Goal: Contribute content: Contribute content

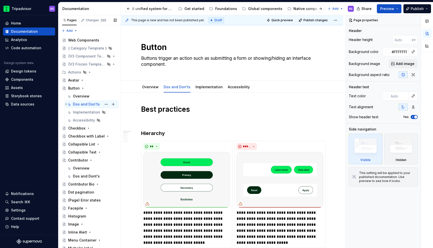
scroll to position [0, 56]
click at [82, 89] on icon "Page tree" at bounding box center [83, 88] width 4 height 4
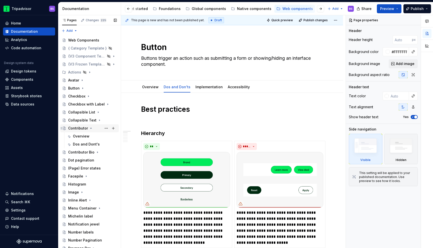
click at [91, 129] on icon "Page tree" at bounding box center [91, 128] width 4 height 4
click at [91, 128] on icon "Page tree" at bounding box center [91, 128] width 1 height 1
click at [89, 145] on div "Dos and Dont's" at bounding box center [86, 144] width 27 height 5
type textarea "*"
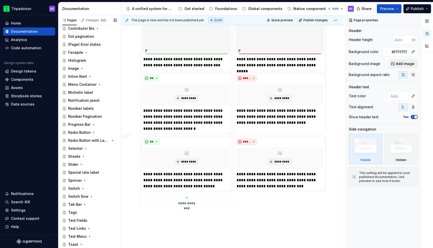
scroll to position [147, 0]
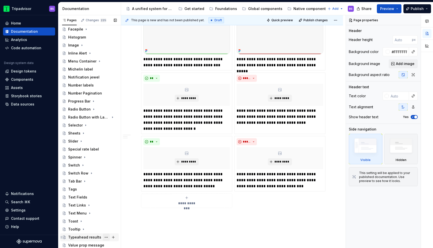
click at [106, 238] on button "Page tree" at bounding box center [106, 237] width 7 height 7
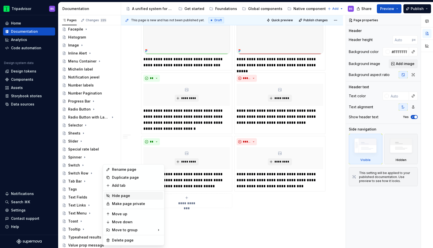
click at [120, 197] on div "Hide page" at bounding box center [136, 196] width 49 height 5
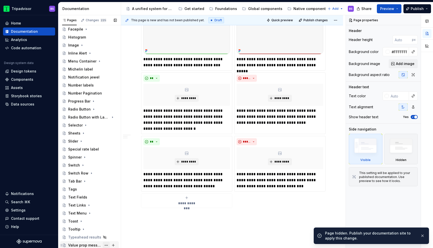
click at [106, 246] on button "Page tree" at bounding box center [106, 245] width 7 height 7
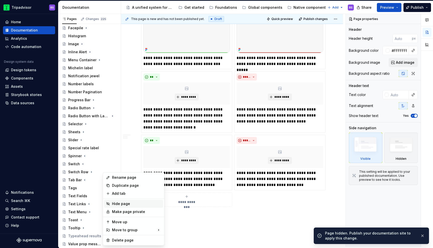
click at [118, 205] on div "Hide page" at bounding box center [136, 204] width 49 height 5
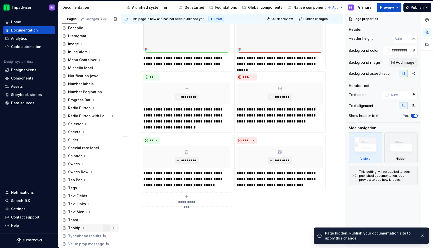
click at [106, 229] on button "Page tree" at bounding box center [106, 228] width 7 height 7
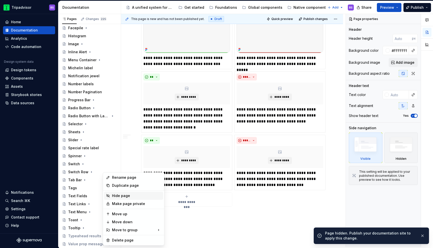
click at [119, 196] on div "Hide page" at bounding box center [136, 196] width 49 height 5
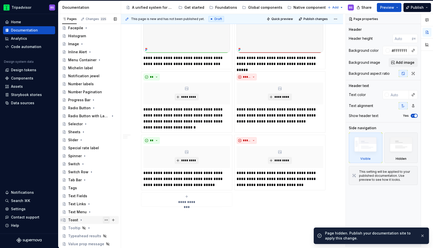
click at [106, 220] on button "Page tree" at bounding box center [106, 220] width 7 height 7
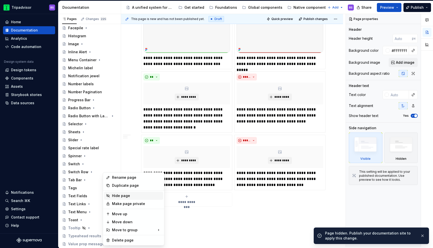
click at [119, 196] on div "Hide page" at bounding box center [136, 196] width 49 height 5
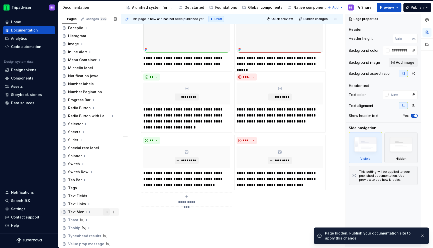
click at [107, 212] on button "Page tree" at bounding box center [106, 212] width 7 height 7
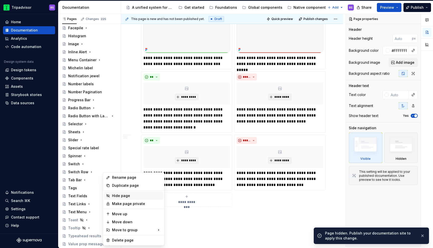
click at [116, 196] on div "Hide page" at bounding box center [136, 196] width 49 height 5
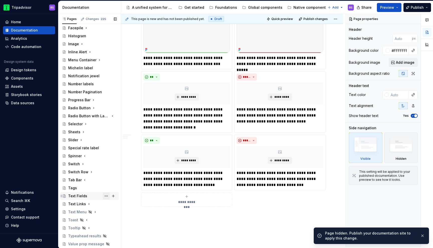
click at [106, 197] on button "Page tree" at bounding box center [106, 196] width 7 height 7
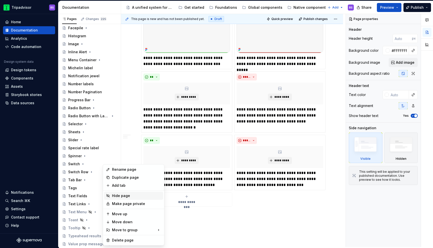
click at [121, 196] on div "Hide page" at bounding box center [136, 196] width 49 height 5
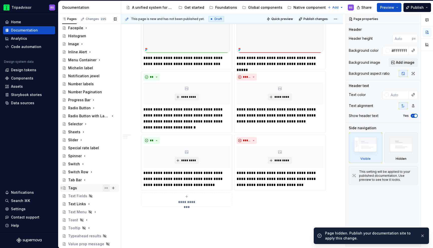
click at [105, 188] on button "Page tree" at bounding box center [106, 188] width 7 height 7
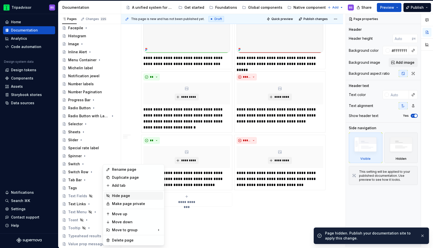
click at [118, 196] on div "Hide page" at bounding box center [136, 196] width 49 height 5
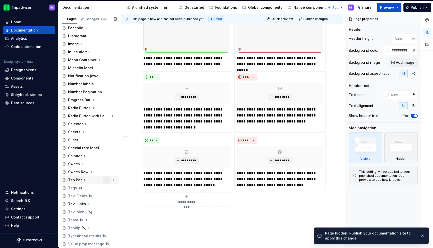
click at [107, 180] on button "Page tree" at bounding box center [106, 180] width 7 height 7
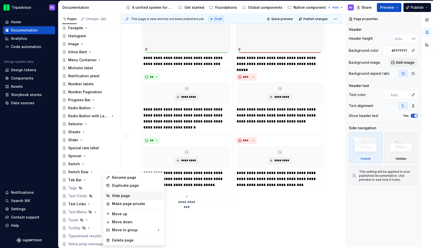
click at [124, 194] on div "Hide page" at bounding box center [136, 196] width 49 height 5
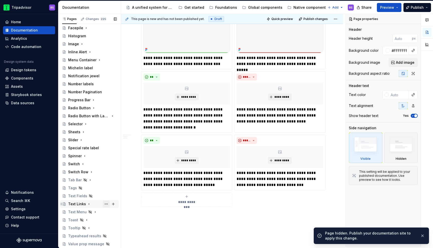
click at [107, 204] on button "Page tree" at bounding box center [106, 204] width 7 height 7
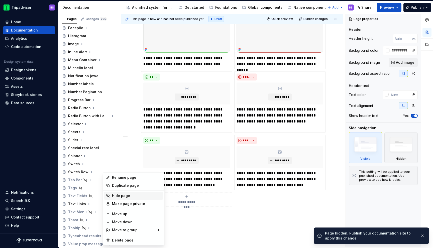
click at [121, 196] on div "Hide page" at bounding box center [136, 196] width 49 height 5
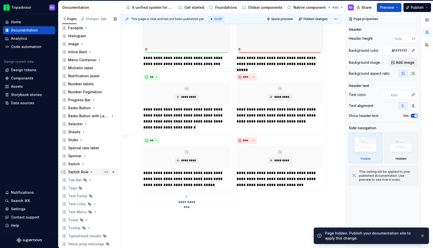
click at [107, 173] on button "Page tree" at bounding box center [106, 172] width 7 height 7
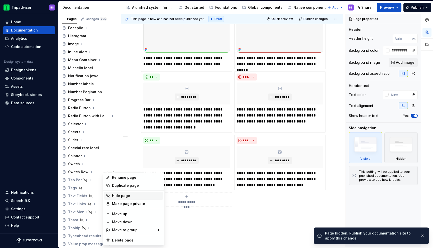
click at [116, 196] on div "Hide page" at bounding box center [136, 196] width 49 height 5
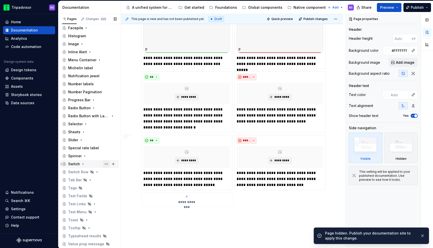
click at [106, 163] on button "Page tree" at bounding box center [106, 164] width 7 height 7
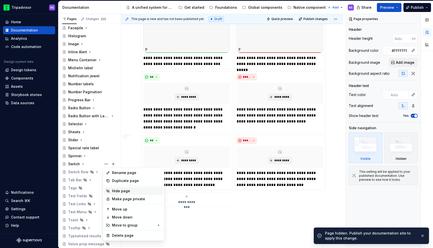
click at [118, 190] on div "Hide page" at bounding box center [136, 191] width 49 height 5
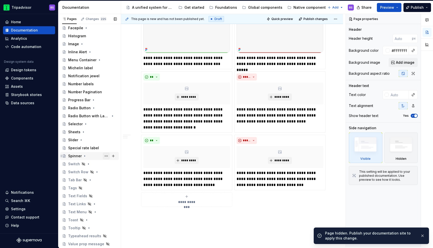
click at [106, 156] on button "Page tree" at bounding box center [106, 156] width 7 height 7
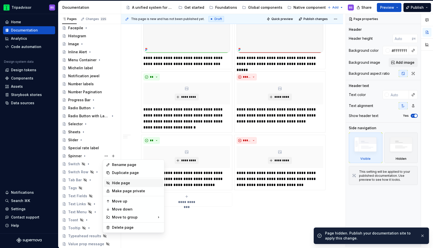
click at [116, 184] on div "Hide page" at bounding box center [136, 183] width 49 height 5
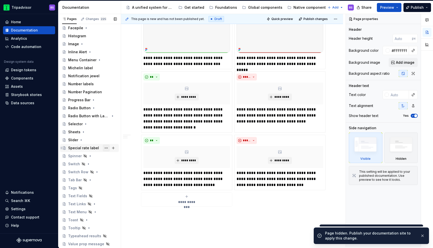
click at [106, 148] on button "Page tree" at bounding box center [106, 148] width 7 height 7
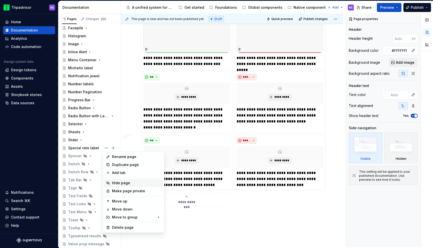
click at [120, 184] on div "Hide page" at bounding box center [136, 183] width 49 height 5
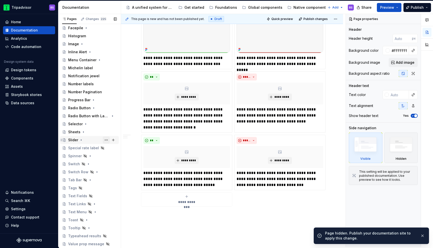
click at [106, 140] on button "Page tree" at bounding box center [106, 140] width 7 height 7
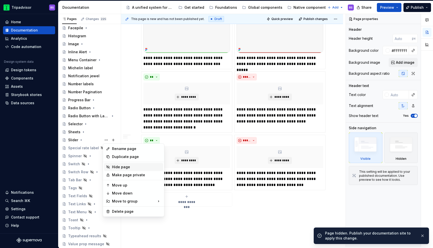
click at [123, 166] on div "Hide page" at bounding box center [136, 167] width 49 height 5
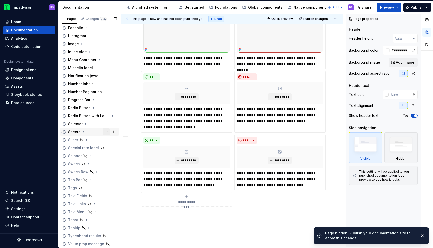
click at [107, 131] on button "Page tree" at bounding box center [106, 132] width 7 height 7
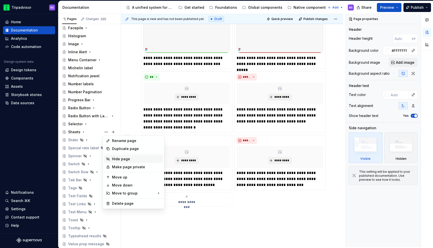
click at [123, 159] on div "Hide page" at bounding box center [136, 159] width 49 height 5
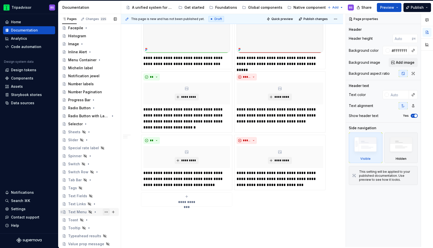
click at [106, 212] on button "Page tree" at bounding box center [106, 212] width 7 height 7
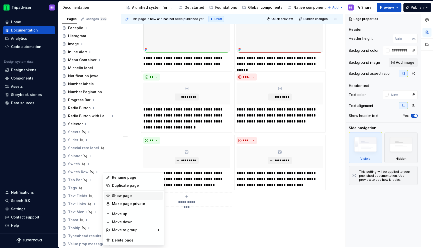
click at [121, 194] on div "Show page" at bounding box center [136, 196] width 49 height 5
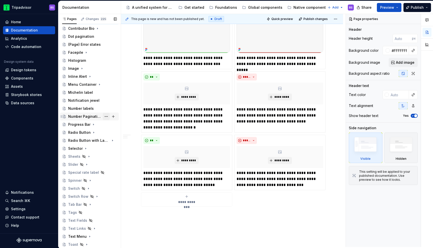
scroll to position [117, 0]
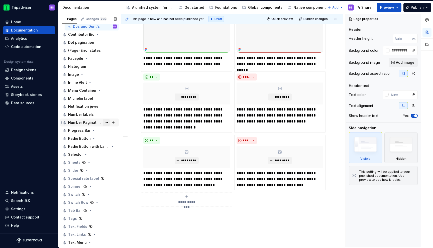
click at [107, 122] on button "Page tree" at bounding box center [106, 122] width 7 height 7
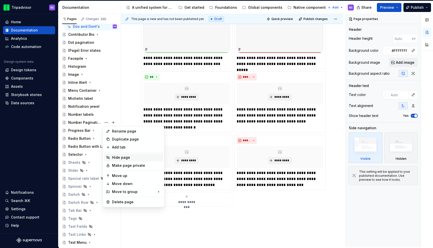
click at [117, 155] on div "Hide page" at bounding box center [133, 158] width 59 height 8
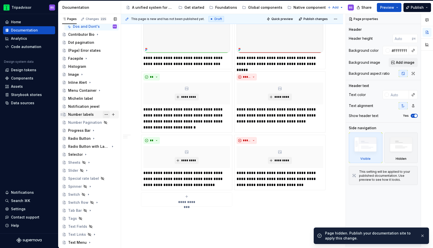
click at [105, 114] on button "Page tree" at bounding box center [106, 114] width 7 height 7
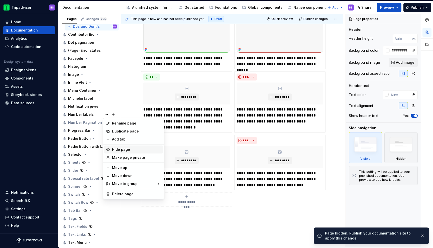
click at [115, 151] on div "Hide page" at bounding box center [136, 149] width 49 height 5
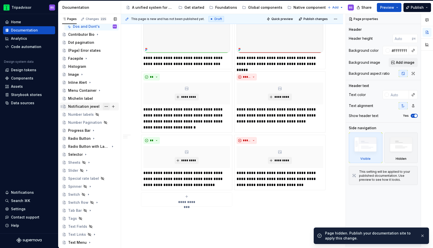
click at [106, 107] on button "Page tree" at bounding box center [106, 106] width 7 height 7
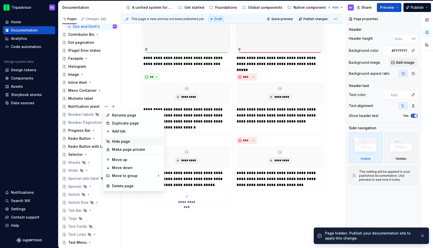
click at [117, 141] on div "Hide page" at bounding box center [136, 141] width 49 height 5
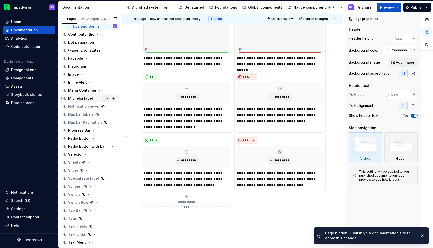
click at [106, 99] on button "Page tree" at bounding box center [106, 98] width 7 height 7
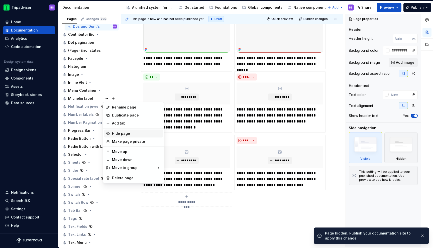
click at [118, 135] on div "Hide page" at bounding box center [136, 133] width 49 height 5
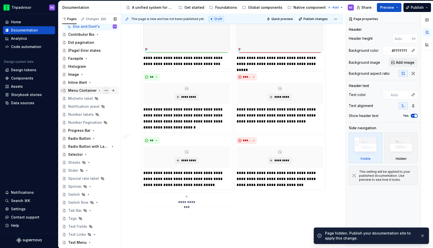
click at [107, 91] on button "Page tree" at bounding box center [106, 90] width 7 height 7
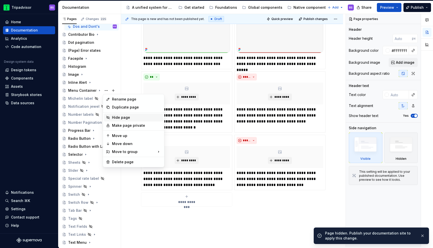
click at [120, 118] on div "Hide page" at bounding box center [136, 117] width 49 height 5
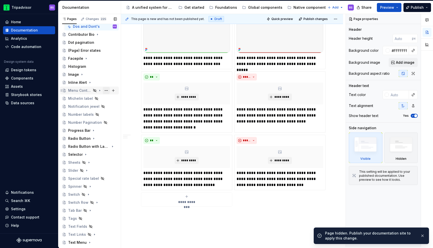
click at [107, 91] on button "Page tree" at bounding box center [106, 90] width 7 height 7
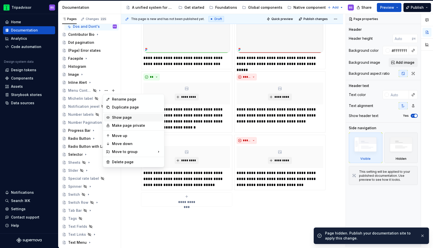
click at [117, 117] on div "Show page" at bounding box center [136, 117] width 49 height 5
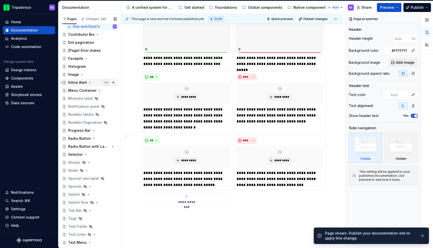
click at [104, 82] on button "Page tree" at bounding box center [106, 82] width 7 height 7
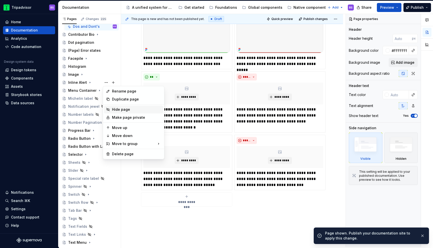
click at [117, 111] on div "Hide page" at bounding box center [136, 109] width 49 height 5
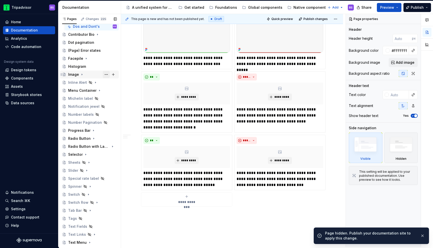
click at [106, 74] on button "Page tree" at bounding box center [106, 74] width 7 height 7
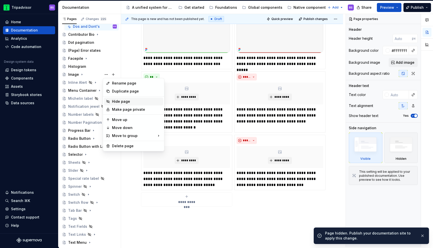
click at [121, 102] on div "Hide page" at bounding box center [136, 101] width 49 height 5
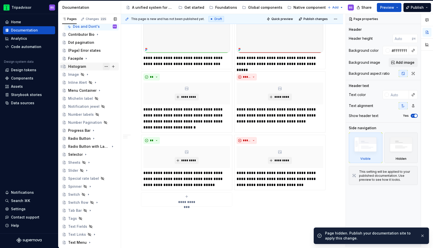
click at [107, 66] on button "Page tree" at bounding box center [106, 66] width 7 height 7
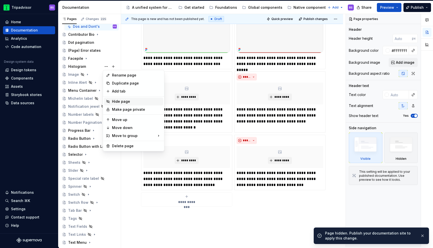
click at [118, 100] on div "Hide page" at bounding box center [136, 101] width 49 height 5
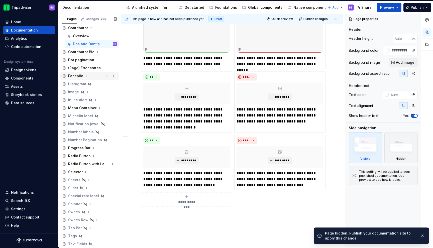
scroll to position [90, 0]
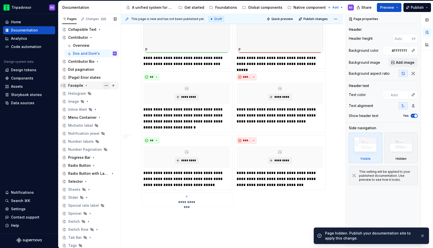
click at [106, 86] on button "Page tree" at bounding box center [106, 85] width 7 height 7
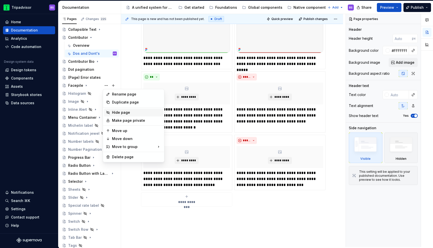
click at [119, 112] on div "Hide page" at bounding box center [136, 112] width 49 height 5
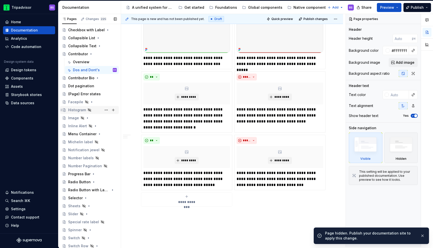
scroll to position [71, 0]
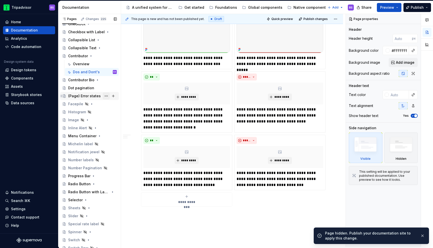
click at [107, 96] on button "Page tree" at bounding box center [106, 96] width 7 height 7
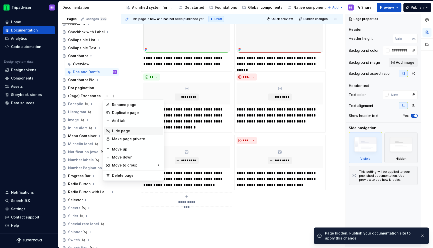
click at [117, 130] on div "Hide page" at bounding box center [136, 131] width 49 height 5
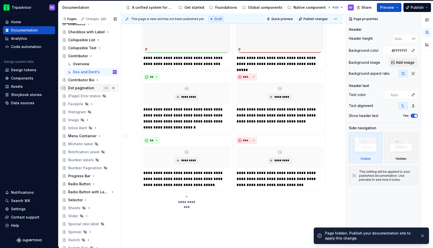
click at [105, 88] on button "Page tree" at bounding box center [106, 88] width 7 height 7
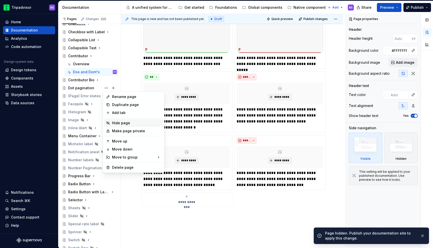
click at [117, 123] on div "Hide page" at bounding box center [136, 123] width 49 height 5
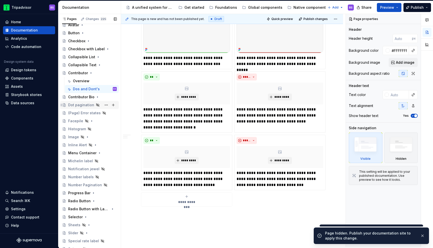
scroll to position [39, 0]
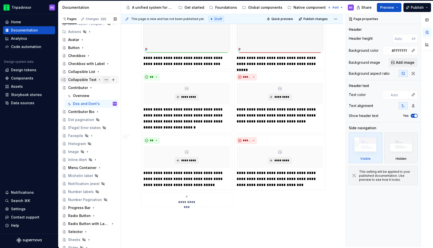
click at [107, 79] on button "Page tree" at bounding box center [106, 79] width 7 height 7
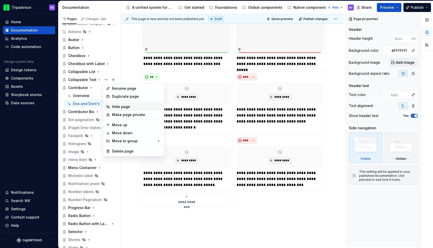
click at [119, 108] on div "Hide page" at bounding box center [136, 106] width 49 height 5
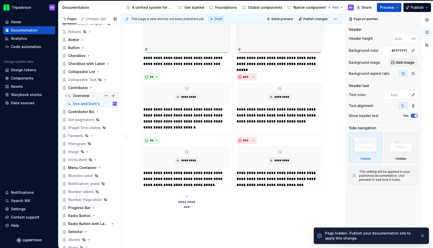
click at [91, 93] on div "Overview" at bounding box center [95, 95] width 44 height 7
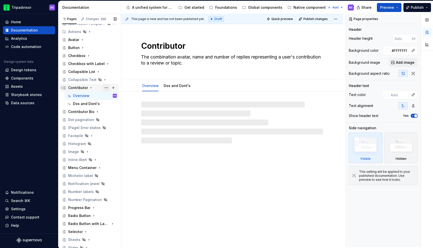
click at [105, 88] on button "Page tree" at bounding box center [106, 87] width 7 height 7
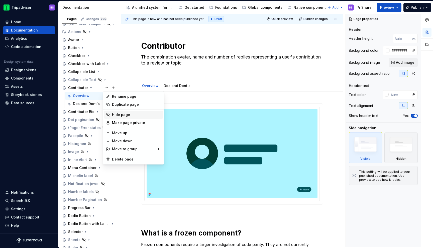
click at [114, 113] on div "Hide page" at bounding box center [136, 114] width 49 height 5
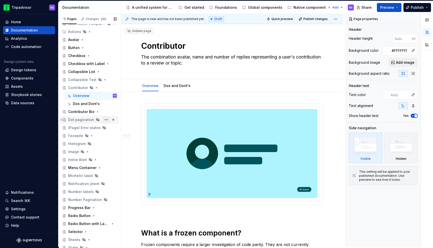
click at [104, 120] on button "Page tree" at bounding box center [106, 119] width 7 height 7
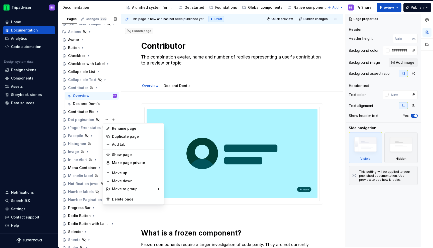
click at [100, 120] on div "Pages Changes 225 Add Accessibility guide for tree Page tree. Navigate the tree…" at bounding box center [89, 131] width 63 height 235
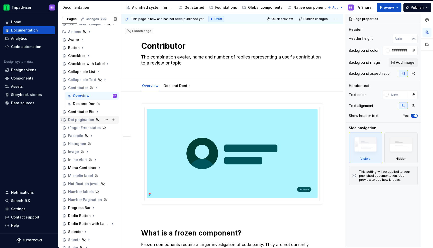
click at [93, 120] on div "Dot pagination" at bounding box center [92, 119] width 49 height 7
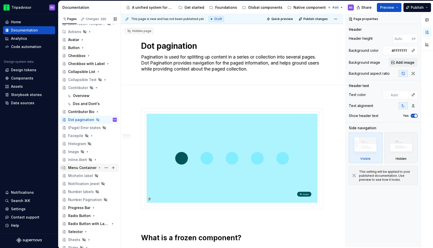
click at [84, 168] on div "Menu Container" at bounding box center [82, 168] width 28 height 5
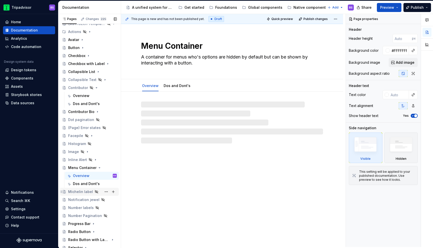
click at [83, 193] on div "Michelin label" at bounding box center [80, 192] width 25 height 5
click at [82, 220] on div "Progress Bar" at bounding box center [89, 224] width 59 height 8
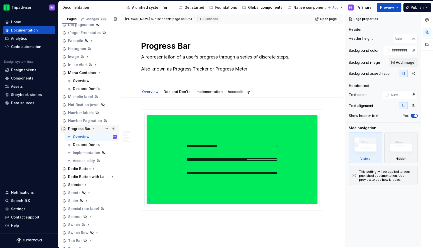
scroll to position [161, 0]
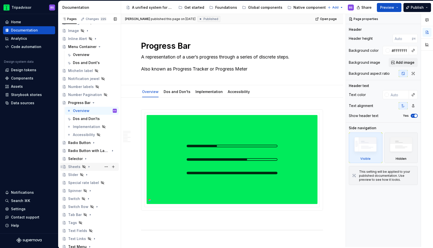
click at [93, 168] on div "Sheets" at bounding box center [92, 167] width 49 height 7
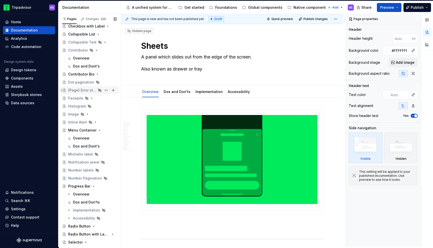
scroll to position [74, 0]
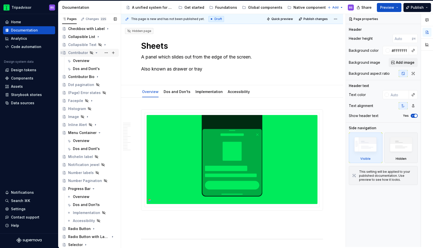
click at [96, 53] on icon "Page tree" at bounding box center [96, 53] width 1 height 1
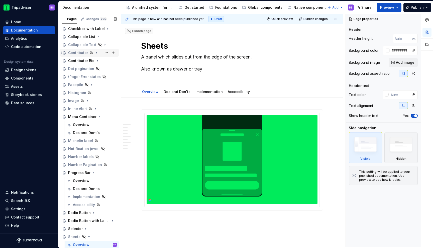
click at [96, 53] on icon "Page tree" at bounding box center [96, 53] width 4 height 4
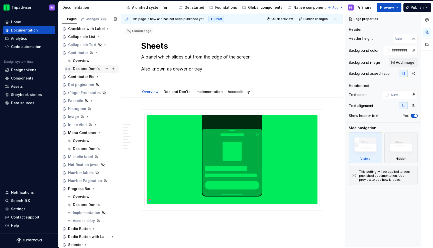
click at [96, 68] on div "Dos and Dont's" at bounding box center [86, 68] width 27 height 5
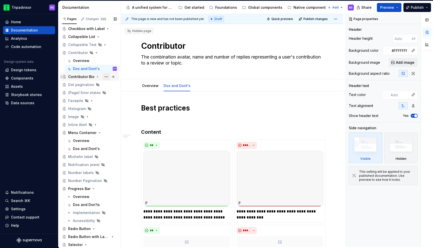
click at [106, 77] on button "Page tree" at bounding box center [106, 76] width 7 height 7
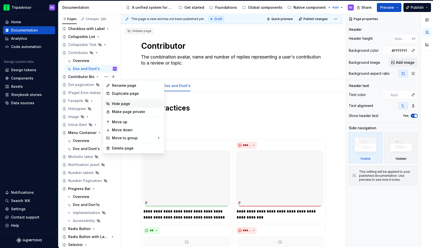
click at [118, 102] on div "Hide page" at bounding box center [136, 103] width 49 height 5
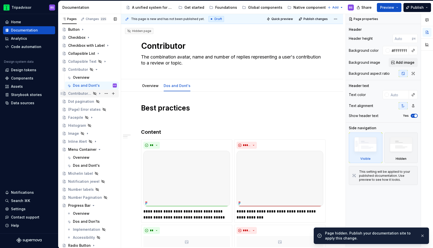
scroll to position [51, 0]
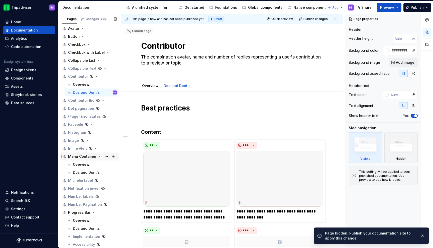
click at [98, 157] on icon "Page tree" at bounding box center [99, 157] width 4 height 4
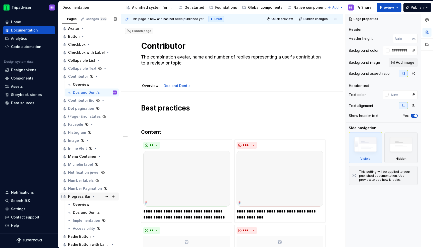
click at [92, 196] on icon "Page tree" at bounding box center [93, 197] width 4 height 4
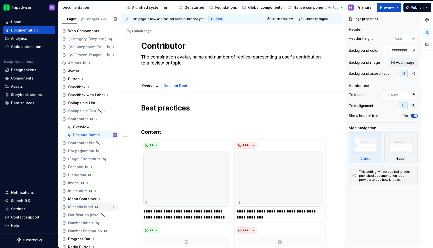
scroll to position [0, 0]
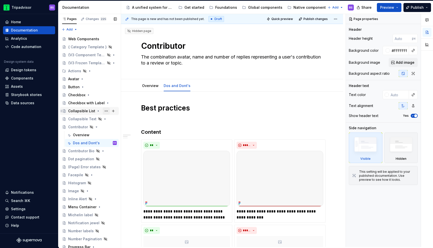
click at [106, 111] on button "Page tree" at bounding box center [106, 111] width 7 height 7
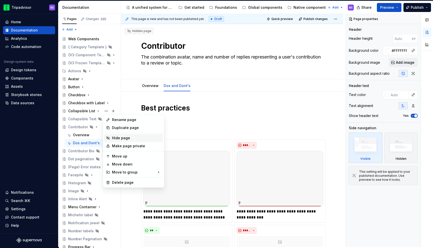
click at [118, 137] on div "Hide page" at bounding box center [136, 138] width 49 height 5
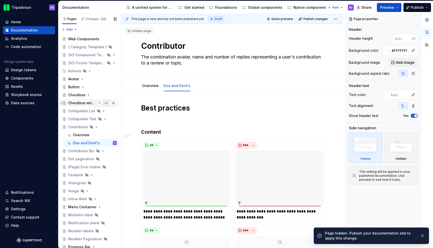
click at [106, 102] on button "Page tree" at bounding box center [106, 103] width 7 height 7
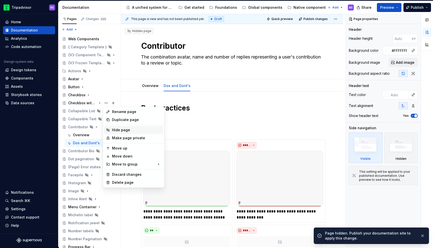
click at [117, 130] on div "Hide page" at bounding box center [136, 130] width 49 height 5
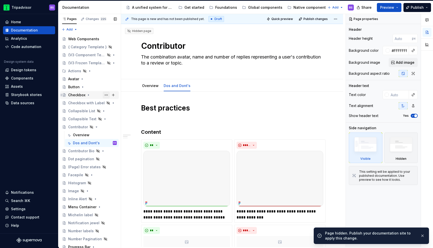
click at [106, 95] on button "Page tree" at bounding box center [106, 95] width 7 height 7
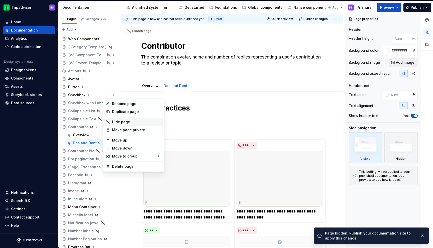
click at [119, 122] on div "Hide page" at bounding box center [136, 122] width 49 height 5
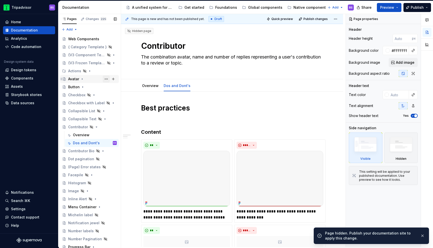
click at [105, 79] on button "Page tree" at bounding box center [106, 79] width 7 height 7
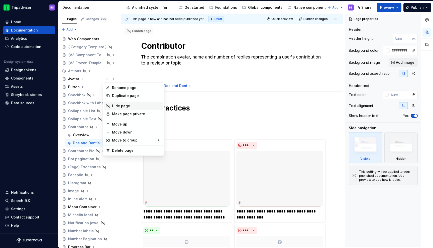
click at [121, 106] on div "Hide page" at bounding box center [136, 106] width 49 height 5
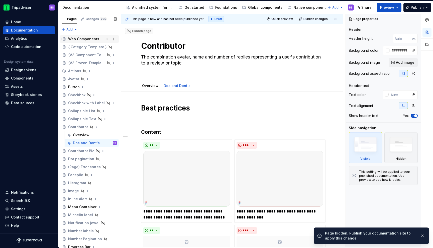
click at [81, 41] on div "Web Components" at bounding box center [83, 39] width 31 height 5
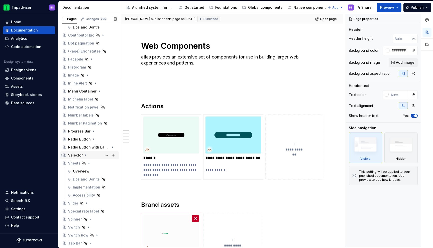
scroll to position [120, 0]
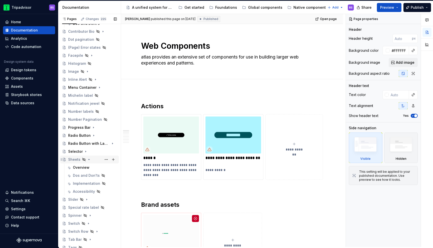
click at [87, 159] on icon "Page tree" at bounding box center [89, 160] width 4 height 4
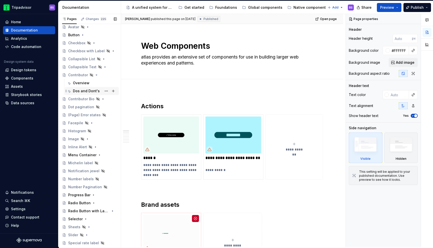
scroll to position [47, 0]
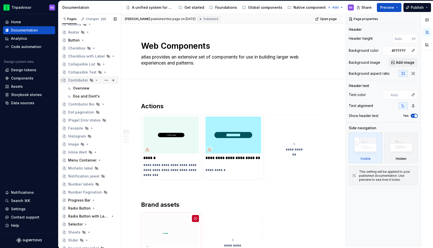
click at [96, 80] on icon "Page tree" at bounding box center [96, 80] width 4 height 4
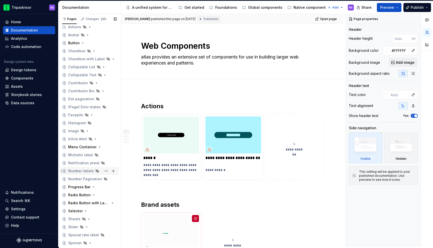
scroll to position [22, 0]
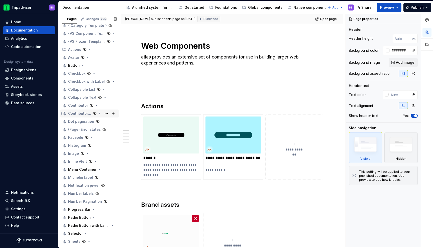
click at [99, 114] on icon "Page tree" at bounding box center [100, 114] width 4 height 4
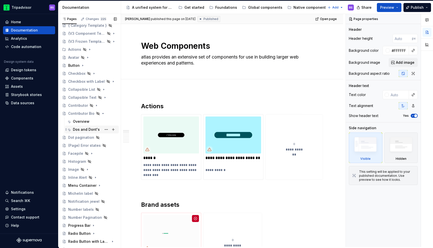
click at [91, 129] on div "Dos and Dont's" at bounding box center [86, 129] width 27 height 5
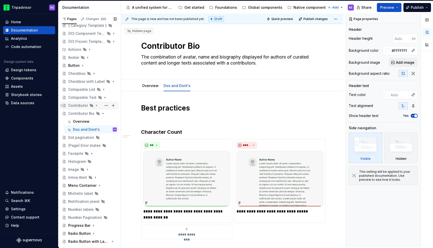
click at [96, 106] on icon "Page tree" at bounding box center [96, 106] width 4 height 4
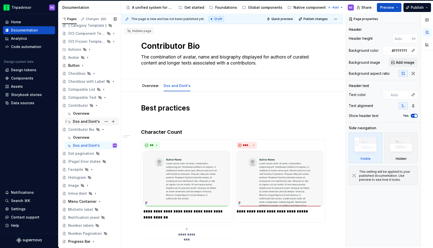
click at [96, 120] on div "Dos and Dont's" at bounding box center [86, 121] width 27 height 5
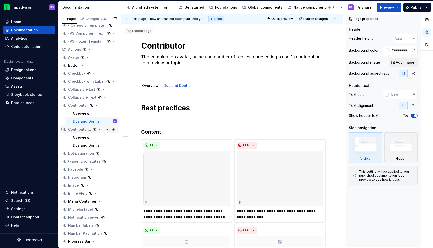
click at [99, 129] on icon "Page tree" at bounding box center [99, 129] width 1 height 1
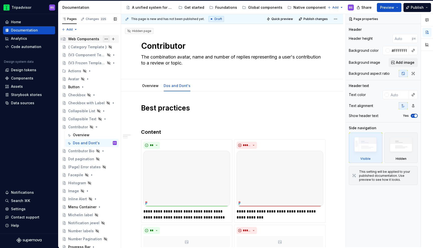
click at [106, 39] on button "Page tree" at bounding box center [106, 39] width 7 height 7
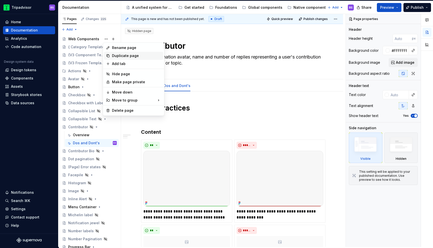
click at [117, 57] on div "Duplicate page" at bounding box center [136, 55] width 49 height 5
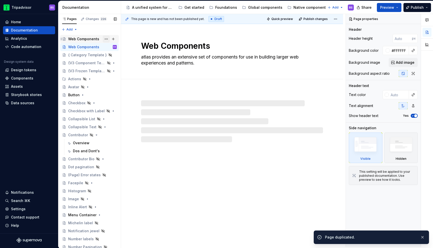
click at [105, 39] on button "Page tree" at bounding box center [106, 39] width 7 height 7
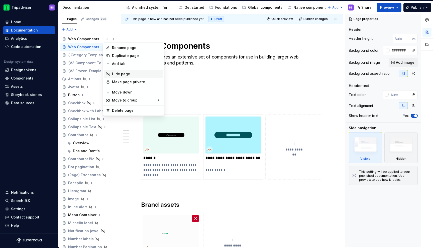
click at [124, 75] on div "Hide page" at bounding box center [136, 74] width 49 height 5
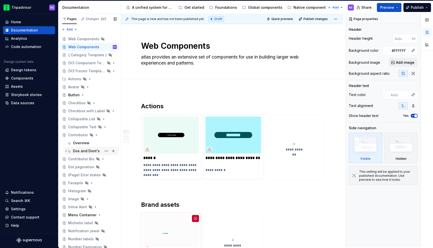
click at [83, 152] on div "Dos and Dont's" at bounding box center [86, 151] width 27 height 5
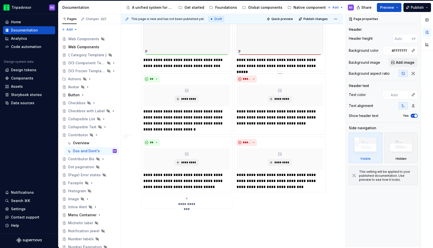
scroll to position [333, 0]
type textarea "*"
click at [178, 181] on p "**********" at bounding box center [186, 181] width 87 height 18
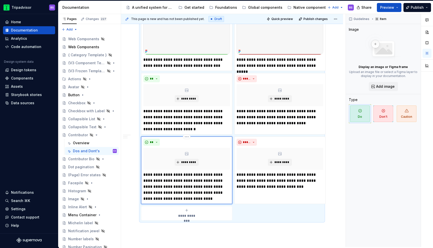
click at [177, 181] on p "**********" at bounding box center [186, 187] width 87 height 30
click at [247, 175] on p "**********" at bounding box center [279, 181] width 87 height 18
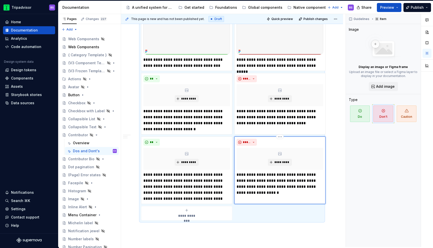
click at [241, 194] on p "**********" at bounding box center [279, 184] width 87 height 24
click at [261, 195] on p "**********" at bounding box center [279, 184] width 87 height 24
click at [201, 191] on p "**********" at bounding box center [186, 187] width 87 height 30
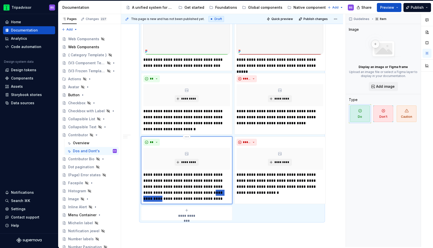
click at [201, 191] on p "**********" at bounding box center [186, 187] width 87 height 30
click at [160, 178] on p "**********" at bounding box center [186, 187] width 87 height 30
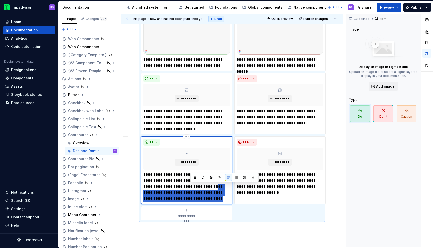
drag, startPoint x: 203, startPoint y: 187, endPoint x: 209, endPoint y: 199, distance: 13.1
click at [209, 199] on p "**********" at bounding box center [186, 187] width 87 height 30
click at [206, 201] on p "**********" at bounding box center [186, 187] width 87 height 30
drag, startPoint x: 203, startPoint y: 187, endPoint x: 189, endPoint y: 199, distance: 17.6
click at [189, 199] on p "**********" at bounding box center [186, 187] width 87 height 30
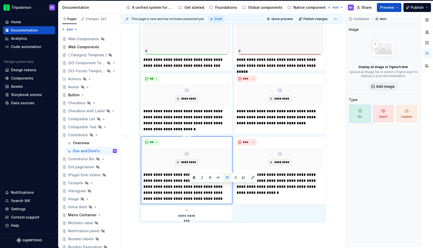
click at [182, 173] on p "**********" at bounding box center [186, 187] width 87 height 30
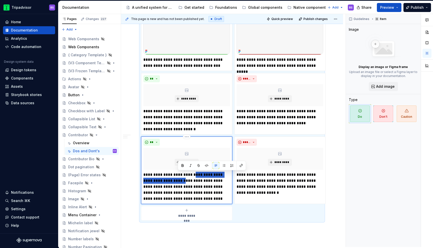
drag, startPoint x: 193, startPoint y: 175, endPoint x: 178, endPoint y: 182, distance: 17.0
click at [178, 182] on p "**********" at bounding box center [186, 187] width 87 height 30
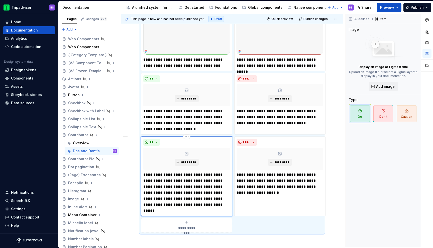
click at [195, 175] on p "**********" at bounding box center [186, 193] width 87 height 42
click at [189, 187] on p "**********" at bounding box center [186, 193] width 87 height 42
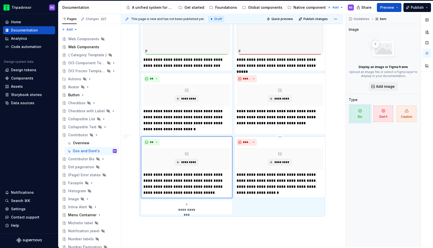
click at [255, 181] on p "**********" at bounding box center [279, 184] width 87 height 24
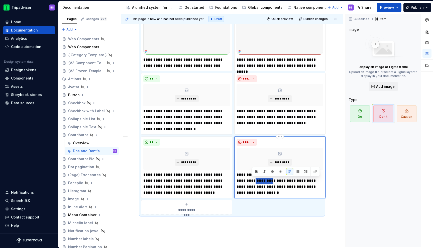
click at [255, 181] on p "**********" at bounding box center [279, 184] width 87 height 24
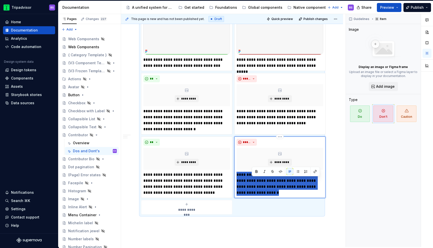
click at [255, 181] on p "**********" at bounding box center [279, 184] width 87 height 24
click at [258, 185] on p "**********" at bounding box center [279, 184] width 87 height 24
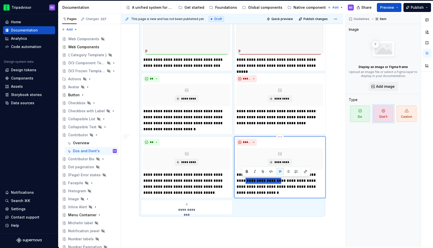
drag, startPoint x: 279, startPoint y: 181, endPoint x: 242, endPoint y: 184, distance: 36.2
click at [242, 184] on p "**********" at bounding box center [279, 184] width 87 height 24
click at [246, 187] on p "**********" at bounding box center [279, 184] width 87 height 24
drag, startPoint x: 279, startPoint y: 181, endPoint x: 238, endPoint y: 181, distance: 41.1
click at [238, 181] on p "**********" at bounding box center [279, 184] width 87 height 24
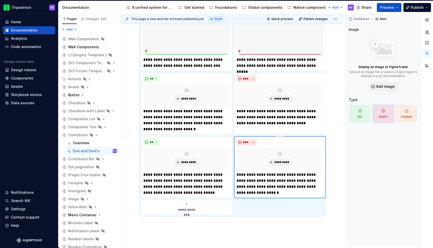
click at [299, 181] on p "**********" at bounding box center [279, 184] width 87 height 24
drag, startPoint x: 320, startPoint y: 181, endPoint x: 237, endPoint y: 181, distance: 82.4
click at [237, 181] on p "**********" at bounding box center [279, 184] width 87 height 24
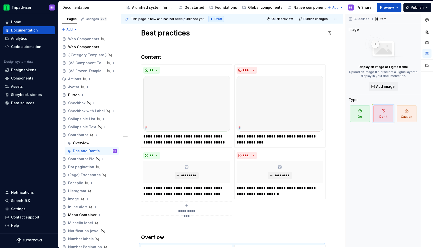
scroll to position [0, 0]
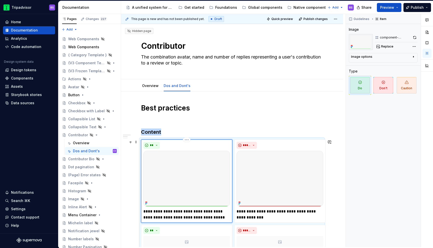
click at [184, 155] on img at bounding box center [186, 179] width 87 height 56
click at [389, 48] on span "Replace" at bounding box center [387, 47] width 12 height 4
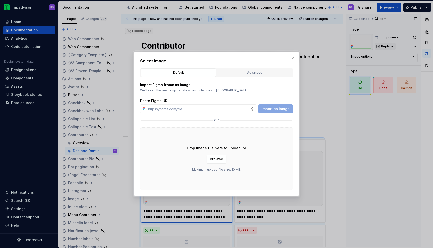
type textarea "*"
type input "https://www.figma.com/design/Rk3eGC5124Z7punn8EFUkb/Atlas-Web-Documentation?nod…"
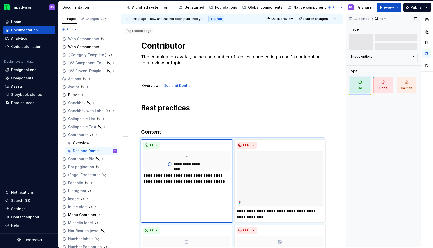
scroll to position [51, 0]
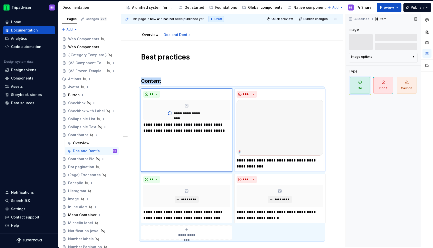
click at [271, 128] on img at bounding box center [279, 128] width 87 height 56
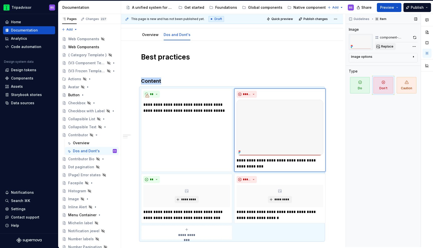
click at [384, 44] on button "Replace" at bounding box center [385, 46] width 21 height 7
type textarea "*"
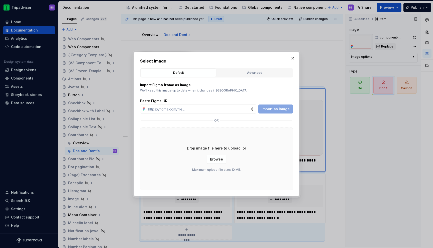
type input "https://www.figma.com/design/Rk3eGC5124Z7punn8EFUkb/Atlas-Web-Documentation?nod…"
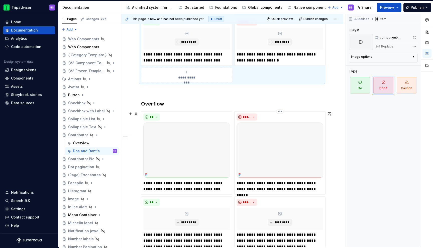
scroll to position [208, 0]
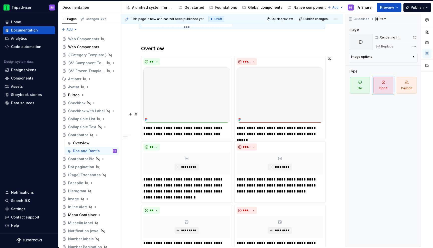
type textarea "*"
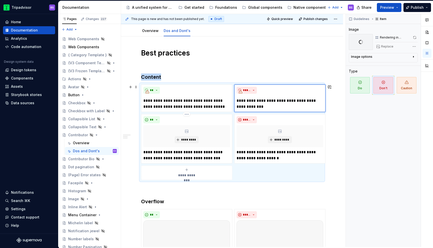
scroll to position [52, 0]
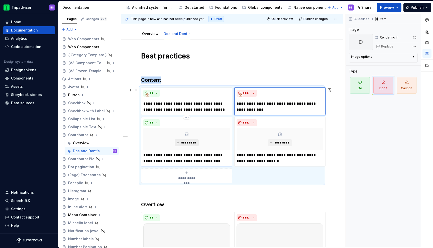
click at [183, 142] on span "*********" at bounding box center [188, 143] width 15 height 4
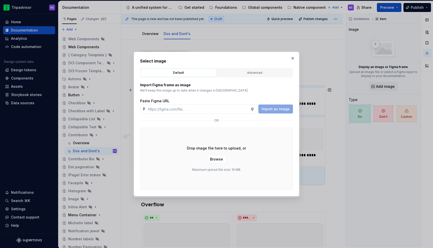
type input "https://www.figma.com/design/Rk3eGC5124Z7punn8EFUkb/Atlas-Web-Documentation?nod…"
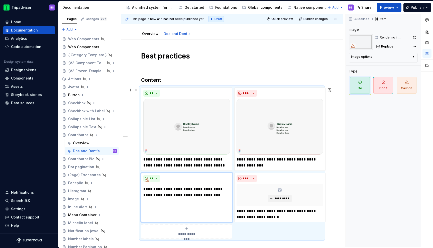
type textarea "*"
click at [277, 199] on span "*********" at bounding box center [281, 199] width 15 height 4
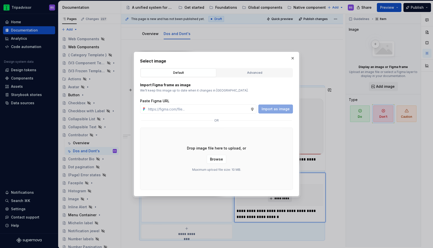
type input "https://www.figma.com/design/Rk3eGC5124Z7punn8EFUkb/Atlas-Web-Documentation?nod…"
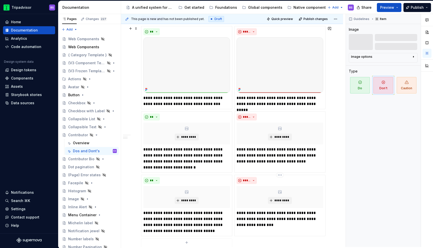
scroll to position [339, 0]
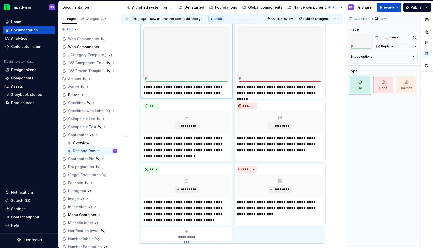
click at [196, 67] on img at bounding box center [186, 54] width 87 height 56
click at [386, 46] on span "Replace" at bounding box center [387, 47] width 12 height 4
type textarea "*"
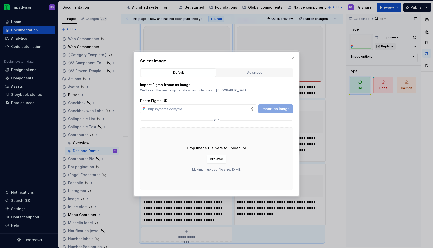
type input "https://www.figma.com/design/Rk3eGC5124Z7punn8EFUkb/Atlas-Web-Documentation?nod…"
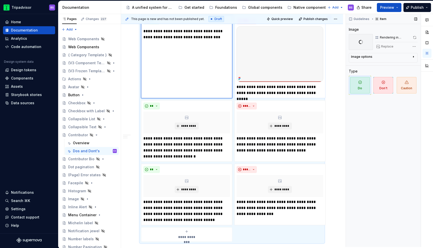
click at [298, 73] on img at bounding box center [279, 54] width 87 height 56
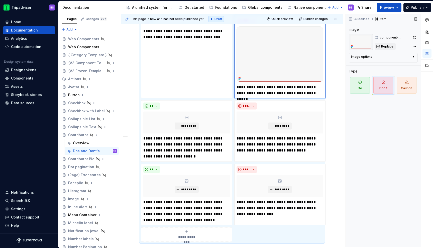
click at [388, 46] on span "Replace" at bounding box center [387, 47] width 12 height 4
type textarea "*"
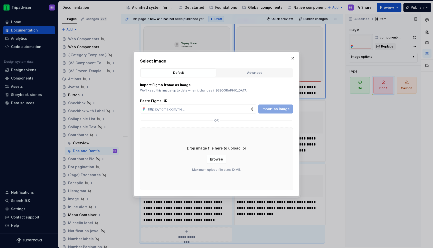
type input "https://www.figma.com/design/Rk3eGC5124Z7punn8EFUkb/Atlas-Web-Documentation?nod…"
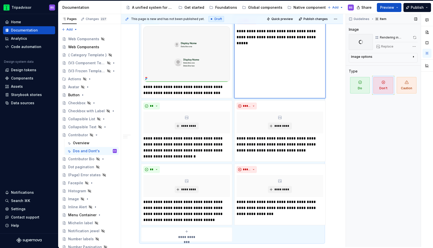
type textarea "*"
click at [192, 125] on span "*********" at bounding box center [188, 126] width 15 height 4
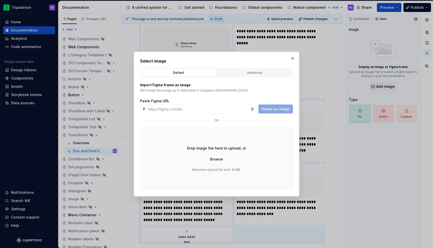
type input "https://www.figma.com/design/Rk3eGC5124Z7punn8EFUkb/Atlas-Web-Documentation?nod…"
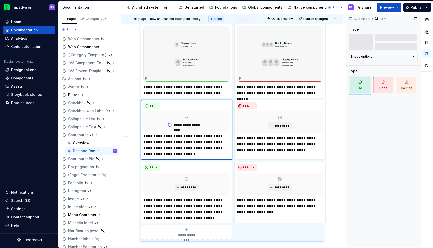
type textarea "*"
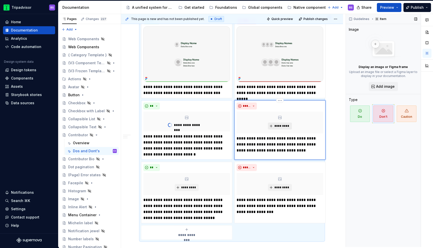
click at [277, 126] on span "*********" at bounding box center [281, 126] width 15 height 4
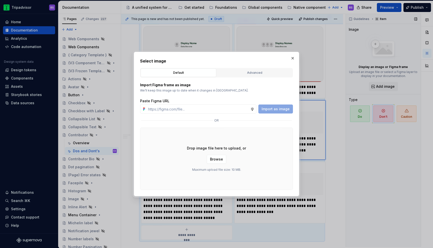
type input "https://www.figma.com/design/Rk3eGC5124Z7punn8EFUkb/Atlas-Web-Documentation?nod…"
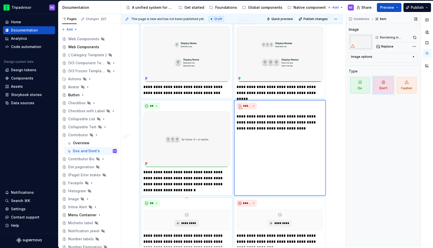
click at [181, 225] on span "*********" at bounding box center [188, 224] width 15 height 4
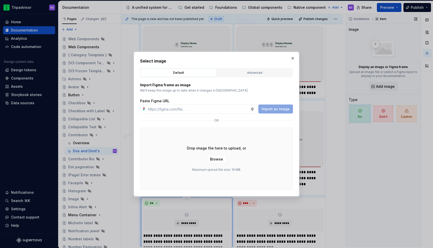
type textarea "*"
type input "https://www.figma.com/design/Rk3eGC5124Z7punn8EFUkb/Atlas-Web-Documentation?nod…"
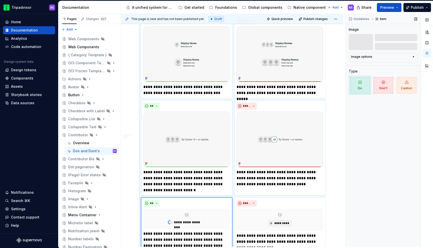
scroll to position [367, 0]
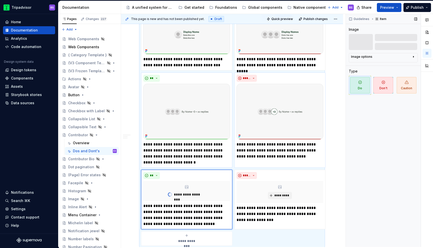
type textarea "*"
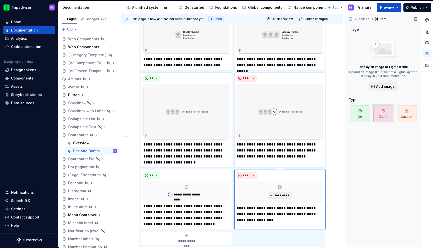
click at [277, 195] on span "*********" at bounding box center [281, 196] width 15 height 4
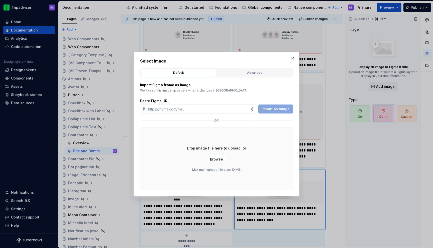
type input "https://www.figma.com/design/Rk3eGC5124Z7punn8EFUkb/Atlas-Web-Documentation?nod…"
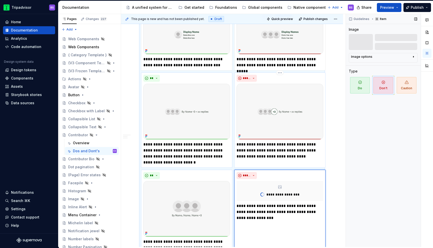
scroll to position [403, 0]
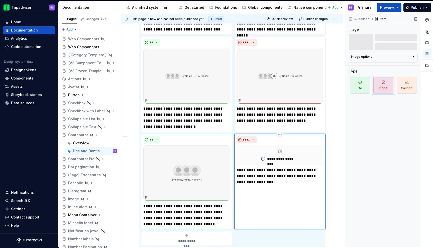
click at [315, 172] on p "**********" at bounding box center [279, 177] width 87 height 18
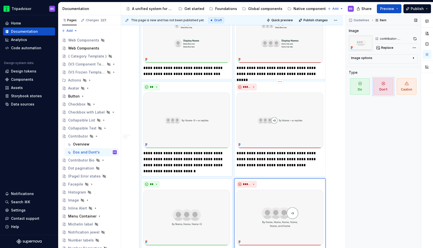
scroll to position [329, 0]
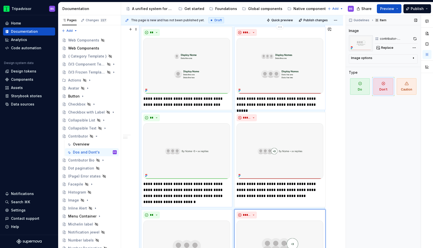
click at [320, 105] on p "**********" at bounding box center [279, 102] width 87 height 12
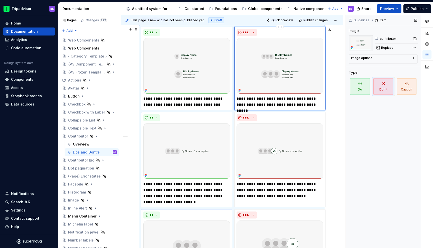
click at [320, 105] on p "**********" at bounding box center [279, 102] width 87 height 12
type textarea "*"
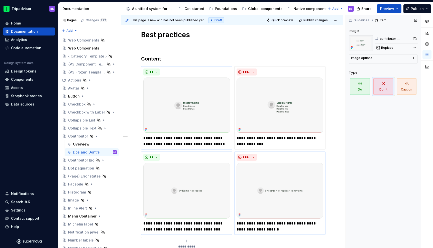
scroll to position [0, 0]
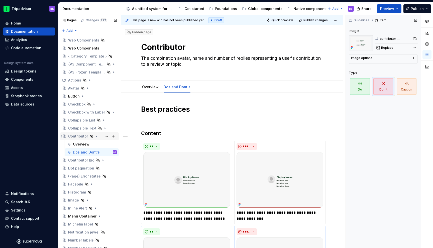
click at [95, 136] on icon "Page tree" at bounding box center [96, 136] width 4 height 4
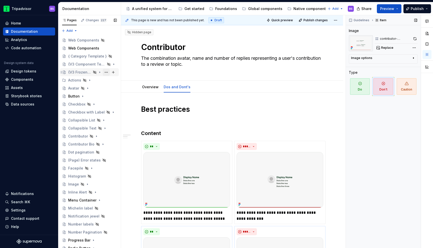
click at [106, 72] on button "Page tree" at bounding box center [106, 72] width 7 height 7
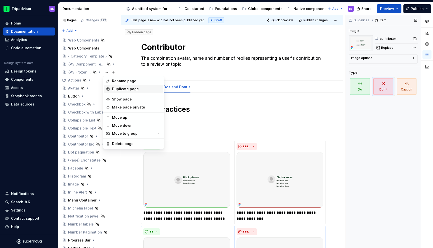
click at [116, 87] on div "Duplicate page" at bounding box center [136, 89] width 49 height 5
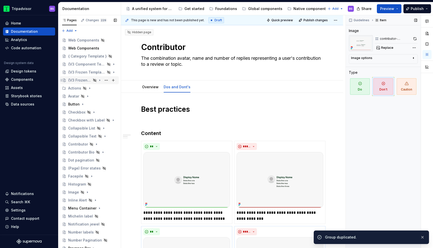
click at [83, 81] on div "{V3 Frozen Template}" at bounding box center [79, 80] width 23 height 5
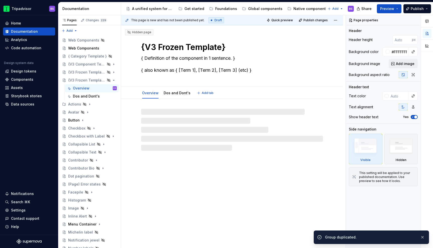
click at [207, 44] on textarea "{V3 Frozen Template}" at bounding box center [231, 47] width 182 height 12
click at [207, 46] on textarea "{V3 Frozen Template}" at bounding box center [231, 47] width 182 height 12
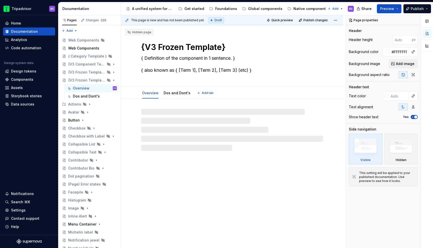
click at [207, 46] on textarea "{V3 Frozen Template}" at bounding box center [231, 47] width 182 height 12
type textarea "*"
type textarea "l"
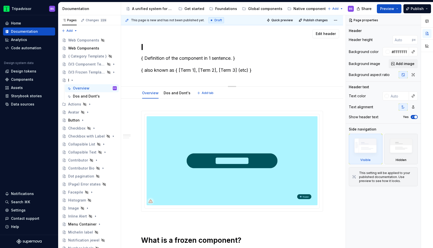
type textarea "*"
type textarea "Untitled group"
type textarea "*"
type textarea "Untitled groupL"
type textarea "*"
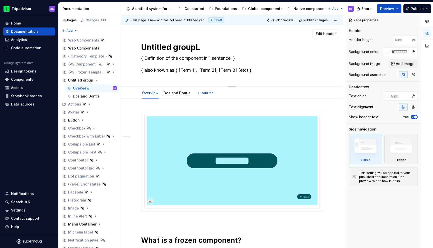
type textarea "Untitled groupLa"
type textarea "*"
type textarea "Untitled groupLab"
type textarea "*"
type textarea "Untitled groupLabe"
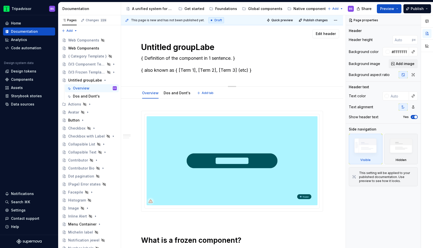
type textarea "*"
type textarea "L"
type textarea "*"
type textarea "La"
type textarea "*"
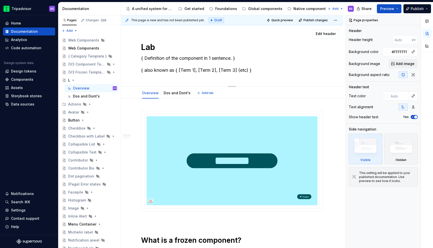
type textarea "Labe"
type textarea "*"
type textarea "Label"
type textarea "*"
type textarea "Label"
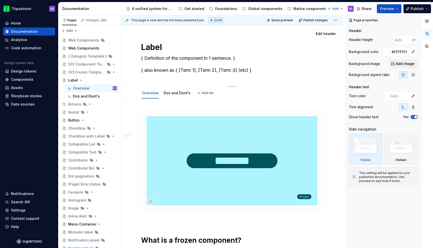
click at [169, 63] on textarea "{ Definition of the component in 1 sentence. } { also known as { [Term 1], [Ter…" at bounding box center [231, 64] width 182 height 20
type textarea "*"
type textarea "C"
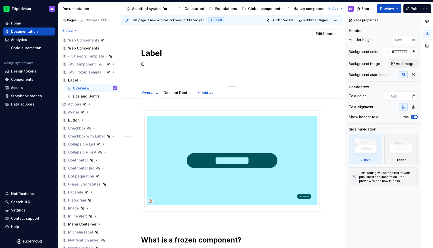
type textarea "*"
type textarea "Co"
type textarea "*"
type textarea "Con"
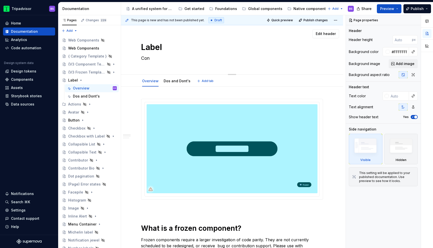
type textarea "*"
type textarea "Cont"
type textarea "*"
type textarea "Conta"
type textarea "*"
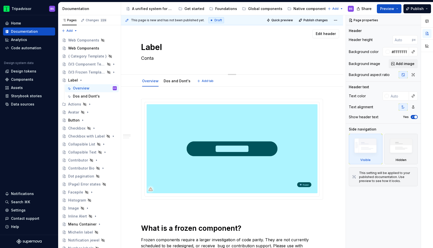
type textarea "Contai"
type textarea "*"
type textarea "Containe"
type textarea "*"
type textarea "Containe"
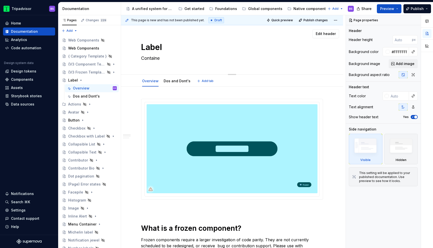
type textarea "*"
type textarea "Containe"
type textarea "*"
type textarea "Contained"
type textarea "*"
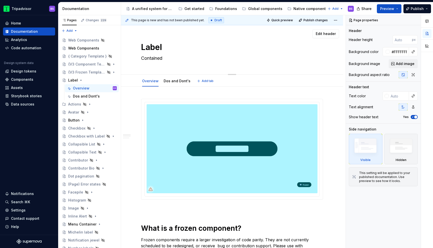
type textarea "Contained"
type textarea "*"
type textarea "Contained t"
type textarea "*"
type textarea "Contained te"
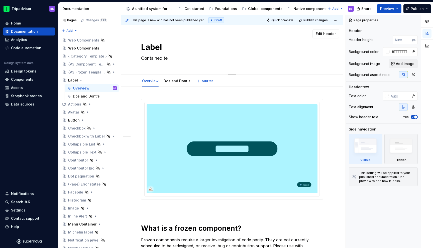
type textarea "*"
type textarea "Contained tex"
type textarea "*"
type textarea "Contained text"
type textarea "*"
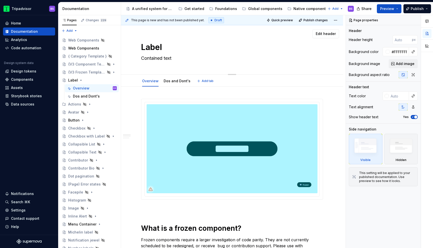
type textarea "Contained text,"
type textarea "*"
type textarea "Contained text,"
paste textarea "generally appearing inside or in close proximity to another larger interface co…"
type textarea "*"
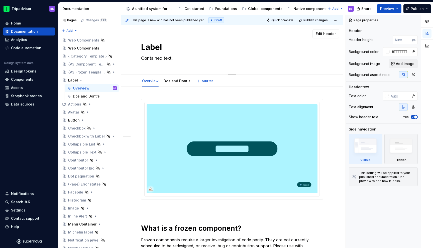
type textarea "Contained text, generally appearing inside or in close proximity to another lar…"
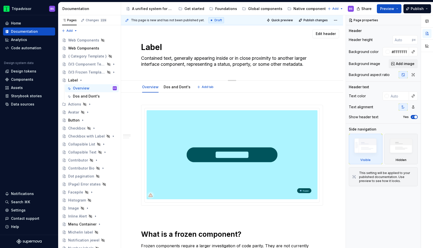
click at [174, 59] on textarea "Contained text, generally appearing inside or in close proximity to another lar…" at bounding box center [231, 61] width 182 height 14
type textarea "*"
type textarea "Contained text generally appearing inside or in close proximity to another larg…"
click at [187, 65] on textarea "Contained text generally appearing inside or in close proximity to another larg…" at bounding box center [231, 61] width 182 height 14
type textarea "*"
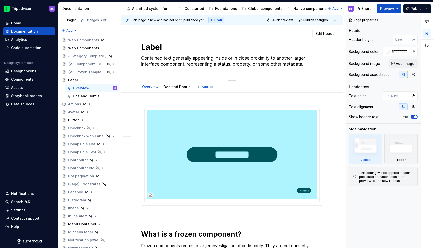
type textarea "Contained text generally appearing inside or in close proximity to another larg…"
type textarea "*"
type textarea "Contained text generally appearing inside or in close proximity to another larg…"
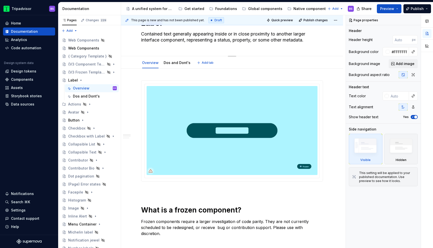
type textarea "*"
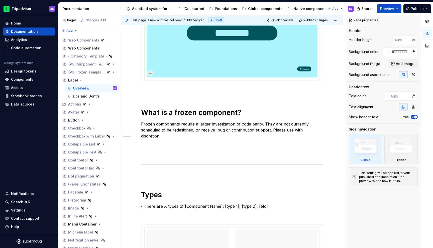
scroll to position [132, 0]
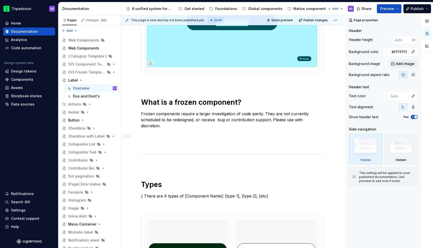
type textarea "Contained text generally appearing inside or in close proximity to another larg…"
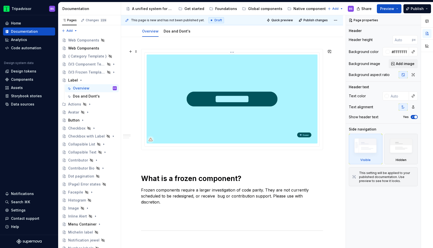
scroll to position [43, 0]
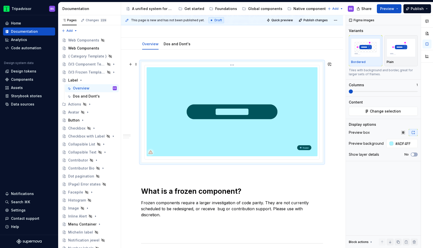
click at [279, 90] on img at bounding box center [232, 111] width 171 height 89
click at [373, 113] on span "Change selection" at bounding box center [385, 111] width 31 height 5
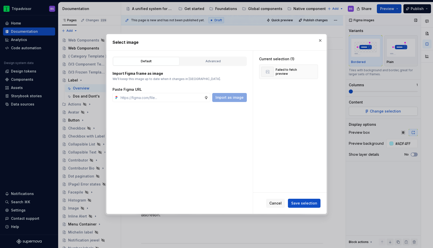
type textarea "*"
type input "https://www.figma.com/design/Rk3eGC5124Z7punn8EFUkb/Atlas-Web-Documentation?nod…"
type textarea "*"
type input "https://www.figma.com/design/Rk3eGC5124Z7punn8EFUkb/Atlas-Web-Documentation?nod…"
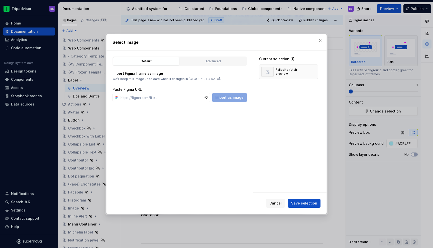
type textarea "*"
click at [179, 97] on input "text" at bounding box center [161, 97] width 86 height 9
paste input "https://www.figma.com/design/Rk3eGC5124Z7punn8EFUkb/Atlas-Web-Documentation?nod…"
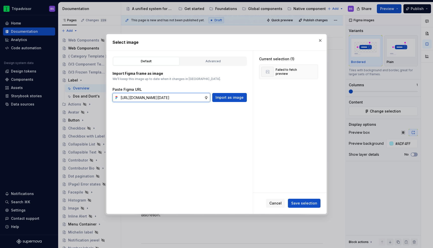
type input "https://www.figma.com/design/Rk3eGC5124Z7punn8EFUkb/Atlas-Web-Documentation?nod…"
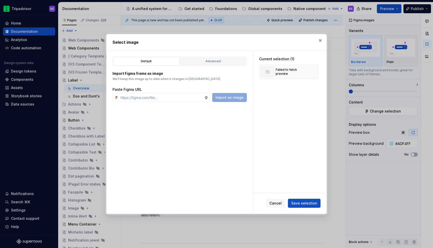
click at [306, 201] on button "Save selection" at bounding box center [304, 203] width 33 height 9
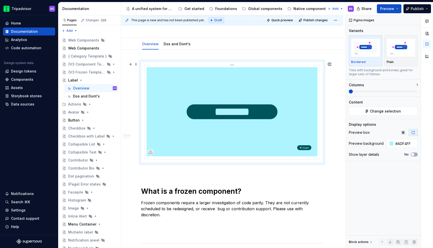
click at [237, 114] on img at bounding box center [232, 111] width 171 height 89
click at [371, 112] on span "Change selection" at bounding box center [385, 111] width 31 height 5
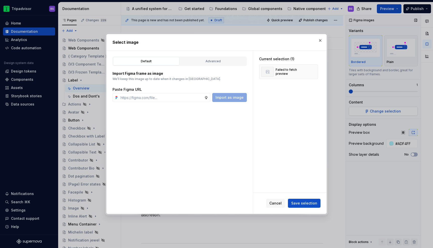
type textarea "*"
type input "https://www.figma.com/design/Rk3eGC5124Z7punn8EFUkb/Atlas-Web-Documentation?nod…"
click at [319, 40] on button "button" at bounding box center [320, 40] width 7 height 7
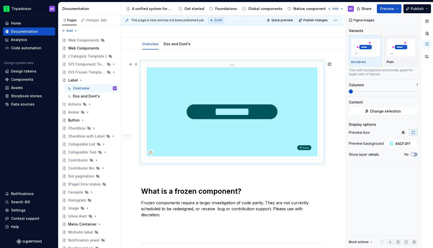
click at [294, 116] on img at bounding box center [232, 111] width 171 height 89
type textarea "*"
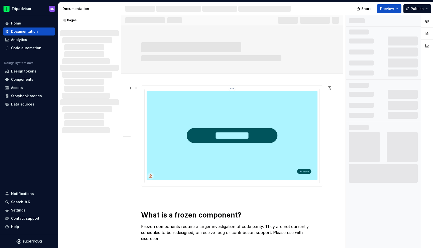
click at [268, 132] on img at bounding box center [232, 135] width 171 height 89
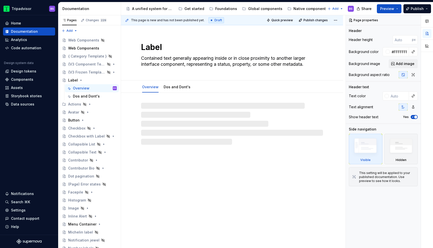
type textarea "*"
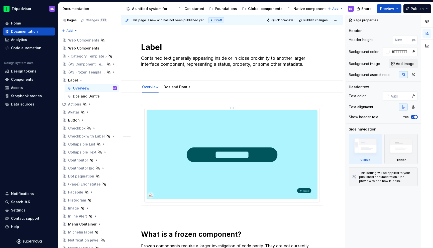
click at [268, 132] on img at bounding box center [232, 154] width 171 height 89
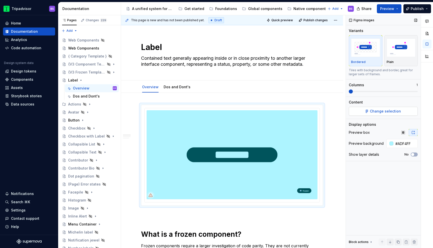
click at [396, 111] on span "Change selection" at bounding box center [385, 111] width 31 height 5
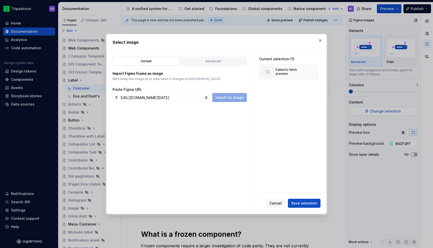
scroll to position [0, 138]
type input "https://www.figma.com/design/Rk3eGC5124Z7punn8EFUkb/Atlas-Web-Documentation?nod…"
click at [319, 40] on button "button" at bounding box center [320, 40] width 7 height 7
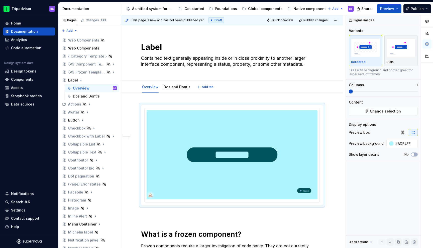
type textarea "*"
click at [253, 129] on img at bounding box center [232, 154] width 171 height 89
click at [234, 107] on html "Tripadvisor BS Home Documentation Analytics Code automation Design system data …" at bounding box center [216, 124] width 433 height 248
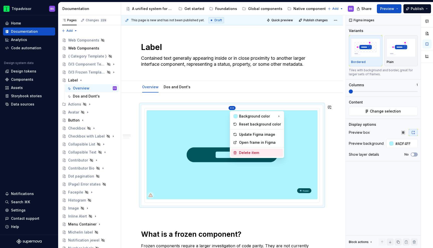
click at [254, 152] on div "Delete item" at bounding box center [260, 153] width 42 height 5
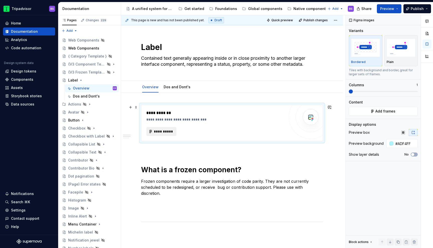
click at [162, 133] on span "**********" at bounding box center [164, 131] width 20 height 5
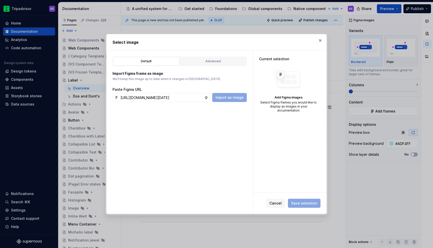
scroll to position [0, 138]
type input "https://www.figma.com/design/Rk3eGC5124Z7punn8EFUkb/Atlas-Web-Documentation?nod…"
click at [203, 60] on div "Advanced" at bounding box center [213, 61] width 63 height 5
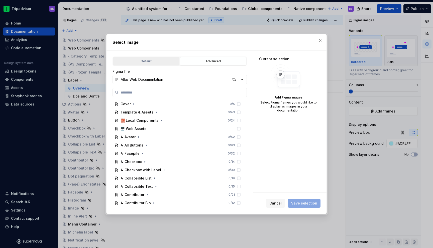
click at [155, 61] on div "Default" at bounding box center [146, 61] width 63 height 5
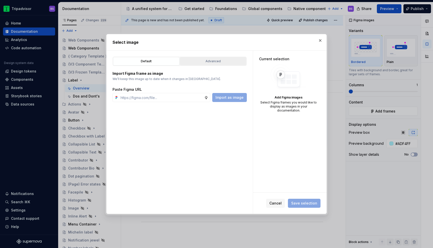
click at [201, 60] on div "Advanced" at bounding box center [213, 61] width 63 height 5
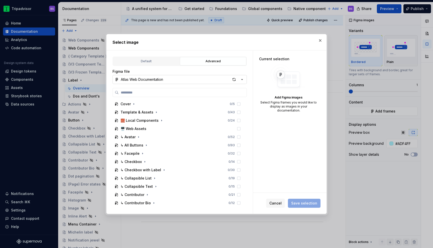
click at [244, 79] on icon "button" at bounding box center [241, 79] width 5 height 5
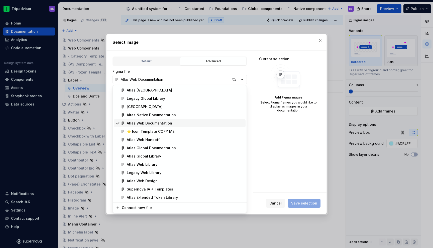
click at [161, 121] on div "Atlas Web Documentation" at bounding box center [149, 123] width 45 height 5
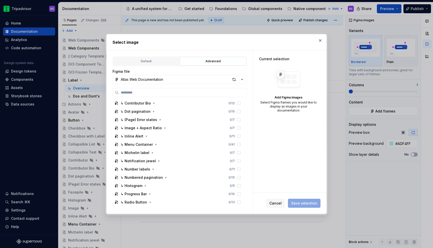
scroll to position [98, 0]
click at [320, 41] on button "button" at bounding box center [320, 40] width 7 height 7
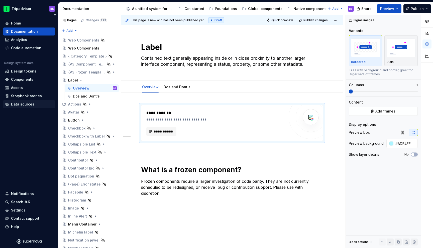
click at [26, 105] on div "Data sources" at bounding box center [22, 104] width 23 height 5
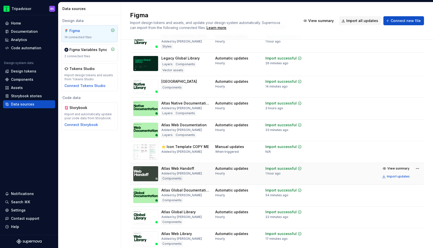
scroll to position [32, 0]
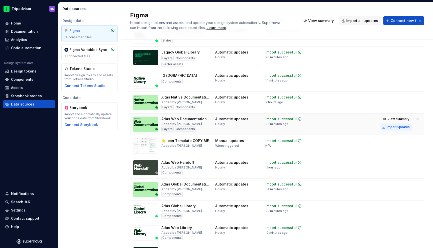
click at [397, 127] on div "Import updates" at bounding box center [398, 127] width 23 height 4
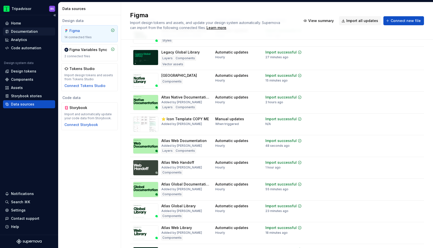
click at [27, 32] on div "Documentation" at bounding box center [24, 31] width 27 height 5
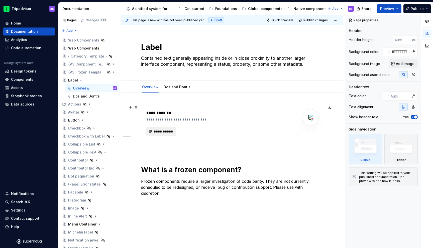
click at [163, 132] on span "**********" at bounding box center [164, 131] width 20 height 5
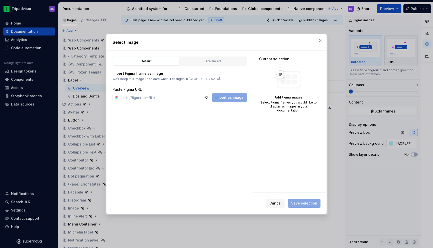
type textarea "*"
click at [162, 97] on input "text" at bounding box center [161, 97] width 86 height 9
paste input "https://www.figma.com/design/Rk3eGC5124Z7punn8EFUkb/Atlas-Web-Documentation?nod…"
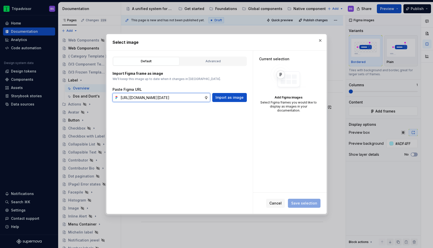
scroll to position [0, 138]
type input "https://www.figma.com/design/Rk3eGC5124Z7punn8EFUkb/Atlas-Web-Documentation?nod…"
click at [227, 99] on span "Import as image" at bounding box center [229, 97] width 28 height 5
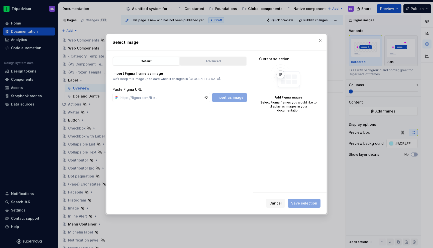
click at [202, 58] on button "Advanced" at bounding box center [213, 61] width 66 height 9
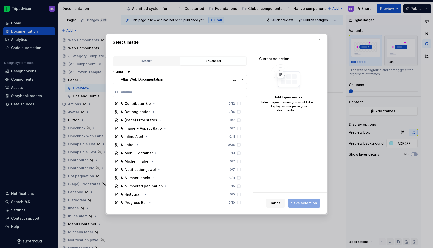
scroll to position [100, 0]
click at [137, 145] on icon "button" at bounding box center [137, 144] width 1 height 1
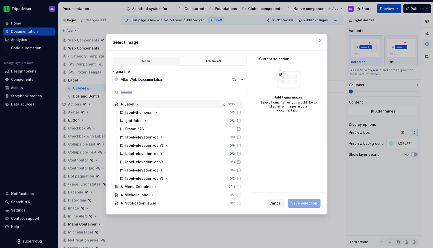
scroll to position [151, 0]
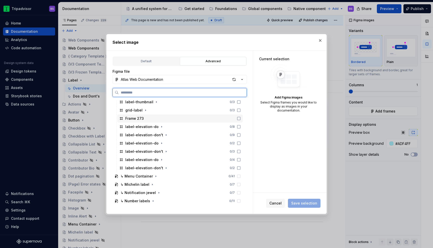
click at [165, 120] on div "Frame 273" at bounding box center [179, 119] width 125 height 8
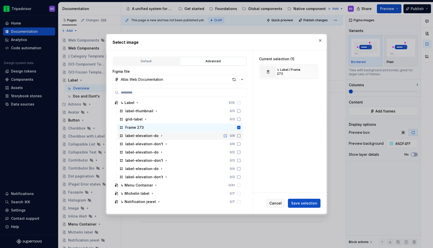
scroll to position [134, 0]
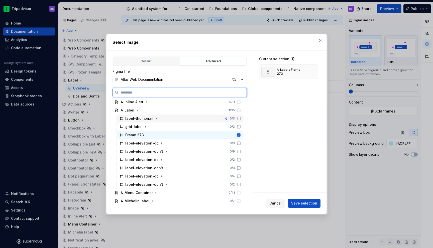
click at [161, 118] on div "label-thumbnail 0 / 3" at bounding box center [179, 119] width 125 height 8
click at [240, 135] on icon at bounding box center [238, 134] width 3 height 3
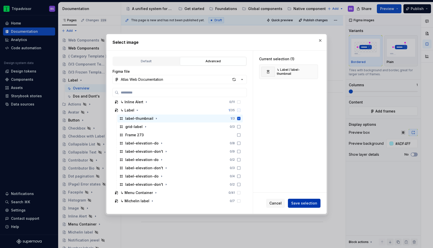
click at [307, 204] on span "Save selection" at bounding box center [304, 203] width 26 height 5
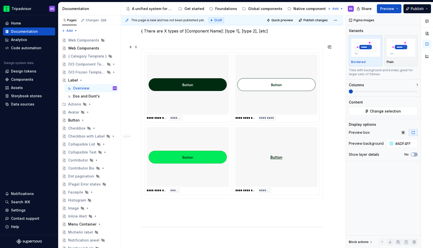
scroll to position [303, 0]
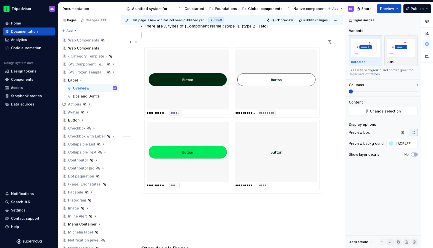
click at [271, 143] on div at bounding box center [276, 152] width 82 height 60
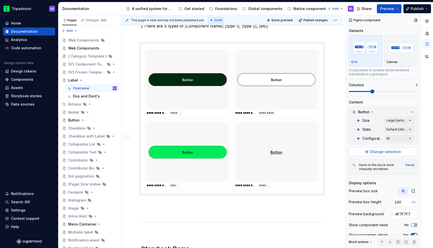
click at [389, 151] on span "Change selection" at bounding box center [385, 152] width 31 height 5
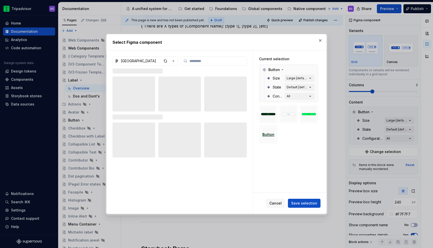
type textarea "*"
click at [173, 61] on icon "button" at bounding box center [173, 61] width 1 height 1
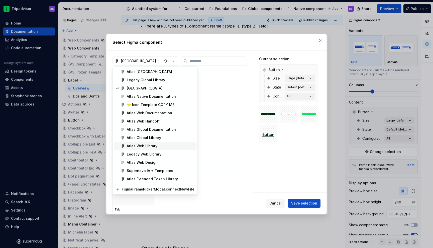
click at [166, 147] on div "Atlas Web Library" at bounding box center [161, 146] width 68 height 5
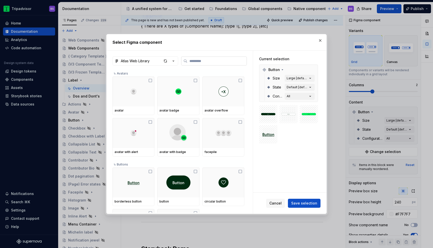
click at [203, 60] on input "search" at bounding box center [216, 61] width 59 height 5
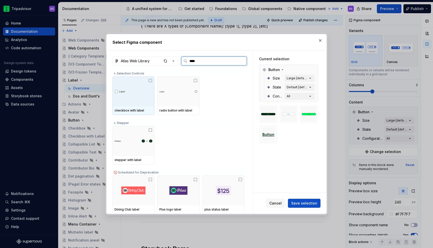
type input "*****"
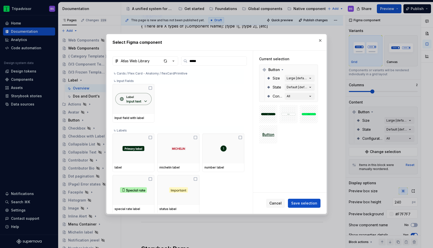
scroll to position [229, 0]
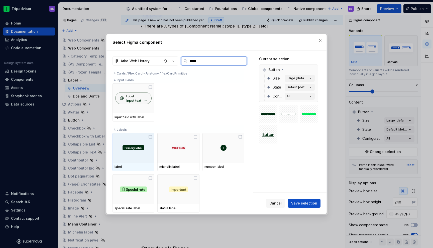
click at [146, 136] on div at bounding box center [133, 148] width 42 height 30
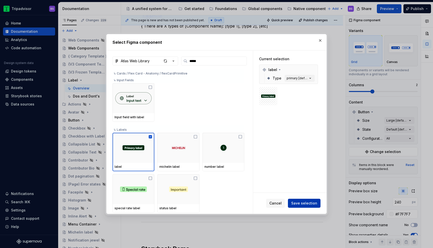
click at [312, 204] on span "Save selection" at bounding box center [304, 203] width 26 height 5
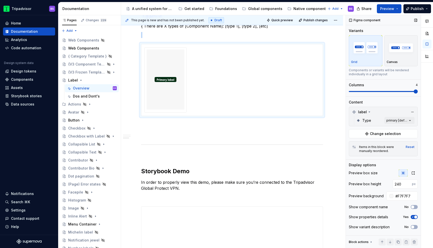
click at [418, 94] on span at bounding box center [415, 92] width 4 height 4
click at [393, 121] on div "Comments Open comments No comments yet Select ‘Comment’ from the block context …" at bounding box center [389, 131] width 87 height 233
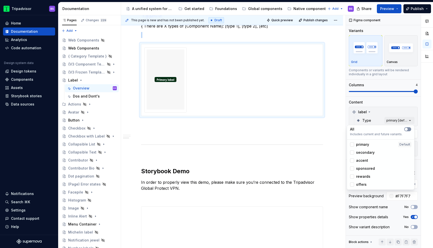
click at [407, 130] on icon "button" at bounding box center [406, 129] width 4 height 3
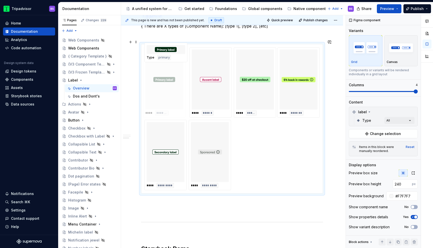
drag, startPoint x: 255, startPoint y: 77, endPoint x: 180, endPoint y: 86, distance: 75.1
click at [171, 80] on body "Tripadvisor BS Home Documentation Analytics Code automation Design system data …" at bounding box center [216, 124] width 433 height 248
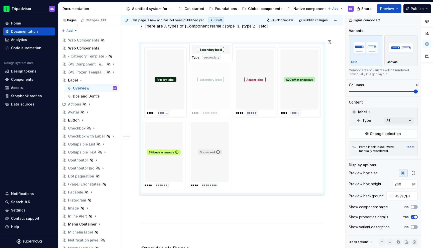
drag, startPoint x: 169, startPoint y: 150, endPoint x: 217, endPoint y: 93, distance: 74.3
click at [217, 93] on body "Tripadvisor BS Home Documentation Analytics Code automation Design system data …" at bounding box center [216, 124] width 433 height 248
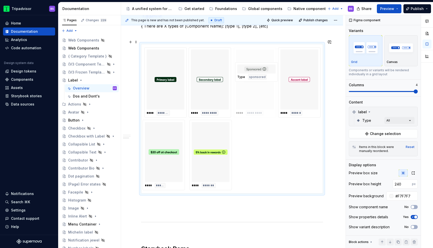
drag, startPoint x: 209, startPoint y: 146, endPoint x: 254, endPoint y: 94, distance: 68.4
click at [254, 94] on body "Tripadvisor BS Home Documentation Analytics Code automation Design system data …" at bounding box center [216, 124] width 433 height 248
drag, startPoint x: 292, startPoint y: 78, endPoint x: 250, endPoint y: 77, distance: 42.3
click at [250, 77] on body "Tripadvisor BS Home Documentation Analytics Code automation Design system data …" at bounding box center [216, 124] width 433 height 248
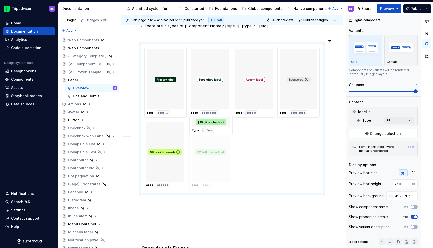
drag, startPoint x: 165, startPoint y: 148, endPoint x: 215, endPoint y: 151, distance: 50.7
drag, startPoint x: 169, startPoint y: 145, endPoint x: 213, endPoint y: 151, distance: 44.5
click at [413, 92] on span at bounding box center [415, 92] width 4 height 4
click at [402, 100] on div "Content" at bounding box center [383, 102] width 69 height 5
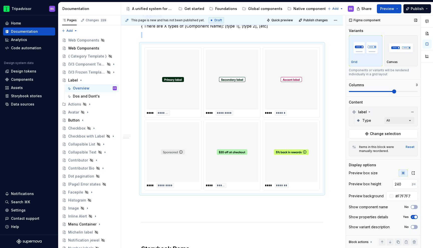
scroll to position [316, 0]
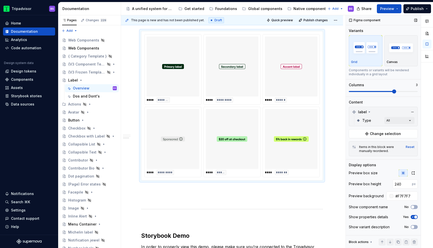
click at [381, 93] on span at bounding box center [383, 92] width 69 height 4
click at [396, 92] on span at bounding box center [394, 92] width 4 height 4
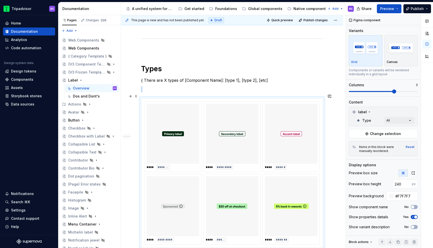
scroll to position [229, 0]
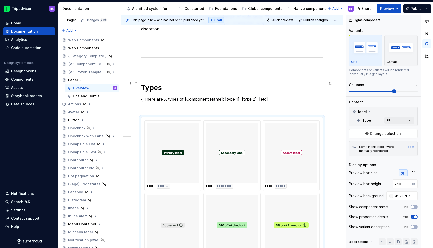
click at [160, 83] on h1 "Types" at bounding box center [232, 87] width 182 height 9
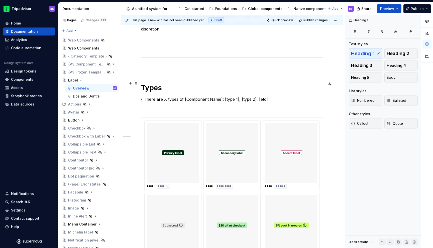
click at [160, 83] on h1 "Types" at bounding box center [232, 87] width 182 height 9
click at [144, 96] on p "{ There are X types of [Component Name]: [type 1], [type 2], [etc]" at bounding box center [232, 99] width 182 height 6
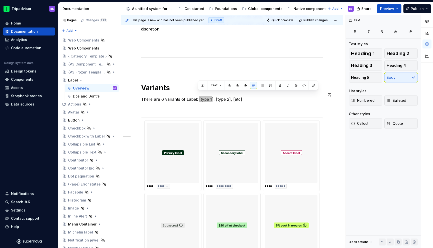
type textarea "*"
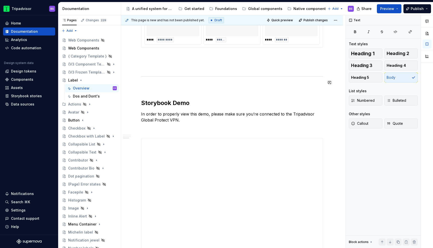
scroll to position [451, 0]
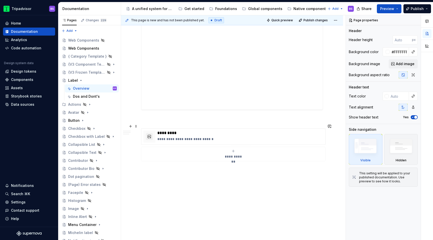
scroll to position [598, 0]
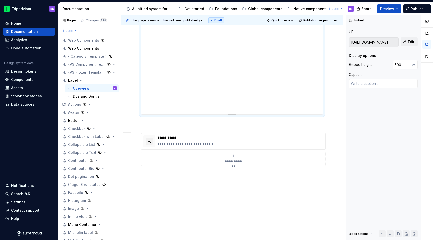
click at [257, 46] on div "**********" at bounding box center [231, 51] width 181 height 125
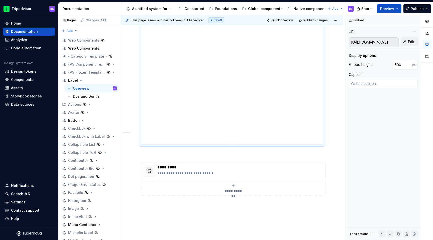
scroll to position [500, 0]
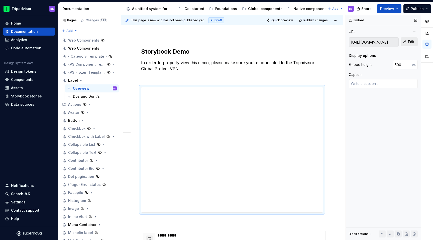
click at [408, 41] on span "Edit" at bounding box center [411, 41] width 7 height 5
type textarea "*"
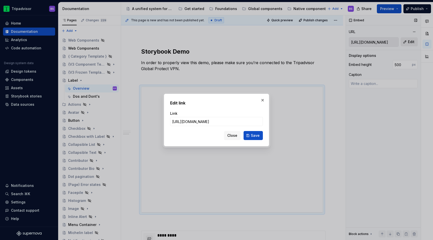
type input "https://webml.dev.tripadvisor.com/Story#@ta-design-system-frozen.label_packages…"
click button "Save" at bounding box center [252, 135] width 19 height 9
type textarea "*"
type input "https://webml.dev.tripadvisor.com/Story#@ta-design-system-frozen.label_packages…"
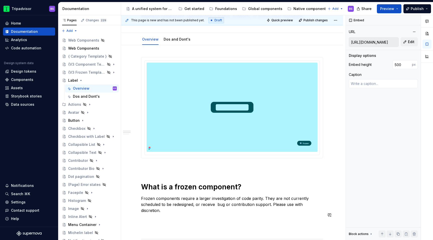
scroll to position [0, 0]
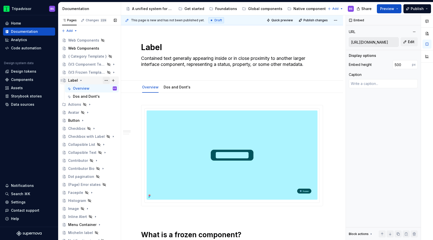
click at [105, 79] on button "Page tree" at bounding box center [106, 80] width 7 height 7
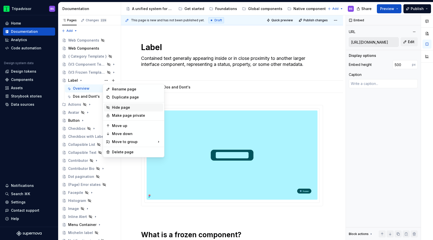
click at [121, 107] on div "Hide page" at bounding box center [136, 107] width 49 height 5
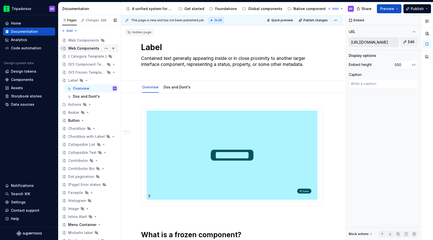
click at [93, 49] on div "Web Components" at bounding box center [83, 48] width 31 height 5
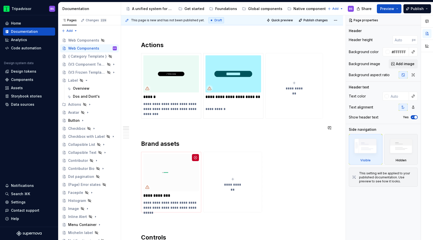
scroll to position [64, 0]
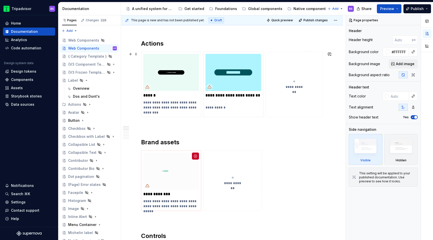
click at [296, 81] on icon "submit" at bounding box center [294, 81] width 4 height 4
type textarea "*"
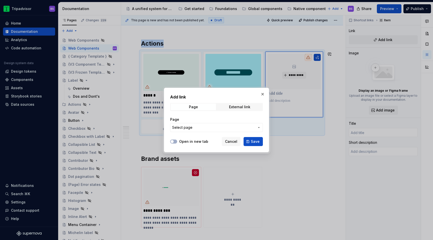
click at [205, 127] on span "Select page" at bounding box center [213, 127] width 83 height 5
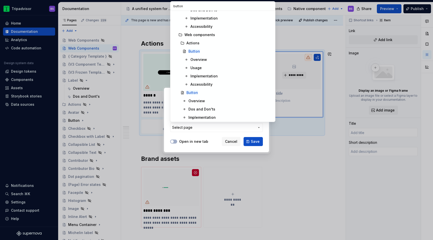
scroll to position [172, 0]
type input "button"
click at [214, 51] on div "Button" at bounding box center [230, 50] width 84 height 5
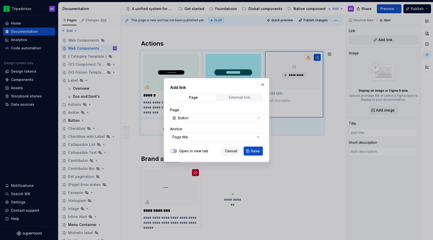
click at [250, 99] on span "External link" at bounding box center [239, 97] width 45 height 7
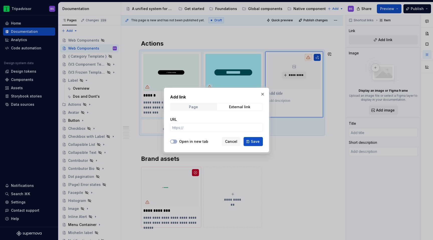
click at [206, 105] on span "Page" at bounding box center [193, 106] width 45 height 7
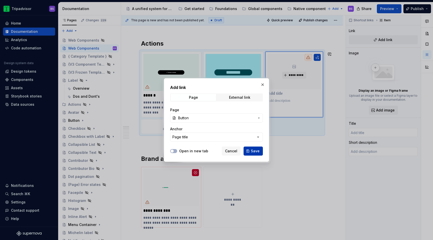
click at [258, 151] on span "Save" at bounding box center [255, 151] width 9 height 5
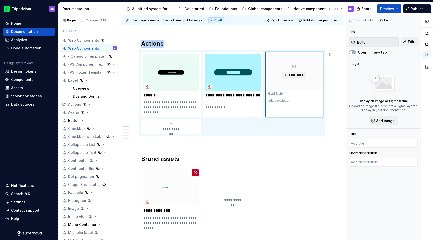
type textarea "*"
type input "Button"
type textarea "Buttons are controls that let users take action, make choices, and move forward…"
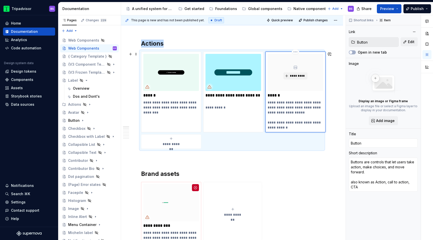
click at [282, 124] on p "**********" at bounding box center [295, 115] width 56 height 30
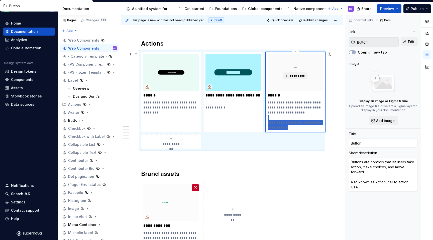
drag, startPoint x: 293, startPoint y: 128, endPoint x: 274, endPoint y: 118, distance: 21.2
click at [274, 118] on p "**********" at bounding box center [295, 115] width 56 height 30
type textarea "*"
type textarea "Buttons are controls that let users take action, make choices, and move forward…"
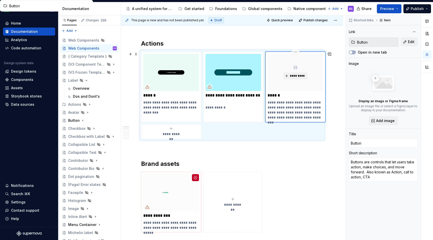
type textarea "*"
type textarea "Buttons are controls that let users take action, make choices, and move forward…"
click at [301, 113] on p "**********" at bounding box center [295, 110] width 56 height 20
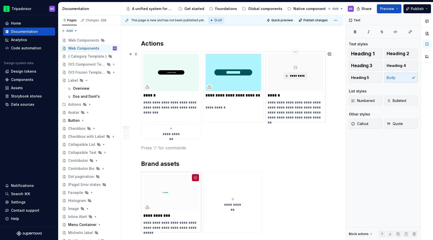
click at [274, 117] on p "**********" at bounding box center [295, 110] width 56 height 20
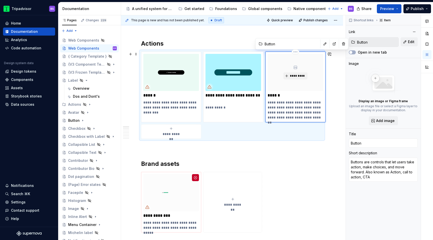
type textarea "*"
type textarea "Buttons are controls that let users take action, make choices, and move forward…"
click at [320, 117] on p "**********" at bounding box center [295, 110] width 56 height 20
type textarea "*"
type textarea "Buttons are controls that let users take action, make choices, and move forward…"
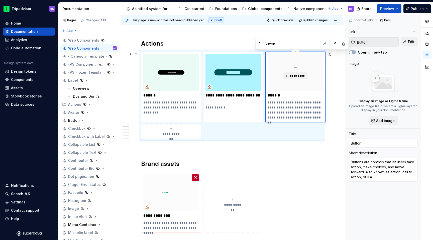
type textarea "*"
type textarea "Buttons are controls that let users take action, make choices, and move forward…"
type textarea "*"
type textarea "Buttons are controls that let users take action, make choices, and move forward…"
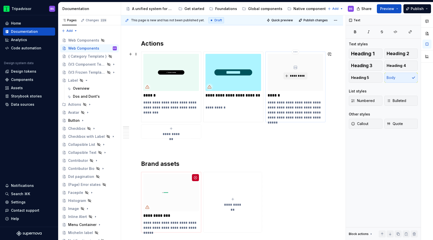
click at [320, 117] on p "**********" at bounding box center [295, 110] width 56 height 20
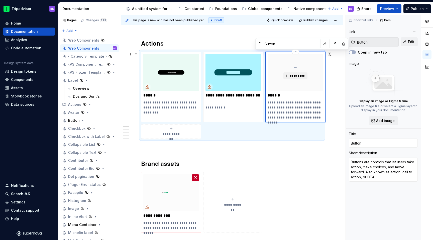
type textarea "*"
type textarea "Buttons are controls that let users take action, make choices, and move forward…"
click at [295, 75] on span "*********" at bounding box center [297, 76] width 15 height 4
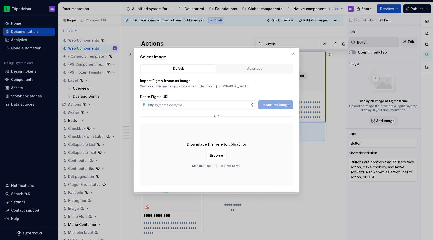
type textarea "*"
type input "https://www.figma.com/design/Rk3eGC5124Z7punn8EFUkb/Atlas-Web-Documentation?nod…"
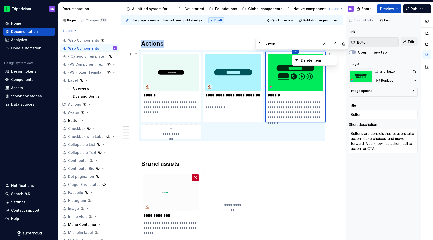
click at [186, 67] on html "Tripadvisor BS Home Documentation Analytics Code automation Design system data …" at bounding box center [216, 120] width 433 height 240
click at [286, 83] on img at bounding box center [295, 72] width 56 height 37
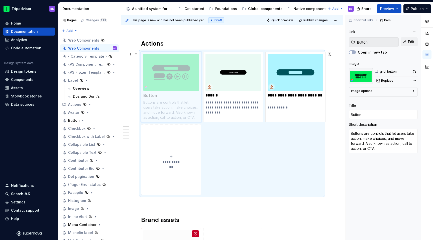
drag, startPoint x: 286, startPoint y: 83, endPoint x: 178, endPoint y: 82, distance: 108.0
click at [178, 82] on body "Tripadvisor BS Home Documentation Analytics Code automation Design system data …" at bounding box center [216, 120] width 433 height 240
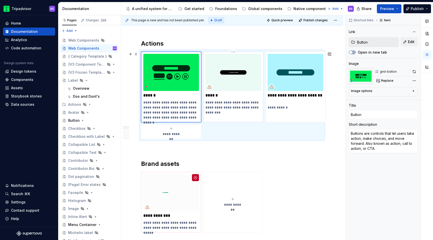
type textarea "*"
type textarea "Controls that let users take action, make choices, and move forward."
click at [240, 80] on img at bounding box center [233, 72] width 56 height 37
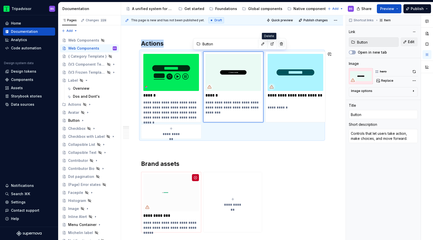
click at [278, 45] on button "button" at bounding box center [281, 43] width 7 height 7
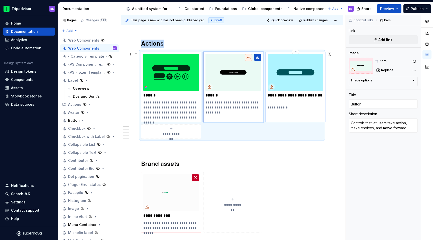
type textarea "*"
type input "Example of Frozen Component"
type textarea "Lorem ipsum"
click at [277, 67] on img at bounding box center [295, 72] width 56 height 37
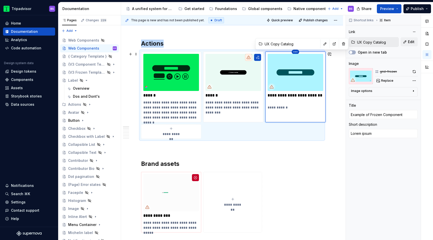
click at [296, 51] on html "Tripadvisor BS Home Documentation Analytics Code automation Design system data …" at bounding box center [216, 120] width 433 height 240
click at [317, 60] on div "Delete item" at bounding box center [317, 60] width 33 height 5
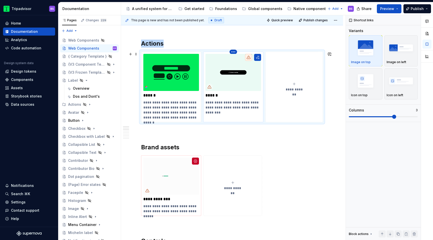
click at [233, 53] on html "Tripadvisor BS Home Documentation Analytics Code automation Design system data …" at bounding box center [216, 120] width 433 height 240
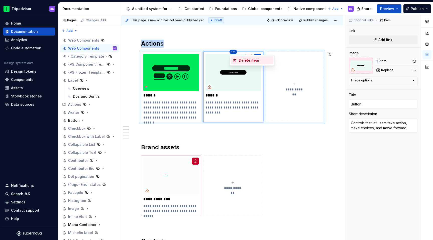
click at [253, 61] on div "Delete item" at bounding box center [255, 60] width 33 height 5
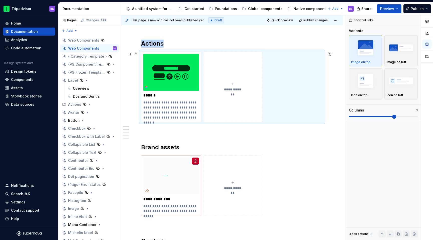
click at [235, 83] on div "**********" at bounding box center [232, 87] width 54 height 10
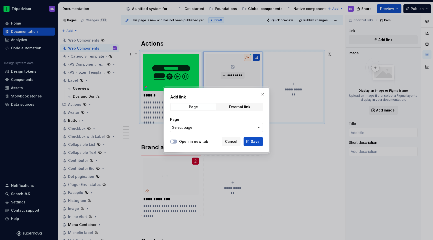
type textarea "*"
click at [210, 128] on span "Select page" at bounding box center [213, 127] width 83 height 5
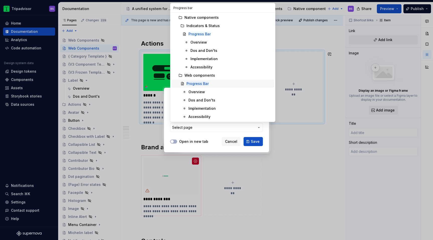
type input "Progress bar"
click at [201, 84] on mark "Progress Bar" at bounding box center [197, 83] width 22 height 4
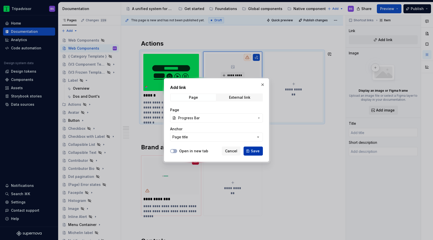
click at [252, 149] on span "Save" at bounding box center [255, 151] width 9 height 5
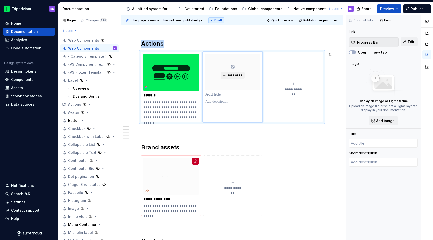
type textarea "*"
type input "Progress Bar"
type textarea "A representation of a user’s progress through a series of discrete steps. Also …"
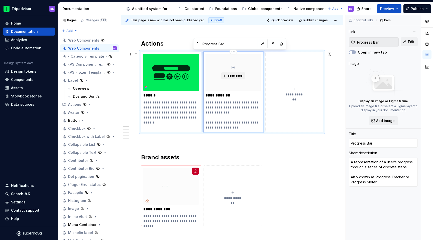
click at [219, 122] on p "**********" at bounding box center [233, 115] width 56 height 30
type textarea "*"
type textarea "A representation of a user’s progress through a series of discrete steps. Also …"
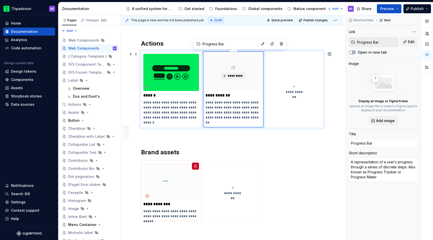
type textarea "*"
type textarea "A representation of a user’s progress through a series of discrete steps. Also …"
click at [237, 75] on span "*********" at bounding box center [234, 76] width 15 height 4
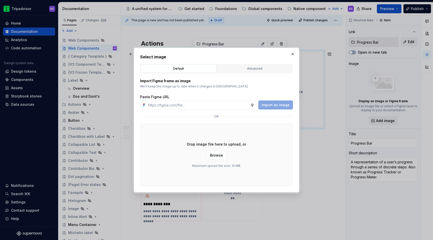
type textarea "*"
click at [209, 104] on input "text" at bounding box center [198, 104] width 104 height 9
paste input "https://www.figma.com/design/Rk3eGC5124Z7punn8EFUkb/Atlas-Web-Documentation?nod…"
type input "https://www.figma.com/design/Rk3eGC5124Z7punn8EFUkb/Atlas-Web-Documentation?nod…"
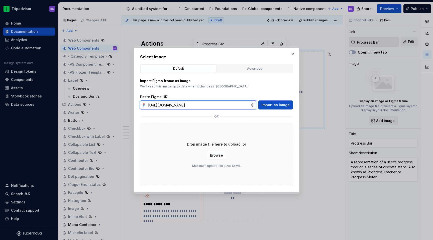
scroll to position [0, 122]
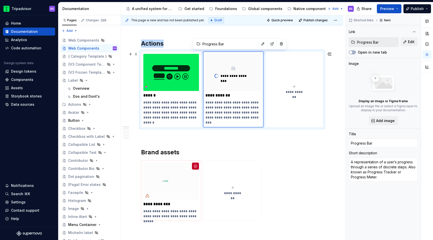
click at [294, 85] on icon "submit" at bounding box center [294, 86] width 4 height 4
type textarea "*"
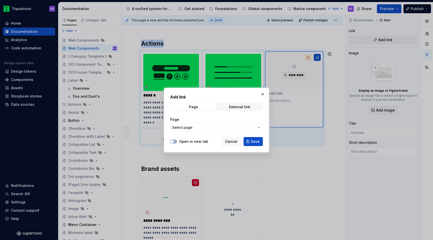
click at [218, 126] on span "Select page" at bounding box center [213, 127] width 83 height 5
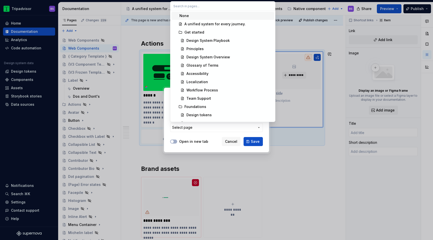
type textarea "*"
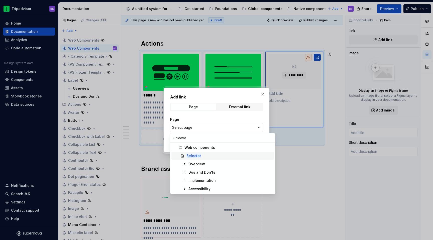
type input "Selector"
click at [194, 154] on mark "Selector" at bounding box center [193, 156] width 15 height 4
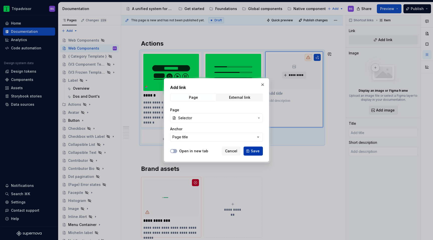
click at [251, 152] on span "Save" at bounding box center [255, 151] width 9 height 5
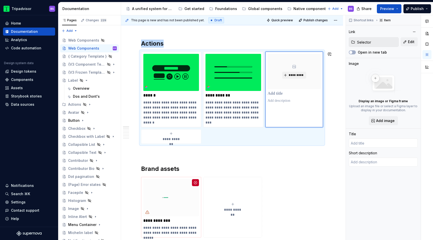
type textarea "*"
type input "Selector"
type textarea "A toggle button used for single and multi-selection inputs, specifically within…"
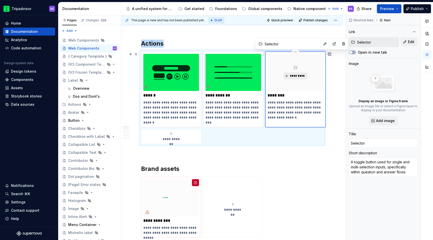
click at [292, 75] on span "*********" at bounding box center [297, 76] width 15 height 4
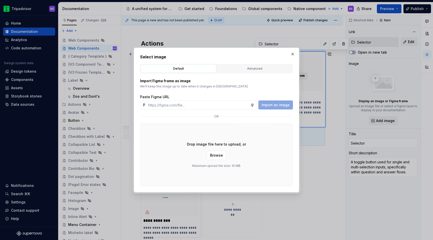
type textarea "*"
type input "https://www.figma.com/design/Rk3eGC5124Z7punn8EFUkb/Atlas-Web-Documentation?nod…"
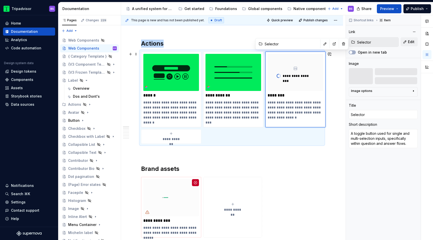
click at [181, 134] on div "**********" at bounding box center [171, 136] width 56 height 10
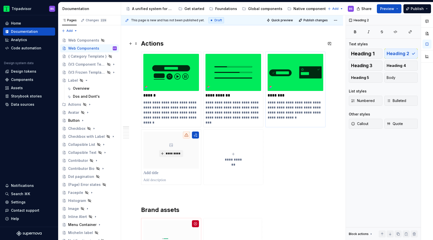
click at [160, 43] on h2 "Actions" at bounding box center [232, 44] width 182 height 8
click at [300, 75] on img at bounding box center [295, 72] width 56 height 37
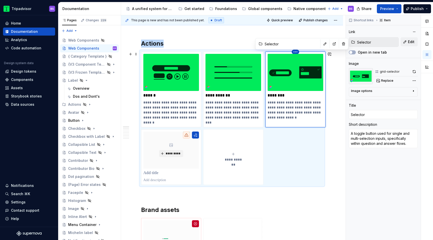
click at [295, 52] on html "Tripadvisor BS Home Documentation Analytics Code automation Design system data …" at bounding box center [216, 120] width 433 height 240
click at [275, 68] on html "Tripadvisor BS Home Documentation Analytics Code automation Design system data …" at bounding box center [216, 120] width 433 height 240
click at [416, 71] on button "button" at bounding box center [413, 71] width 7 height 7
click at [171, 155] on span "*********" at bounding box center [172, 154] width 15 height 4
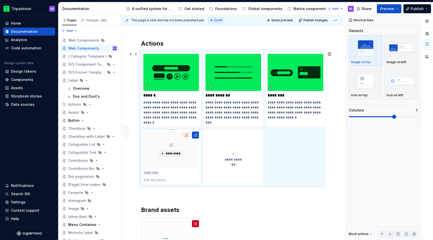
click at [163, 172] on p at bounding box center [171, 173] width 56 height 5
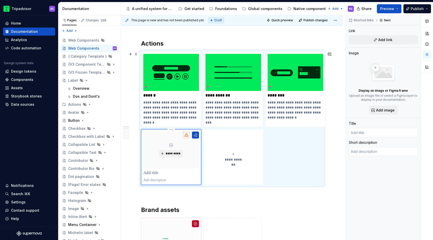
click at [170, 175] on p at bounding box center [171, 173] width 56 height 5
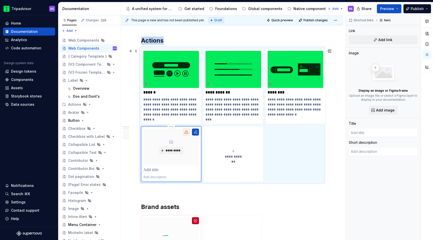
click at [156, 141] on div "*********" at bounding box center [171, 146] width 56 height 37
click at [172, 127] on html "Tripadvisor BS Home Documentation Analytics Code automation Design system data …" at bounding box center [216, 120] width 433 height 240
click at [177, 136] on div "Delete item" at bounding box center [193, 134] width 33 height 5
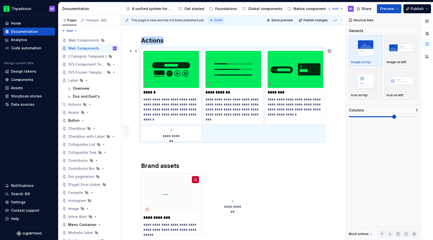
click at [167, 135] on span "**********" at bounding box center [171, 135] width 22 height 5
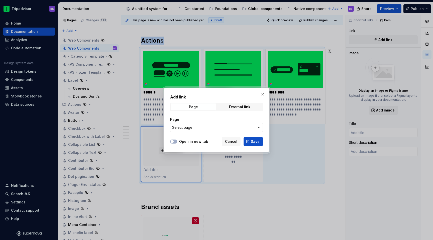
click at [235, 127] on span "Select page" at bounding box center [213, 127] width 83 height 5
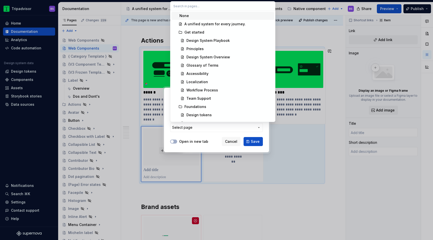
type textarea "*"
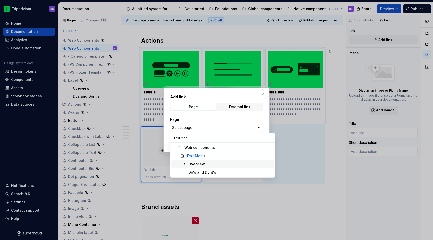
type input "Text men"
click at [198, 155] on mark "Text Men" at bounding box center [194, 156] width 16 height 4
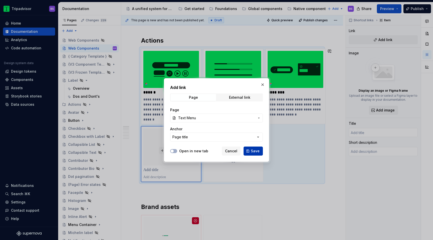
click at [254, 149] on span "Save" at bounding box center [255, 151] width 9 height 5
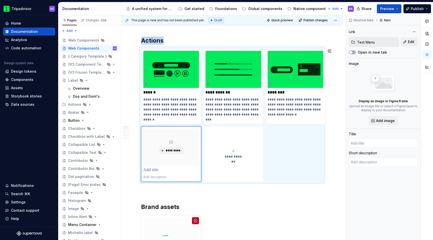
type textarea "*"
type input "Text Menu"
type textarea "A menu in which actions or navigation options are hidden by default but can be …"
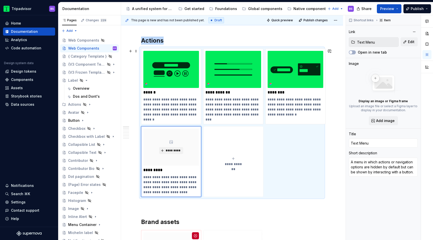
click at [235, 161] on div "**********" at bounding box center [233, 162] width 56 height 10
type textarea "*"
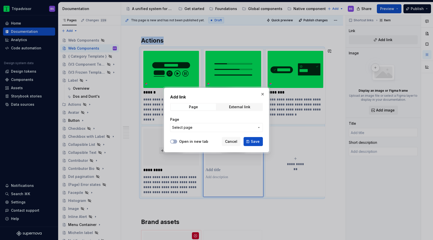
click at [219, 127] on span "Select page" at bounding box center [213, 127] width 83 height 5
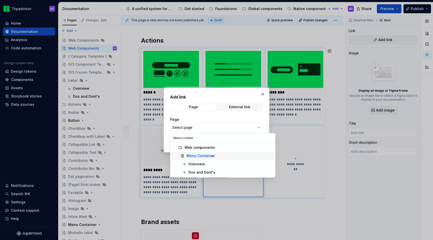
type input "Menu contain"
click at [201, 155] on mark "Menu Contain" at bounding box center [198, 156] width 25 height 4
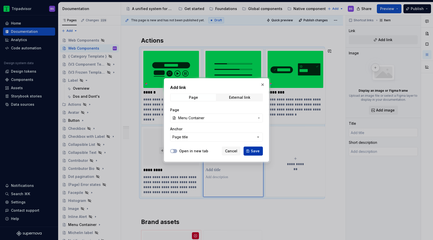
click at [251, 153] on button "Save" at bounding box center [252, 151] width 19 height 9
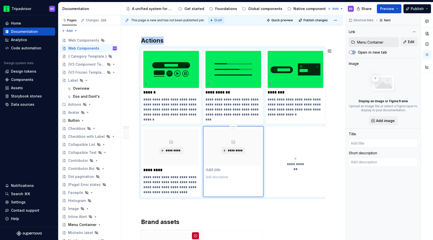
type textarea "*"
type input "Menu Container"
type textarea "A container for menus who's options are hidden by default but can be shown by i…"
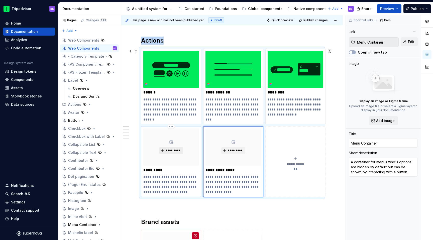
type textarea "*"
type input "Text Menu"
type textarea "A menu in which actions or navigation options are hidden by default but can be …"
type input "Text Menu"
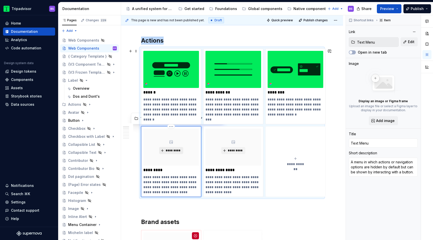
click at [163, 152] on button "*********" at bounding box center [171, 150] width 24 height 7
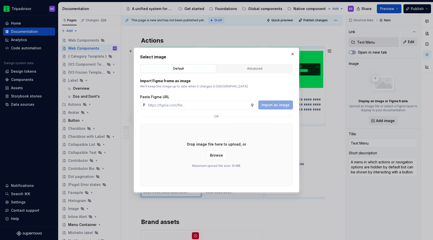
type textarea "*"
paste input "https://www.figma.com/design/Rk3eGC5124Z7punn8EFUkb/Atlas-Web-Documentation?nod…"
type input "https://www.figma.com/design/Rk3eGC5124Z7punn8EFUkb/Atlas-Web-Documentation?nod…"
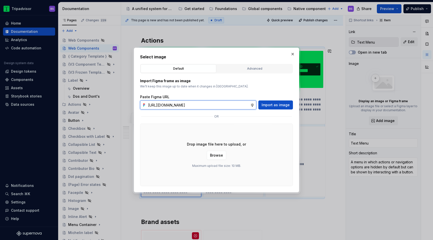
scroll to position [0, 121]
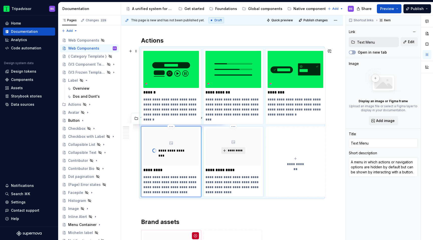
type textarea "*"
type input "Menu Container"
type textarea "A container for menus who's options are hidden by default but can be shown by i…"
type input "Menu Container"
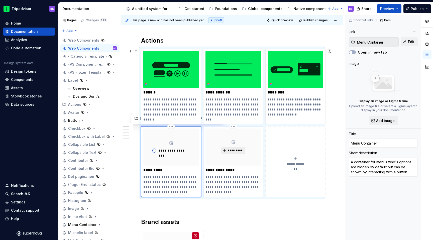
click at [232, 151] on span "*********" at bounding box center [234, 151] width 15 height 4
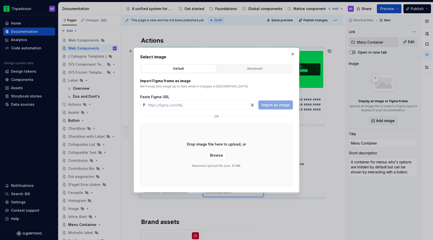
type textarea "*"
click at [217, 104] on input "text" at bounding box center [198, 104] width 104 height 9
paste input "https://www.figma.com/design/Rk3eGC5124Z7punn8EFUkb/Atlas-Web-Documentation?nod…"
type input "https://www.figma.com/design/Rk3eGC5124Z7punn8EFUkb/Atlas-Web-Documentation?nod…"
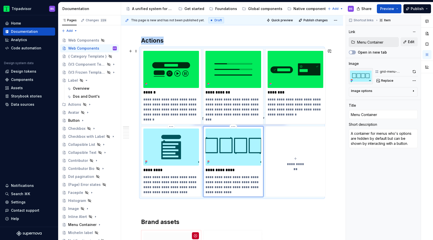
click at [238, 139] on img at bounding box center [233, 146] width 56 height 37
click at [415, 70] on button "button" at bounding box center [414, 71] width 7 height 7
click at [246, 158] on img at bounding box center [233, 146] width 56 height 37
click at [415, 73] on button "button" at bounding box center [414, 71] width 7 height 7
type textarea "*"
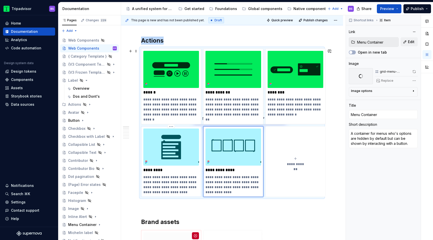
type input "Text Menu"
type textarea "A menu in which actions or navigation options are hidden by default but can be …"
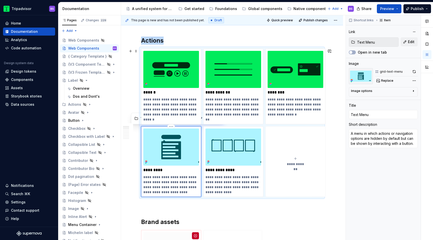
click at [185, 150] on img at bounding box center [171, 146] width 56 height 37
click at [414, 71] on button "button" at bounding box center [413, 71] width 7 height 7
type textarea "*"
type input "Menu Container"
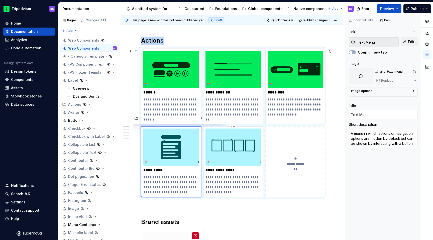
type input "Menu Container"
type textarea "A container for menus who's options are hidden by default but can be shown by i…"
click at [242, 158] on img at bounding box center [233, 146] width 56 height 37
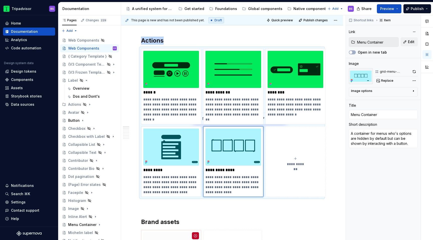
type textarea "*"
type input "Text Menu"
type textarea "A menu in which actions or navigation options are hidden by default but can be …"
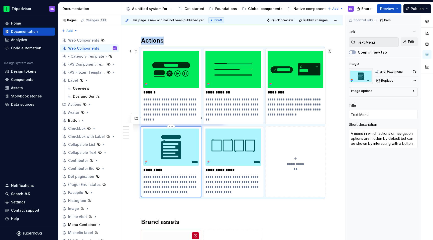
click at [163, 149] on img at bounding box center [171, 146] width 56 height 37
click at [194, 143] on img at bounding box center [171, 146] width 56 height 37
click at [415, 72] on button "button" at bounding box center [413, 71] width 7 height 7
click at [293, 155] on button "**********" at bounding box center [295, 161] width 60 height 71
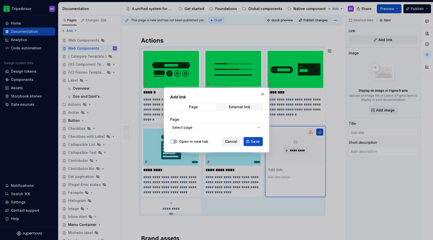
type textarea "*"
click at [222, 128] on span "Select page" at bounding box center [213, 127] width 83 height 5
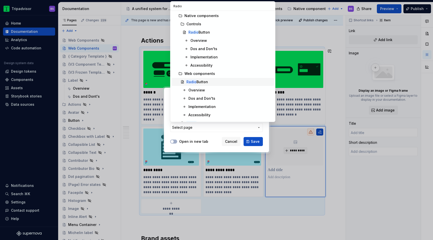
type input "Radio"
click at [205, 81] on div "Radio Button" at bounding box center [197, 81] width 22 height 5
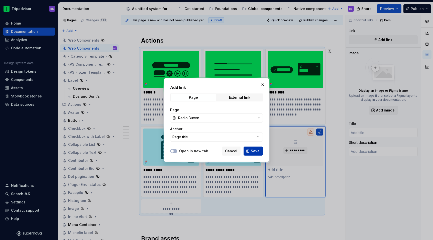
click at [254, 152] on span "Save" at bounding box center [255, 151] width 9 height 5
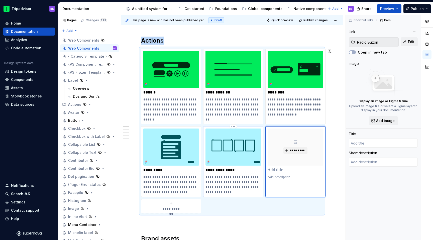
type textarea "*"
type input "Radio Button"
type textarea "Radio buttons allow a user to select a single option from a set of predefined o…"
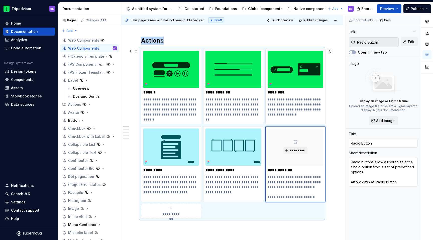
click at [179, 214] on span "**********" at bounding box center [171, 213] width 22 height 5
type textarea "*"
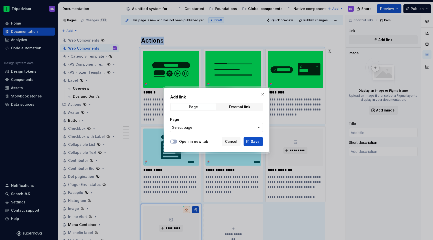
click at [226, 127] on span "Select page" at bounding box center [213, 127] width 83 height 5
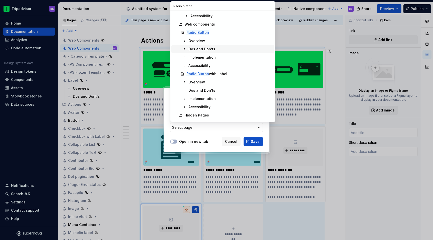
scroll to position [50, 0]
type input "Radio button"
click at [211, 72] on div "Radio Button with Label" at bounding box center [206, 73] width 41 height 5
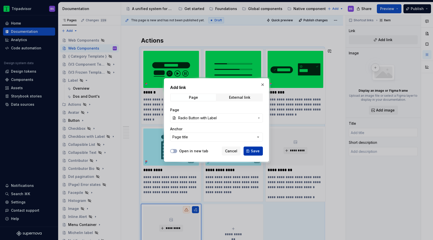
click at [252, 151] on span "Save" at bounding box center [255, 151] width 9 height 5
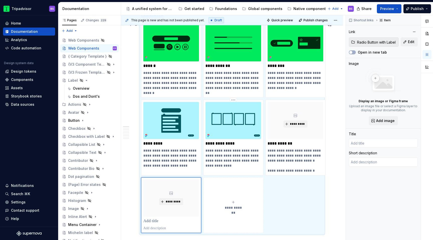
type textarea "*"
type input "Radio Button with Label"
type textarea "A radio button accompanied by label text."
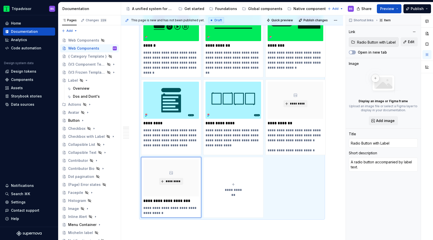
scroll to position [117, 0]
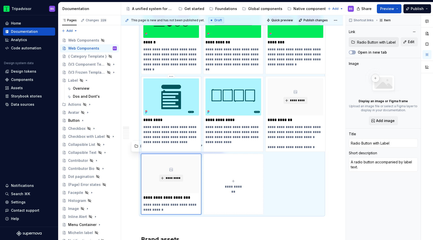
type textarea "*"
type input "Text Menu"
click at [185, 102] on img at bounding box center [171, 96] width 56 height 37
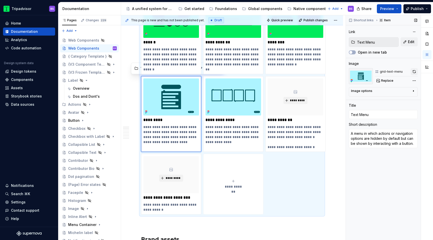
click at [413, 71] on button "button" at bounding box center [413, 71] width 7 height 7
type textarea "*"
type input "Radio Button"
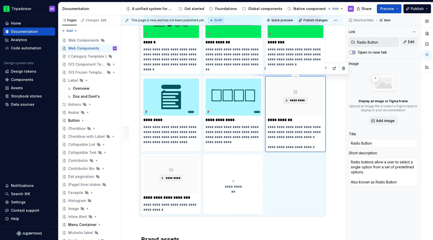
click at [296, 100] on span "*********" at bounding box center [297, 100] width 15 height 4
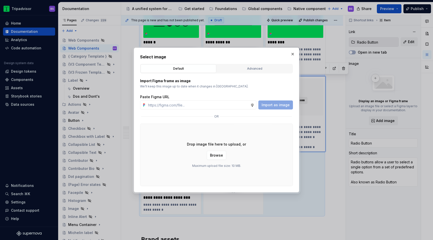
type textarea "*"
paste input "https://www.figma.com/design/Rk3eGC5124Z7punn8EFUkb/Atlas-Web-Documentation?nod…"
type input "https://www.figma.com/design/Rk3eGC5124Z7punn8EFUkb/Atlas-Web-Documentation?nod…"
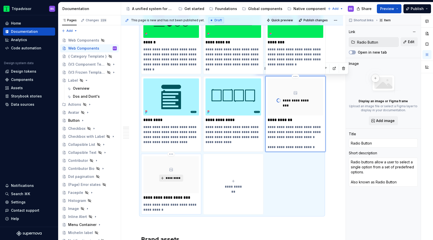
type textarea "*"
type input "Radio Button with Label"
type textarea "A radio button accompanied by label text."
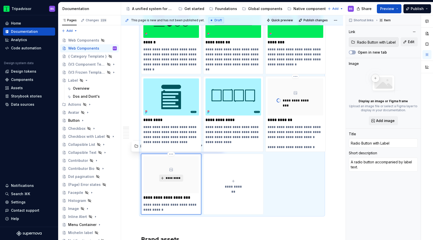
click at [174, 177] on span "*********" at bounding box center [172, 178] width 15 height 4
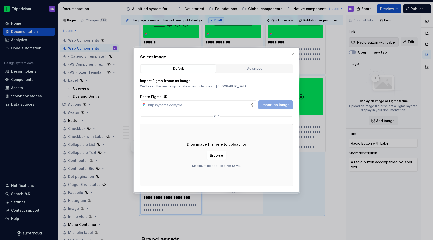
type textarea "*"
click at [208, 107] on input "text" at bounding box center [198, 104] width 104 height 9
paste input "https://www.figma.com/design/Rk3eGC5124Z7punn8EFUkb/Atlas-Web-Documentation?nod…"
type input "https://www.figma.com/design/Rk3eGC5124Z7punn8EFUkb/Atlas-Web-Documentation?nod…"
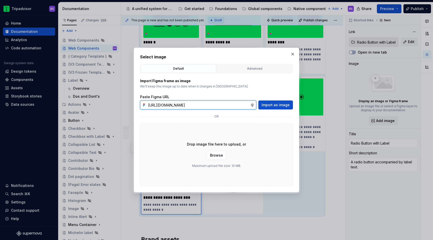
scroll to position [0, 118]
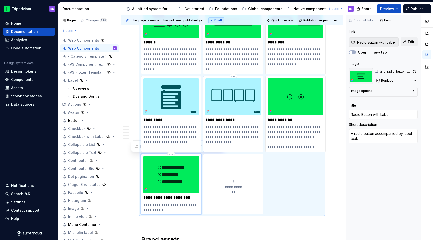
type textarea "*"
type input "Menu Container"
type textarea "A container for menus who's options are hidden by default but can be shown by i…"
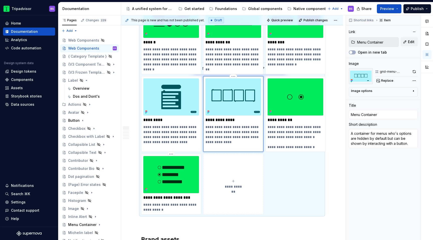
click at [234, 108] on img at bounding box center [233, 96] width 56 height 37
click at [412, 71] on button "button" at bounding box center [414, 71] width 7 height 7
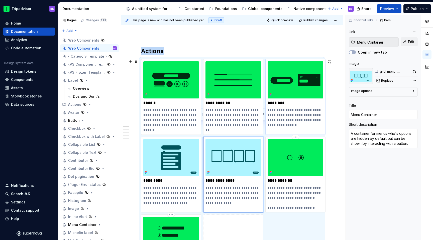
scroll to position [51, 0]
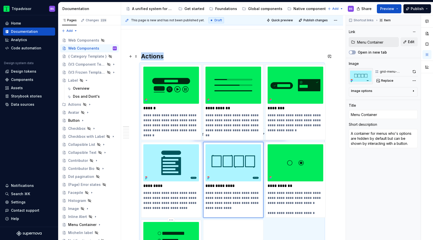
type textarea "*"
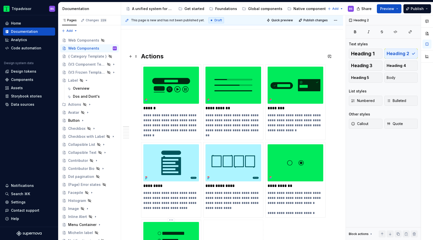
click at [161, 58] on h2 "Actions" at bounding box center [232, 56] width 182 height 8
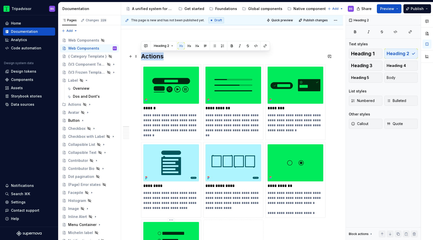
click at [161, 58] on h2 "Actions" at bounding box center [232, 56] width 182 height 8
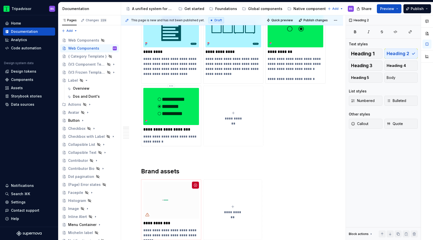
scroll to position [202, 0]
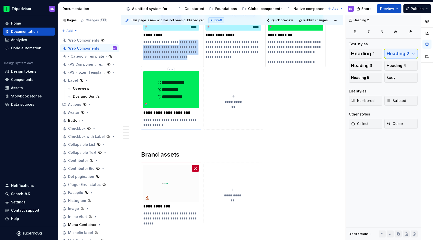
drag, startPoint x: 178, startPoint y: 43, endPoint x: 189, endPoint y: 121, distance: 79.2
click at [189, 121] on div "**********" at bounding box center [232, 22] width 182 height 216
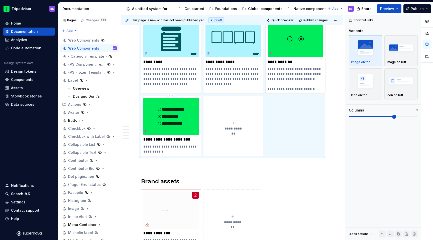
scroll to position [164, 0]
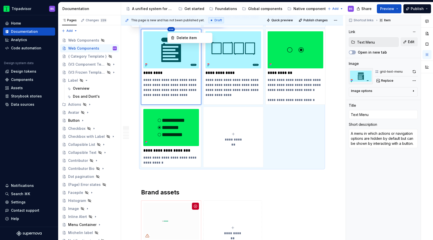
click at [178, 148] on html "Tripadvisor BS Home Documentation Analytics Code automation Design system data …" at bounding box center [216, 120] width 433 height 240
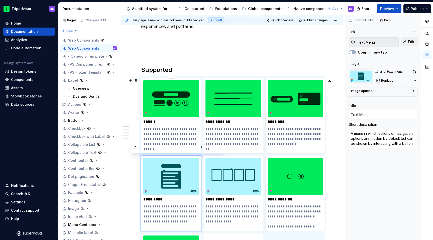
drag, startPoint x: 166, startPoint y: 29, endPoint x: 161, endPoint y: 87, distance: 58.1
click at [161, 87] on html "Tripadvisor BS Home Documentation Analytics Code automation Design system data …" at bounding box center [216, 120] width 433 height 240
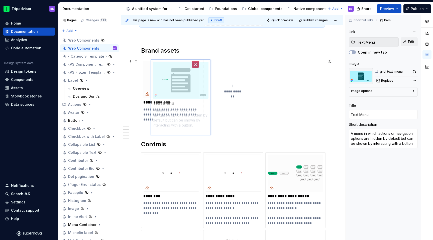
drag, startPoint x: 155, startPoint y: 158, endPoint x: 164, endPoint y: 61, distance: 96.6
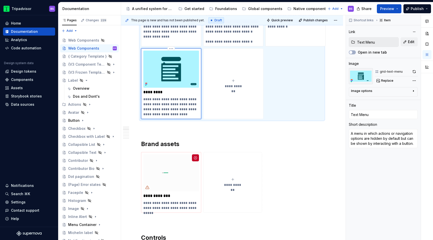
scroll to position [222, 0]
type textarea "*"
type input "Bubble Rating"
type textarea "Allow users see feedback from a user’s experience with a product."
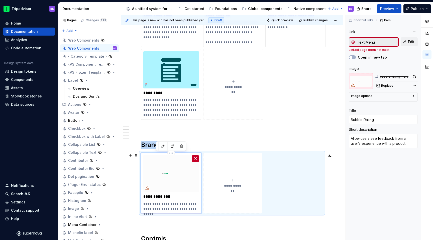
click at [160, 161] on img at bounding box center [171, 173] width 56 height 37
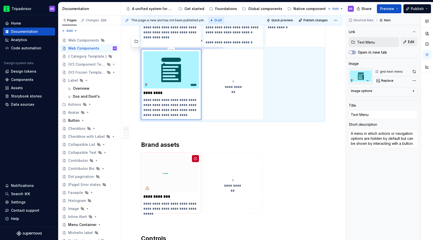
click at [196, 73] on img at bounding box center [171, 69] width 56 height 37
copy h2 "Supported"
type textarea "*"
type input "Bubble Rating"
type textarea "Allow users see feedback from a user’s experience with a product."
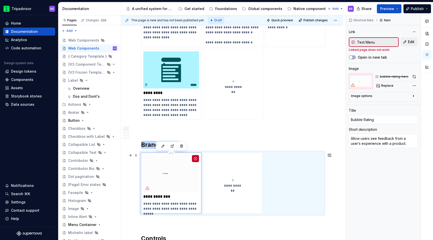
click at [182, 167] on img at bounding box center [171, 173] width 56 height 37
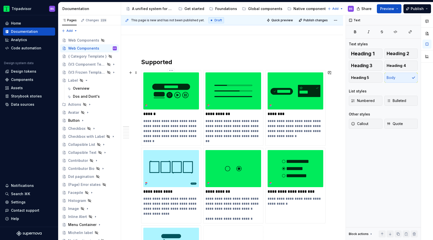
scroll to position [48, 0]
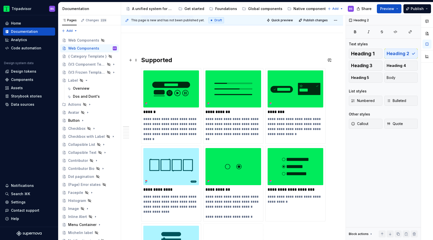
click at [152, 59] on h2 "Supported" at bounding box center [232, 60] width 182 height 8
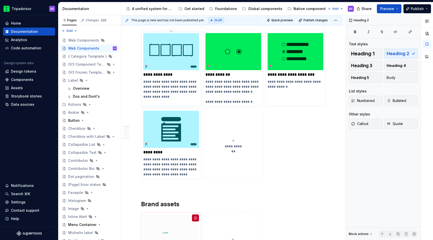
scroll to position [223, 0]
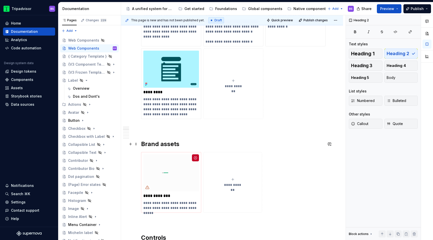
click at [160, 144] on h2 "Brand assets" at bounding box center [232, 144] width 182 height 8
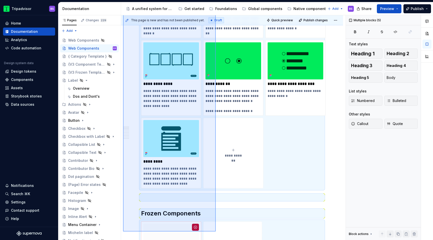
scroll to position [156, 0]
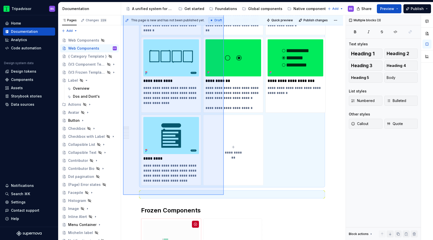
drag, startPoint x: 123, startPoint y: 53, endPoint x: 224, endPoint y: 195, distance: 174.1
click at [224, 195] on div "**********" at bounding box center [233, 127] width 224 height 225
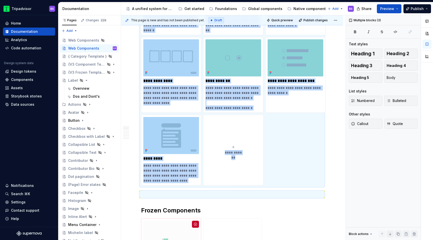
copy div "**********"
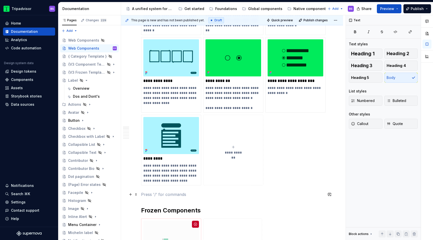
click at [205, 193] on p at bounding box center [232, 194] width 182 height 6
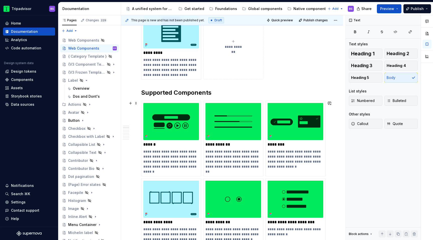
scroll to position [237, 0]
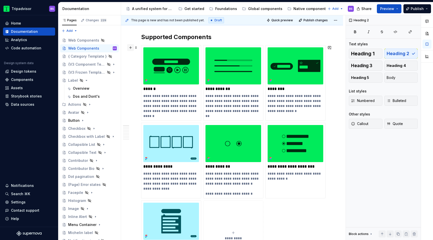
click at [130, 48] on button "button" at bounding box center [130, 47] width 7 height 7
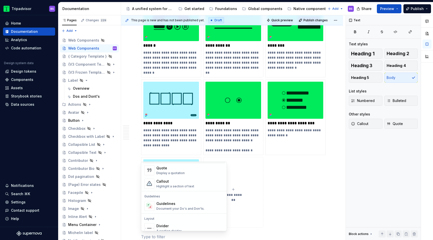
scroll to position [126, 0]
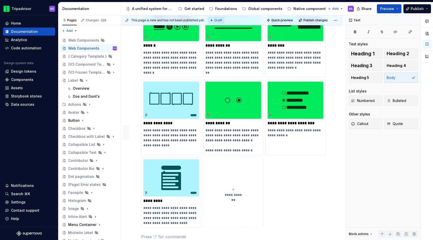
click at [287, 206] on div "**********" at bounding box center [232, 115] width 182 height 226
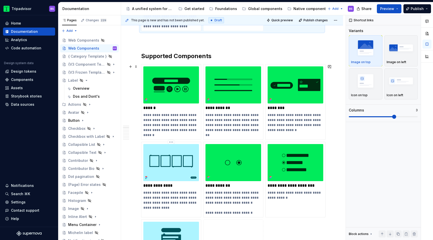
scroll to position [333, 0]
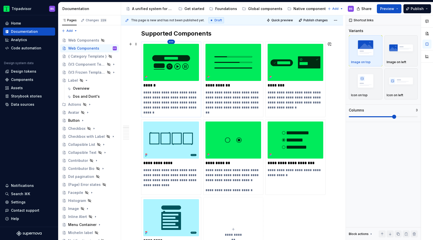
click at [172, 41] on html "Tripadvisor BS Home Documentation Analytics Code automation Design system data …" at bounding box center [216, 120] width 433 height 240
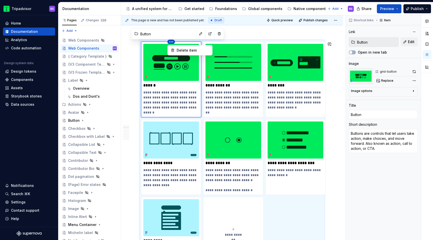
click at [208, 35] on html "Tripadvisor BS Home Documentation Analytics Code automation Design system data …" at bounding box center [216, 120] width 433 height 240
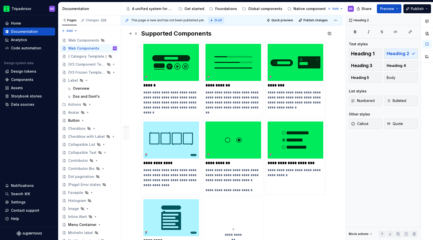
click at [172, 34] on h2 "Supported Components" at bounding box center [232, 34] width 182 height 8
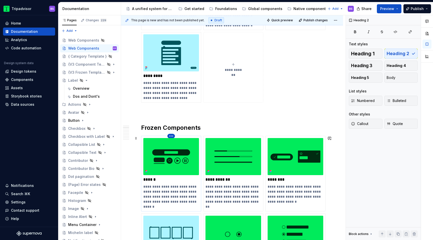
click at [172, 136] on html "Tripadvisor BS Home Documentation Analytics Code automation Design system data …" at bounding box center [216, 120] width 433 height 240
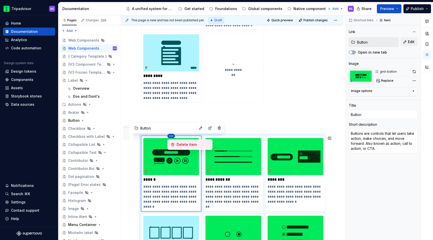
click at [188, 145] on div "Delete item" at bounding box center [193, 144] width 33 height 5
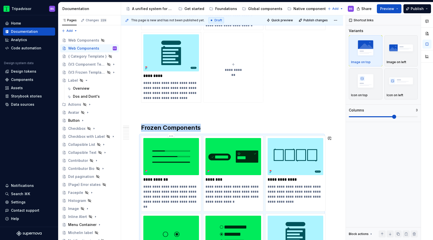
scroll to position [304, 0]
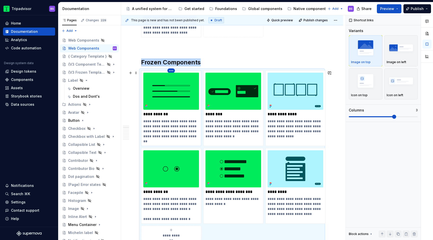
click at [170, 71] on html "Tripadvisor BS Home Documentation Analytics Code automation Design system data …" at bounding box center [216, 120] width 433 height 240
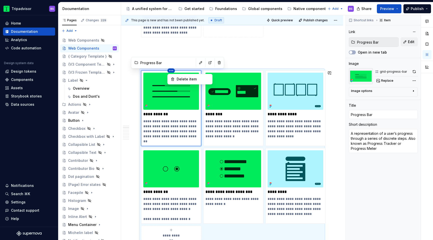
click at [180, 84] on html "Tripadvisor BS Home Documentation Analytics Code automation Design system data …" at bounding box center [216, 120] width 433 height 240
click at [170, 69] on html "Tripadvisor BS Home Documentation Analytics Code automation Design system data …" at bounding box center [216, 120] width 433 height 240
click at [177, 77] on div "Delete item" at bounding box center [193, 79] width 33 height 5
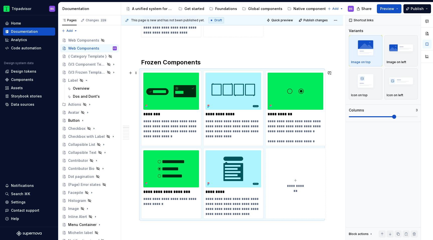
click at [172, 70] on div "**********" at bounding box center [232, 144] width 182 height 148
click at [170, 71] on html "Tripadvisor BS Home Documentation Analytics Code automation Design system data …" at bounding box center [216, 120] width 433 height 240
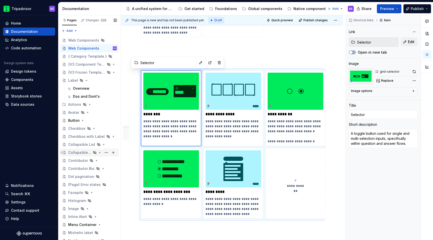
click at [94, 155] on div "Pages Changes 229 Add Accessibility guide for tree Page tree. Navigate the tree…" at bounding box center [89, 128] width 63 height 227
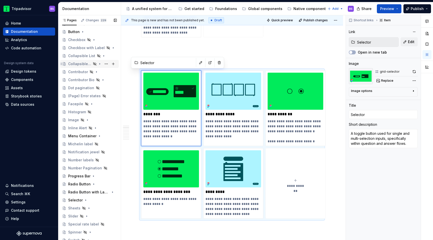
scroll to position [67, 0]
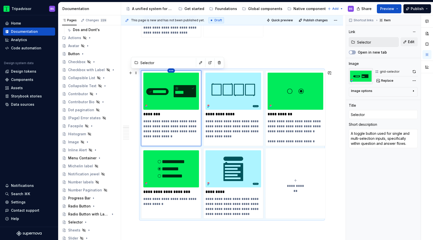
click at [172, 70] on html "Tripadvisor BS Home Documentation Analytics Code automation Design system data …" at bounding box center [216, 120] width 433 height 240
click at [192, 77] on div "Delete item" at bounding box center [193, 79] width 33 height 5
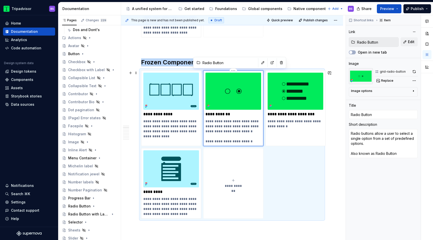
click at [234, 73] on img at bounding box center [233, 91] width 56 height 37
click at [278, 64] on button "button" at bounding box center [281, 62] width 7 height 7
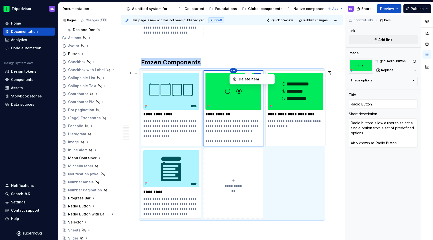
click at [233, 72] on html "Tripadvisor BS Home Documentation Analytics Code automation Design system data …" at bounding box center [216, 120] width 433 height 240
click at [248, 65] on html "Tripadvisor BS Home Documentation Analytics Code automation Design system data …" at bounding box center [216, 120] width 433 height 240
click at [235, 78] on img at bounding box center [233, 91] width 56 height 37
click at [235, 71] on html "Tripadvisor BS Home Documentation Analytics Code automation Design system data …" at bounding box center [216, 120] width 433 height 240
click at [109, 153] on div "Pages Changes 229 Add Accessibility guide for tree Page tree. Navigate the tree…" at bounding box center [89, 128] width 63 height 227
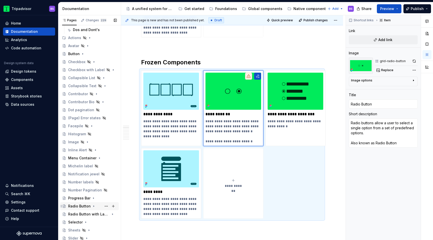
click at [86, 208] on div "Radio Button" at bounding box center [79, 206] width 23 height 5
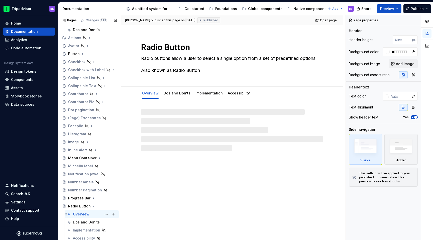
click at [86, 215] on div "Overview" at bounding box center [81, 214] width 17 height 5
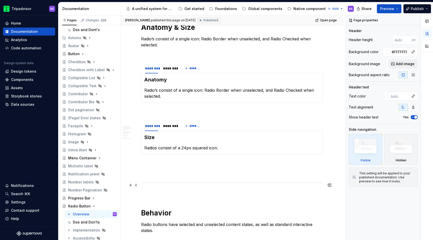
scroll to position [379, 0]
click at [92, 205] on icon "Page tree" at bounding box center [94, 206] width 4 height 4
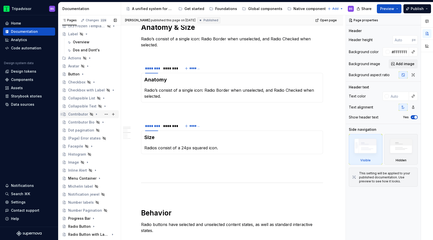
scroll to position [0, 0]
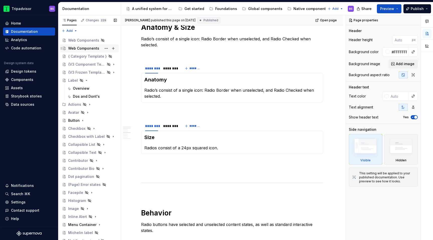
click at [86, 50] on div "Web Components" at bounding box center [83, 48] width 31 height 5
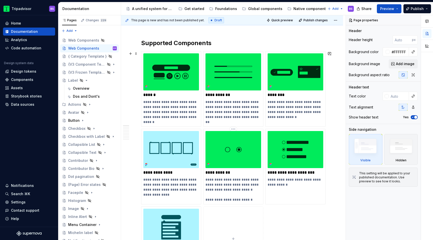
scroll to position [33, 0]
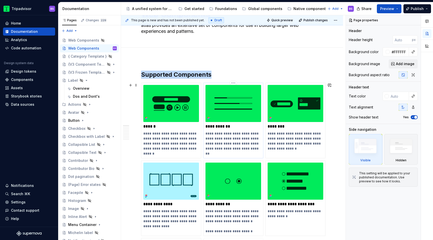
click at [236, 100] on img at bounding box center [233, 103] width 56 height 37
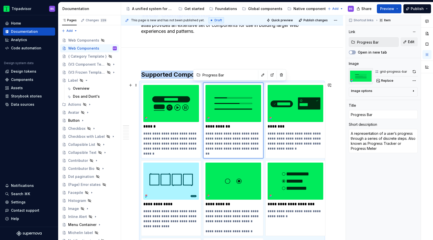
type textarea "*"
type input "Button"
type textarea "Buttons are controls that let users take action, make choices, and move forward…"
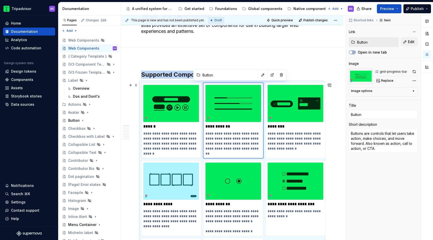
click at [187, 101] on img at bounding box center [171, 103] width 56 height 37
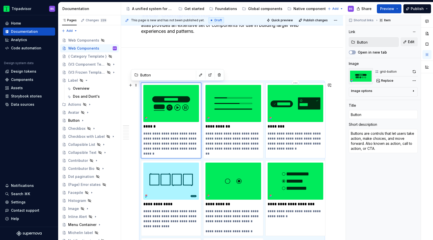
type textarea "*"
type input "Selector"
type textarea "A toggle button used for single and multi-selection inputs, specifically within…"
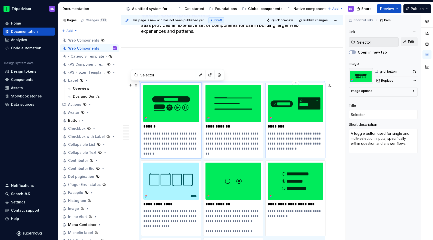
click at [306, 113] on img at bounding box center [295, 103] width 56 height 37
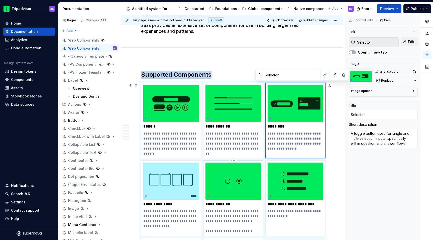
type textarea "*"
type input "Radio Button"
type textarea "Radio buttons allow a user to select a single option from a set of predefined o…"
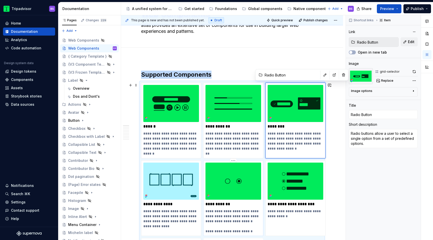
click at [238, 187] on img at bounding box center [233, 181] width 56 height 37
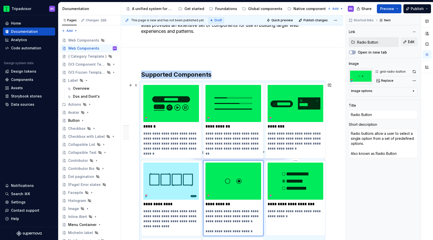
type textarea "*"
type input "Radio Button with Label"
type textarea "A radio button accompanied by label text."
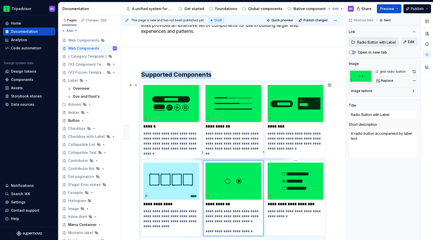
click at [294, 187] on img at bounding box center [295, 181] width 56 height 37
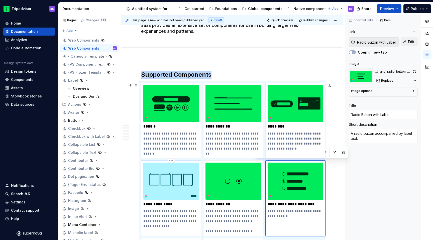
type textarea "*"
type input "Menu Container"
type textarea "A container for menus who's options are hidden by default but can be shown by i…"
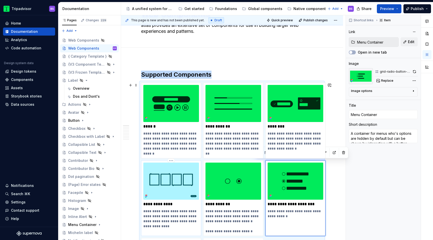
click at [183, 187] on img at bounding box center [171, 181] width 56 height 37
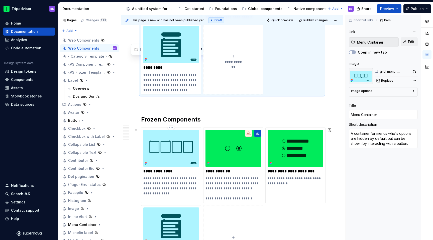
scroll to position [271, 0]
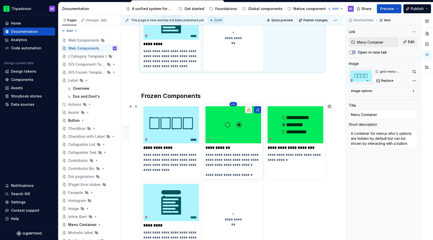
click at [234, 104] on html "Tripadvisor BS Home Documentation Analytics Code automation Design system data …" at bounding box center [216, 120] width 433 height 240
type textarea "*"
type input "Radio Button"
type textarea "Radio buttons allow a user to select a single option from a set of predefined o…"
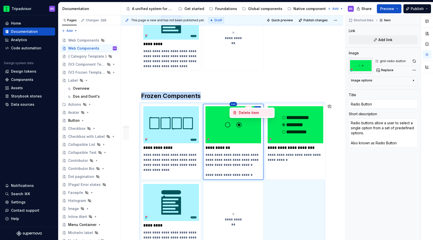
click at [243, 114] on div "Delete item" at bounding box center [255, 112] width 33 height 5
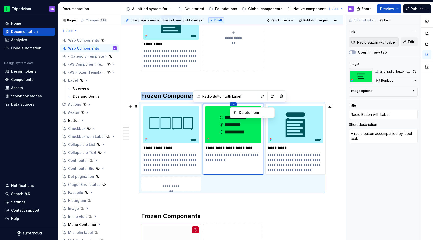
click at [231, 102] on html "Tripadvisor BS Home Documentation Analytics Code automation Design system data …" at bounding box center [216, 120] width 433 height 240
click at [243, 114] on div "Delete item" at bounding box center [255, 112] width 33 height 5
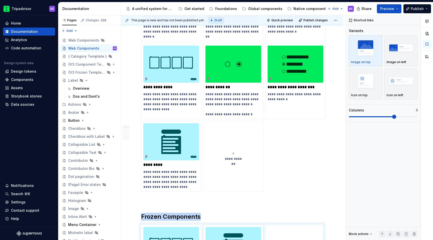
scroll to position [145, 0]
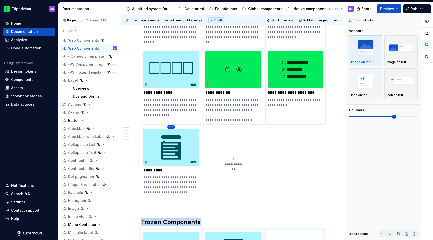
click at [172, 127] on html "Tripadvisor BS Home Documentation Analytics Code automation Design system data …" at bounding box center [216, 120] width 433 height 240
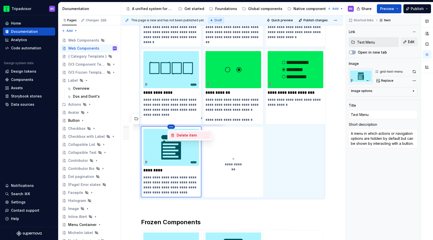
click at [184, 135] on div "Delete item" at bounding box center [193, 135] width 33 height 5
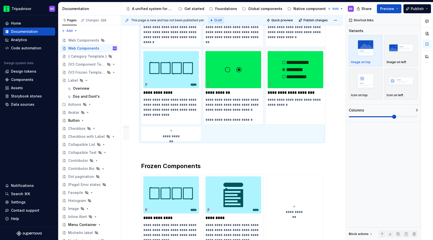
scroll to position [100, 0]
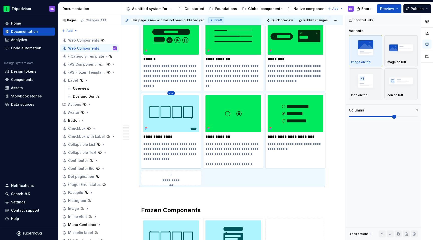
click at [170, 94] on html "Tripadvisor BS Home Documentation Analytics Code automation Design system data …" at bounding box center [216, 120] width 433 height 240
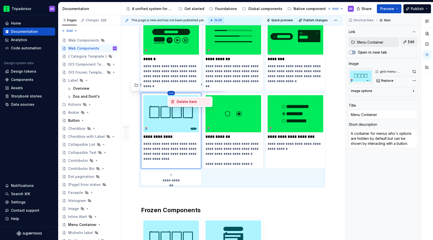
click at [182, 103] on div "Delete item" at bounding box center [193, 101] width 33 height 5
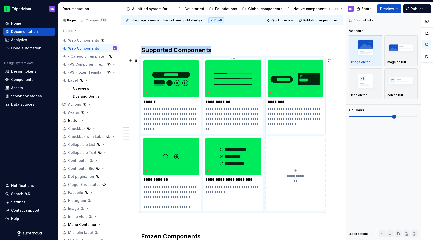
scroll to position [48, 0]
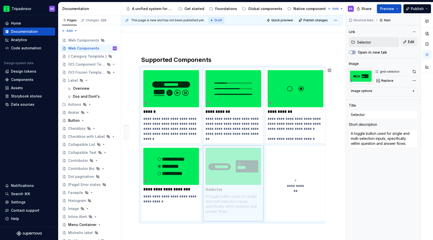
drag, startPoint x: 288, startPoint y: 74, endPoint x: 218, endPoint y: 154, distance: 105.6
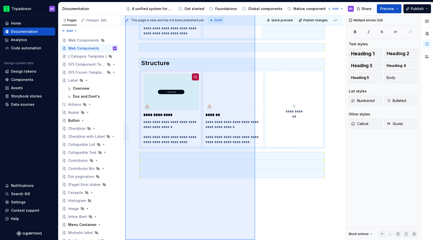
scroll to position [1254, 0]
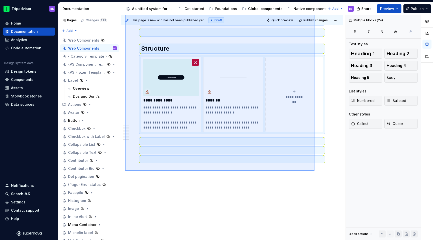
drag, startPoint x: 125, startPoint y: 34, endPoint x: 314, endPoint y: 171, distance: 233.7
click at [314, 171] on div "**********" at bounding box center [233, 127] width 224 height 225
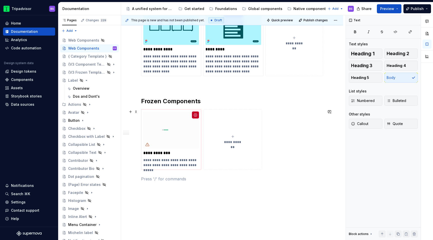
scroll to position [275, 0]
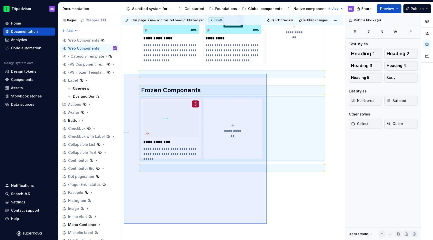
drag, startPoint x: 124, startPoint y: 100, endPoint x: 267, endPoint y: 224, distance: 188.9
click at [267, 224] on div "**********" at bounding box center [233, 127] width 224 height 225
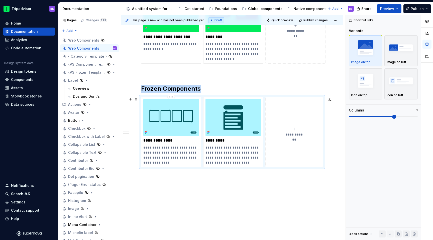
scroll to position [205, 0]
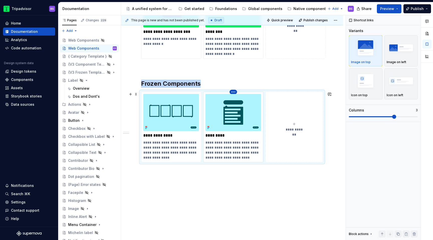
click at [232, 93] on html "Tripadvisor BS Home Documentation Analytics Code automation Design system data …" at bounding box center [216, 120] width 433 height 240
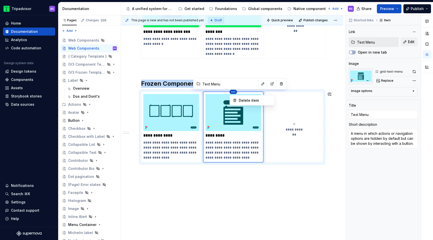
click at [288, 66] on html "Tripadvisor BS Home Documentation Analytics Code automation Design system data …" at bounding box center [216, 120] width 433 height 240
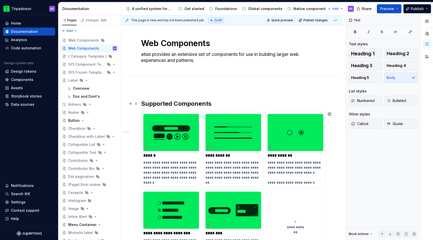
scroll to position [0, 0]
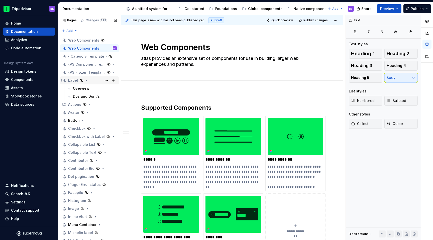
click at [86, 80] on icon "Page tree" at bounding box center [86, 80] width 1 height 1
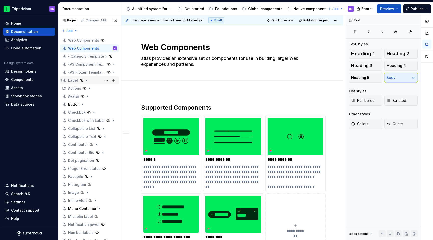
click at [86, 80] on icon "Page tree" at bounding box center [86, 80] width 4 height 4
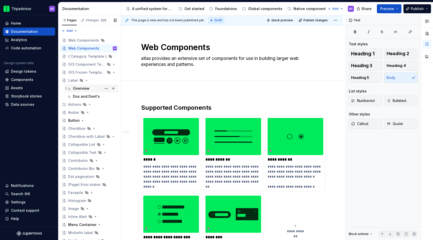
click at [86, 90] on div "Overview" at bounding box center [81, 88] width 17 height 5
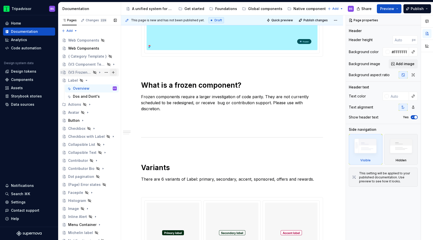
scroll to position [148, 0]
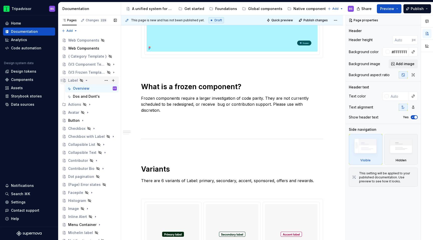
click at [87, 81] on icon "Page tree" at bounding box center [86, 80] width 4 height 4
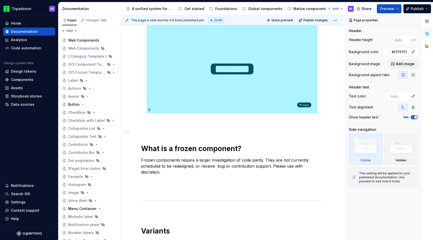
scroll to position [0, 0]
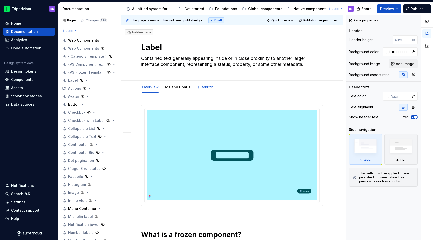
drag, startPoint x: 61, startPoint y: 49, endPoint x: 153, endPoint y: 78, distance: 97.0
click at [85, 73] on div "{V3 Frozen Template}" at bounding box center [79, 72] width 23 height 5
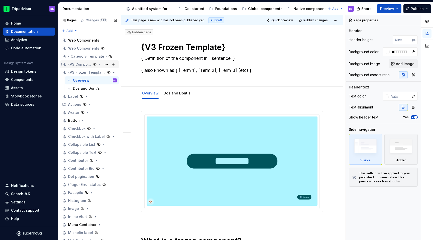
click at [85, 65] on div "{V3 Component Template}" at bounding box center [79, 64] width 23 height 5
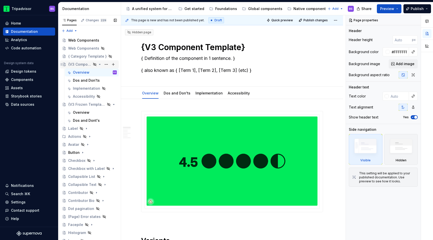
click at [100, 65] on icon "Page tree" at bounding box center [100, 64] width 4 height 4
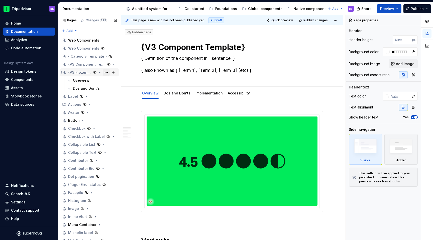
click at [107, 73] on button "Page tree" at bounding box center [106, 72] width 7 height 7
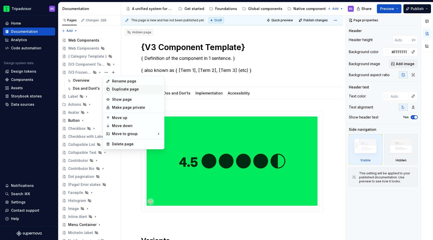
click at [121, 88] on div "Duplicate page" at bounding box center [136, 89] width 49 height 5
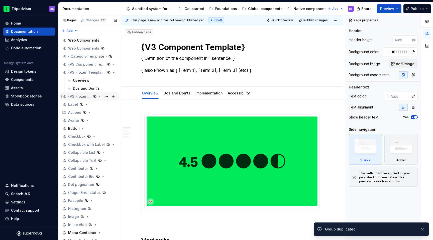
click at [90, 96] on div "{V3 Frozen Template}" at bounding box center [79, 96] width 23 height 5
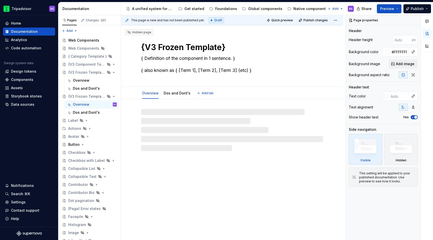
click at [155, 50] on textarea "{V3 Frozen Template}" at bounding box center [231, 47] width 182 height 12
type textarea "*"
type textarea "s"
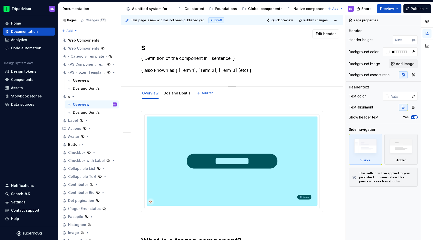
type textarea "*"
type textarea "Untitled group"
type textarea "*"
type textarea "Untitled groupS"
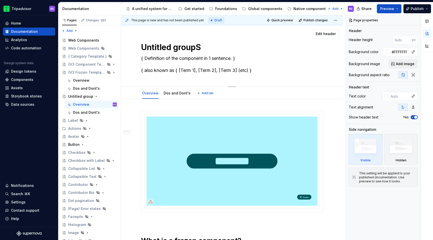
type textarea "*"
type textarea "Untitled groupSt"
type textarea "*"
type textarea "Untitled groupSta"
type textarea "*"
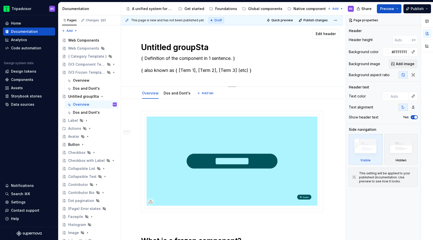
type textarea "S"
type textarea "*"
type textarea "St"
type textarea "*"
type textarea "Sta"
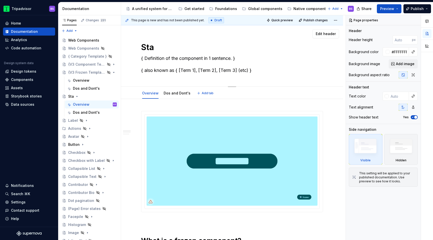
type textarea "*"
type textarea "Stat"
type textarea "*"
type textarea "Status"
type textarea "*"
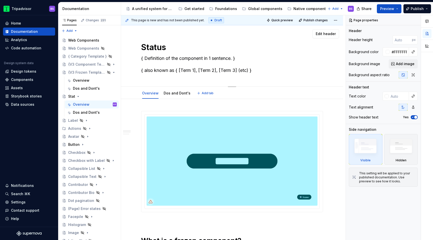
type textarea "Status"
type textarea "*"
type textarea "Status L"
type textarea "*"
type textarea "Status La"
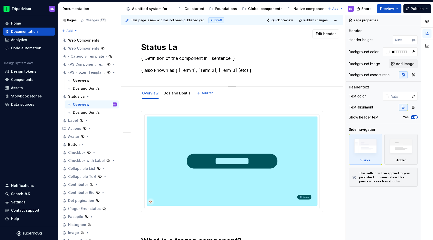
type textarea "*"
type textarea "Status Lab"
type textarea "*"
type textarea "Status Label"
type textarea "*"
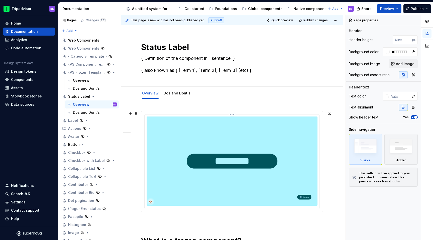
type textarea "Status Label"
click at [176, 143] on img at bounding box center [232, 160] width 171 height 89
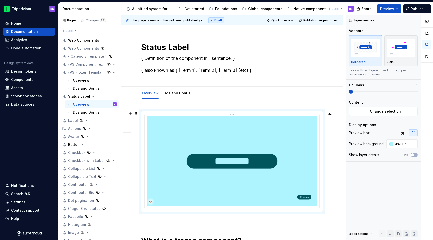
click at [228, 137] on img at bounding box center [232, 160] width 171 height 89
click at [284, 140] on img at bounding box center [232, 160] width 171 height 89
click at [299, 122] on img at bounding box center [232, 160] width 171 height 89
click at [367, 116] on div "Figma images Variants Bordered Plain Tiles with background and border, great fo…" at bounding box center [383, 127] width 75 height 225
click at [368, 113] on button "Change selection" at bounding box center [383, 111] width 69 height 9
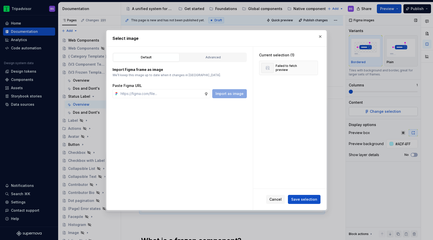
type textarea "*"
type input "https://www.figma.com/design/Rk3eGC5124Z7punn8EFUkb/Atlas-Web-Documentation?nod…"
type textarea "*"
type input "https://www.figma.com/design/Rk3eGC5124Z7punn8EFUkb/Atlas-Web-Documentation?nod…"
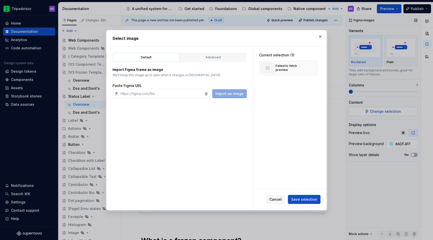
scroll to position [0, 0]
click at [276, 203] on button "Cancel" at bounding box center [275, 199] width 19 height 9
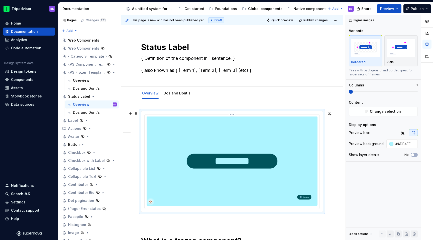
click at [221, 124] on img at bounding box center [232, 160] width 171 height 89
click at [382, 113] on span "Change selection" at bounding box center [385, 111] width 31 height 5
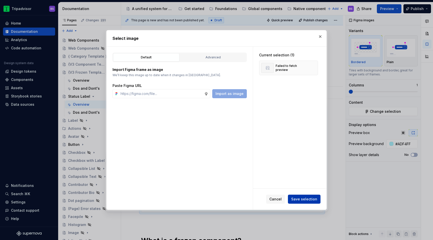
click at [300, 198] on span "Save selection" at bounding box center [304, 199] width 26 height 5
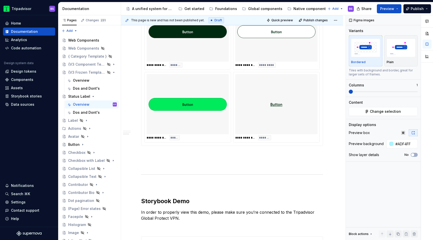
scroll to position [364, 0]
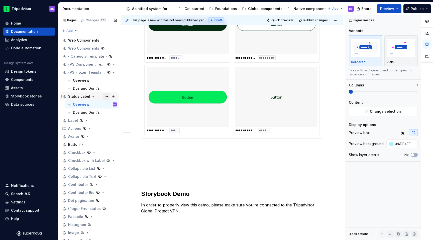
click at [107, 97] on button "Page tree" at bounding box center [106, 96] width 7 height 7
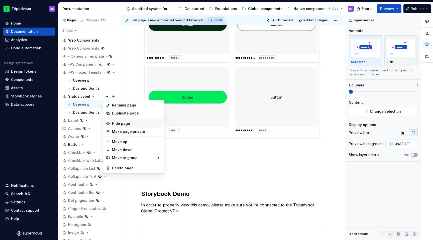
click at [119, 123] on div "Hide page" at bounding box center [136, 123] width 49 height 5
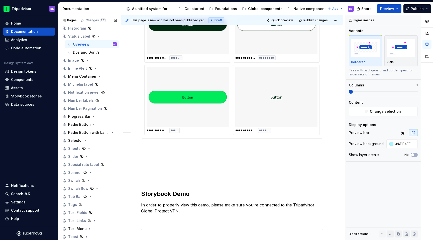
scroll to position [170, 0]
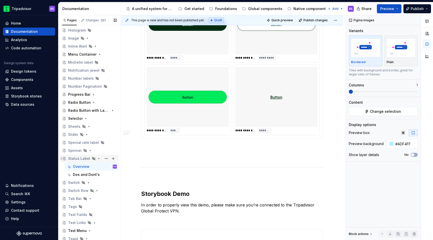
click at [97, 159] on icon "Page tree" at bounding box center [99, 159] width 4 height 4
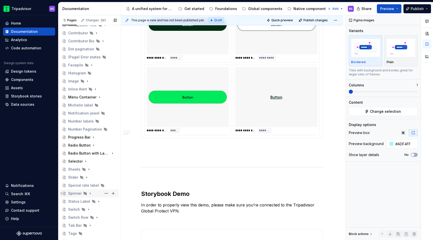
scroll to position [158, 0]
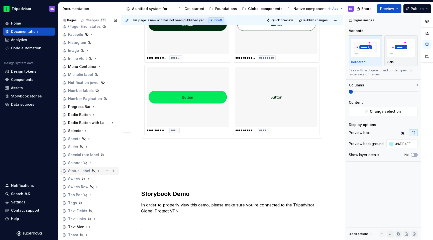
click at [98, 172] on icon "Page tree" at bounding box center [99, 171] width 4 height 4
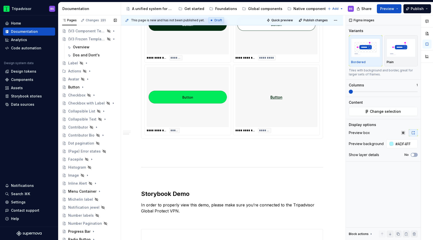
scroll to position [0, 0]
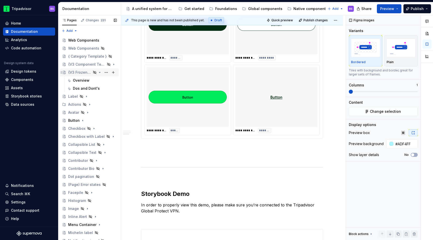
click at [100, 72] on icon "Page tree" at bounding box center [99, 72] width 1 height 1
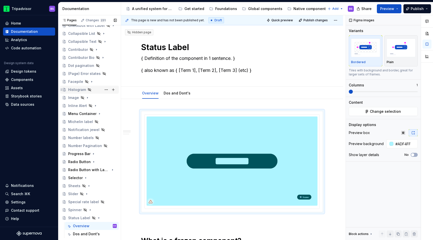
scroll to position [119, 0]
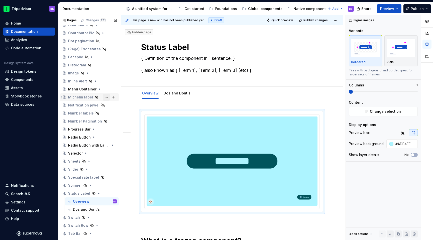
click at [104, 97] on button "Page tree" at bounding box center [106, 97] width 7 height 7
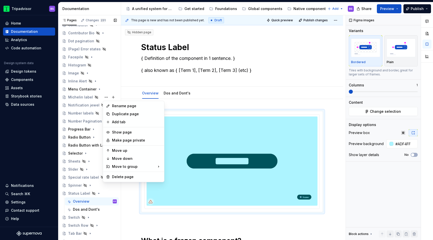
click at [97, 97] on div "Pages Changes 231 Add Accessibility guide for tree Page tree. Navigate the tree…" at bounding box center [89, 128] width 63 height 227
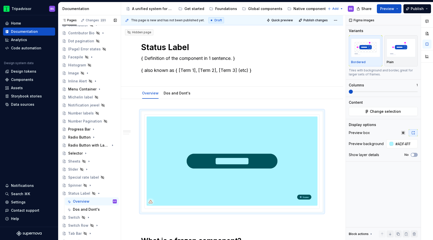
click at [97, 97] on div "Michelin label" at bounding box center [92, 97] width 49 height 5
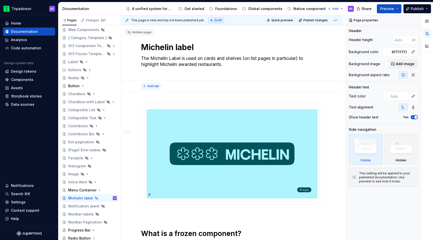
click at [155, 86] on span "Add tab" at bounding box center [153, 86] width 12 height 4
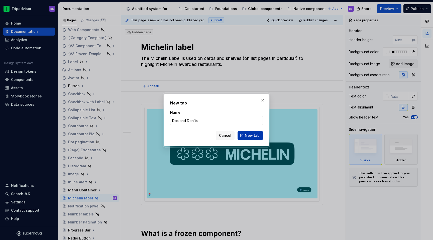
click at [247, 134] on span "New tab" at bounding box center [252, 135] width 15 height 5
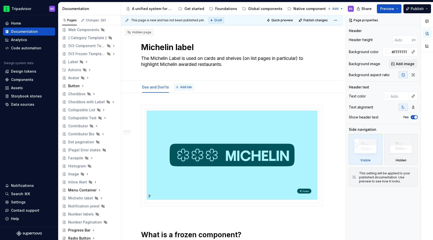
click at [183, 88] on span "Add tab" at bounding box center [186, 87] width 12 height 4
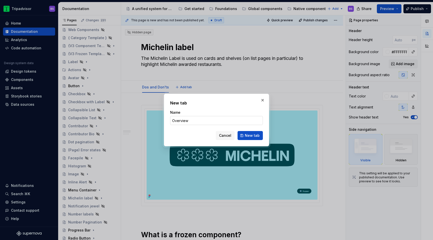
click button "New tab" at bounding box center [249, 135] width 25 height 9
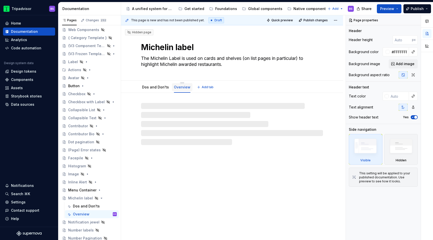
click at [180, 89] on link "Overview" at bounding box center [182, 87] width 17 height 4
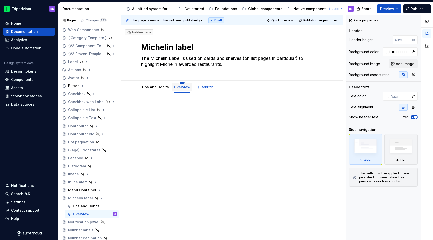
click at [180, 83] on html "Tripadvisor BS Home Documentation Analytics Code automation Design system data …" at bounding box center [216, 120] width 433 height 240
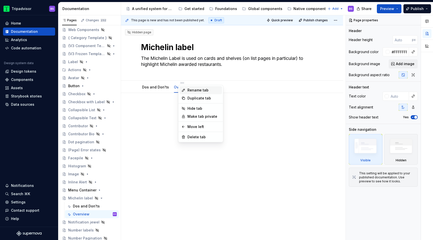
click at [196, 92] on div "Rename tab" at bounding box center [203, 90] width 33 height 5
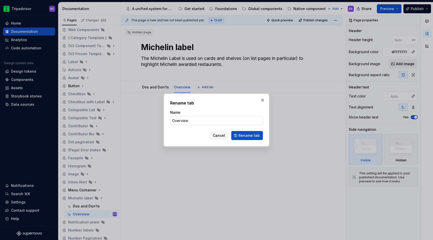
click at [195, 124] on input "Overview" at bounding box center [216, 120] width 93 height 9
click at [218, 134] on span "Cancel" at bounding box center [219, 135] width 12 height 5
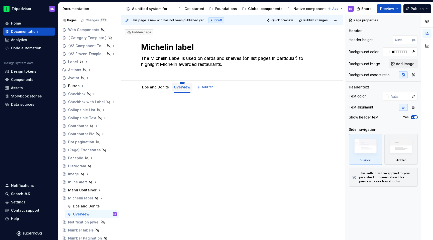
click at [181, 83] on html "Tripadvisor BS Home Documentation Analytics Code automation Design system data …" at bounding box center [216, 120] width 433 height 240
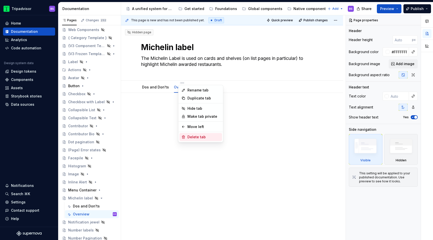
click at [194, 137] on div "Delete tab" at bounding box center [203, 136] width 33 height 5
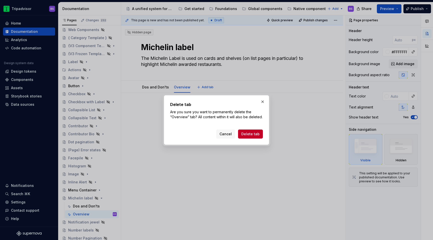
click at [250, 143] on div "Delete tab Are you sure you want to permanently delete the “Overview” tab? All …" at bounding box center [216, 120] width 105 height 50
click at [250, 136] on span "Delete tab" at bounding box center [250, 133] width 18 height 5
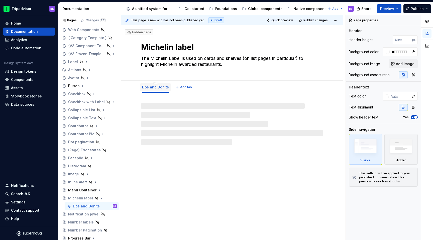
click at [155, 86] on link "Dos and Don'ts" at bounding box center [155, 87] width 27 height 4
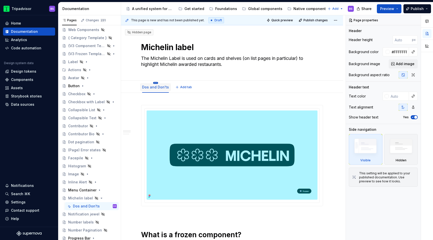
click at [155, 83] on html "Tripadvisor BS Home Documentation Analytics Code automation Design system data …" at bounding box center [216, 120] width 433 height 240
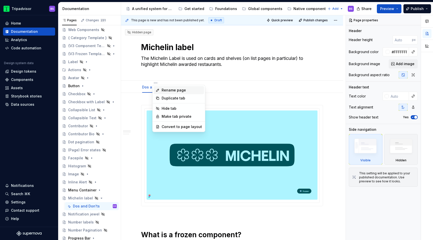
click at [169, 89] on div "Rename page" at bounding box center [182, 90] width 40 height 5
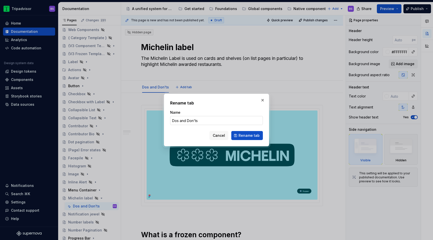
click at [208, 121] on input "Dos and Don'ts" at bounding box center [216, 120] width 93 height 9
paste input "Overview"
click button "Rename tab" at bounding box center [247, 135] width 32 height 9
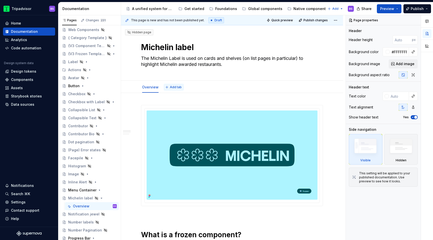
click at [173, 86] on span "Add tab" at bounding box center [176, 87] width 12 height 4
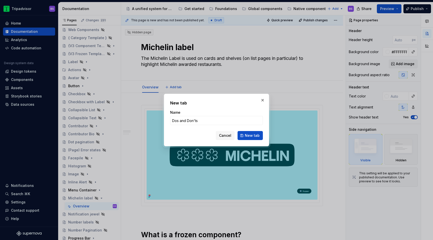
click button "New tab" at bounding box center [249, 135] width 25 height 9
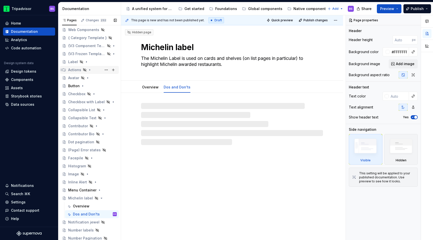
click at [77, 70] on div "Actions" at bounding box center [74, 69] width 13 height 5
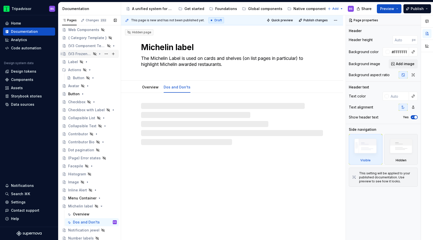
click at [76, 54] on div "{V3 Frozen Template}" at bounding box center [79, 53] width 23 height 5
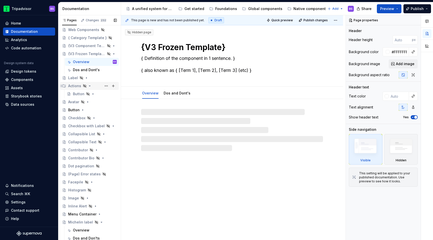
click at [90, 86] on icon "Page tree" at bounding box center [90, 86] width 4 height 4
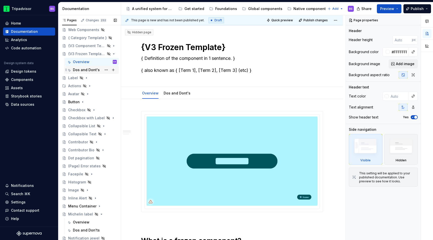
click at [91, 67] on div "Dos and Dont's" at bounding box center [95, 69] width 44 height 7
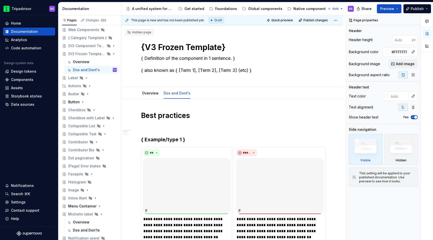
click at [128, 108] on div "**********" at bounding box center [233, 127] width 224 height 225
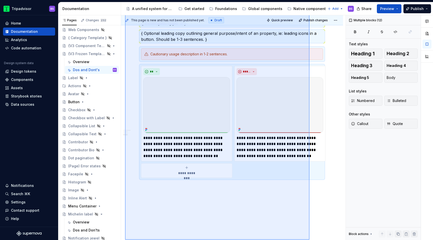
scroll to position [414, 0]
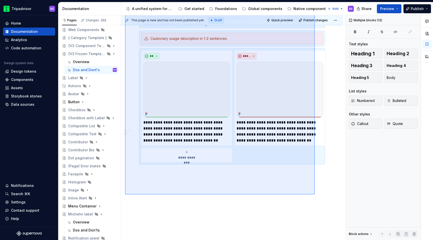
drag, startPoint x: 125, startPoint y: 104, endPoint x: 316, endPoint y: 192, distance: 209.8
click at [316, 192] on div "**********" at bounding box center [233, 127] width 224 height 225
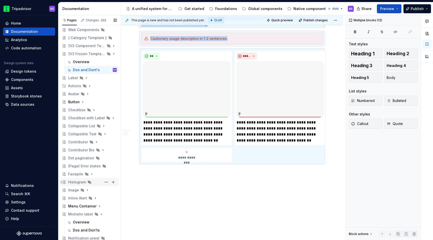
scroll to position [53, 0]
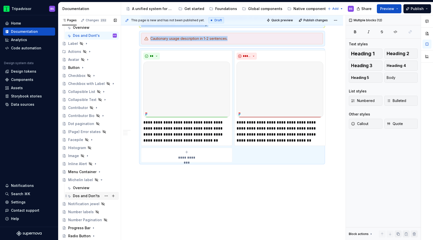
click at [81, 196] on div "Dos and Don'ts" at bounding box center [86, 195] width 27 height 5
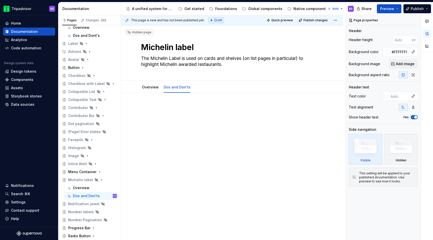
click at [156, 103] on div at bounding box center [232, 147] width 222 height 109
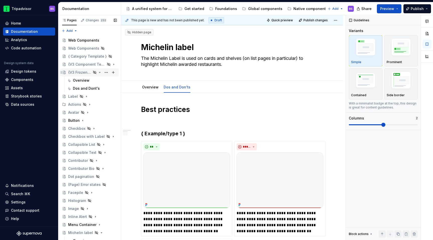
click at [100, 72] on icon "Page tree" at bounding box center [100, 72] width 4 height 4
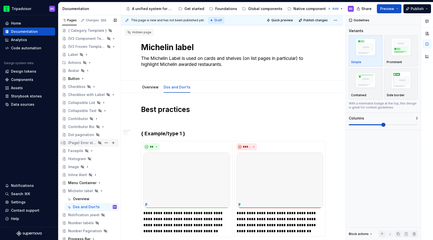
scroll to position [26, 0]
click at [86, 174] on icon "Page tree" at bounding box center [86, 174] width 1 height 1
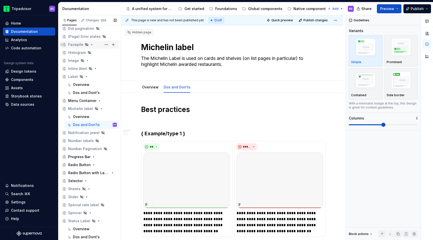
scroll to position [0, 0]
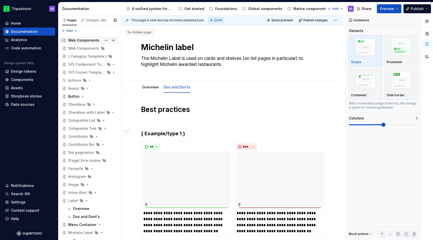
click at [75, 40] on div "Web Components" at bounding box center [83, 40] width 31 height 5
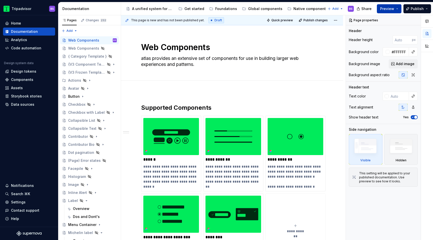
click at [396, 9] on button "Preview" at bounding box center [389, 8] width 25 height 9
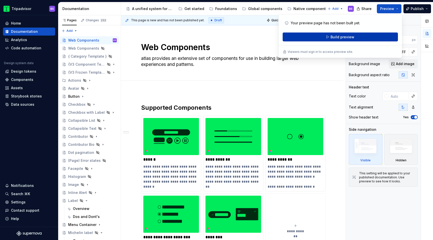
click at [336, 38] on span "Build preview" at bounding box center [342, 37] width 24 height 5
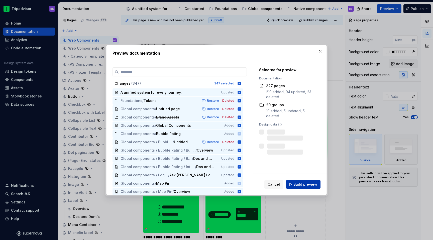
click at [299, 186] on span "Build preview" at bounding box center [305, 184] width 24 height 5
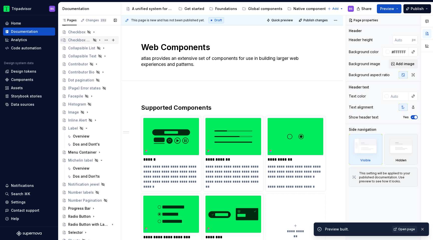
scroll to position [74, 0]
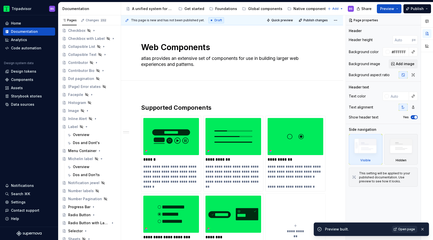
click at [404, 228] on span "Open page" at bounding box center [406, 229] width 17 height 4
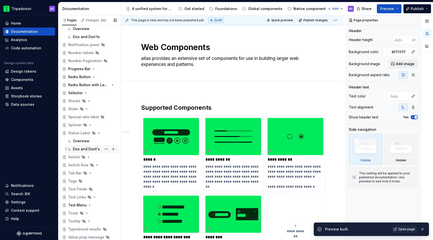
click at [80, 148] on div "Dos and Dont's" at bounding box center [86, 149] width 27 height 5
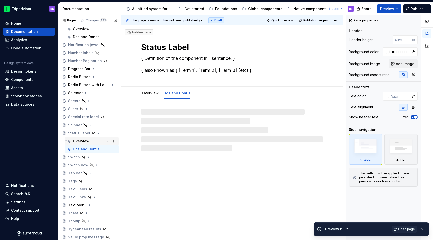
click at [80, 139] on div "Overview" at bounding box center [81, 141] width 17 height 5
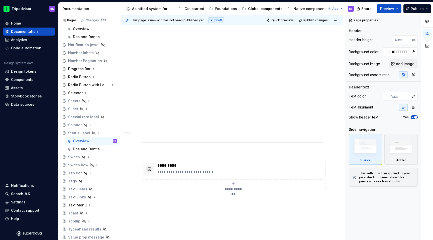
scroll to position [553, 0]
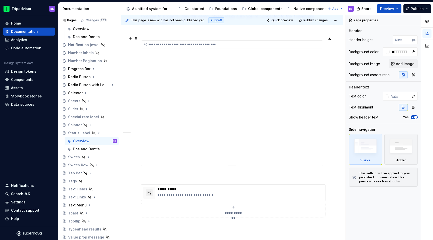
click at [236, 109] on div "**********" at bounding box center [231, 103] width 181 height 125
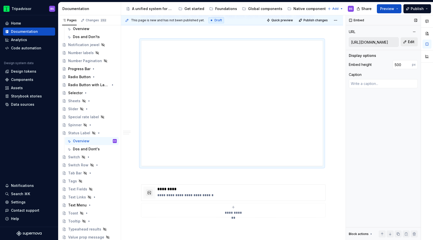
click at [408, 39] on span "Edit" at bounding box center [411, 41] width 7 height 5
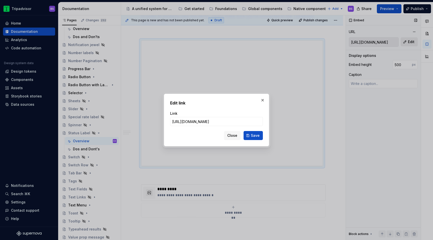
scroll to position [0, 120]
click button "Save" at bounding box center [252, 135] width 19 height 9
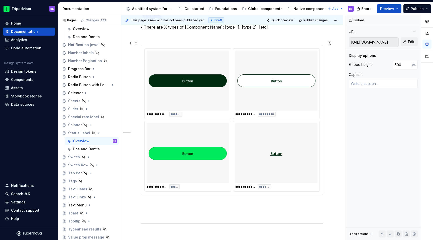
scroll to position [280, 0]
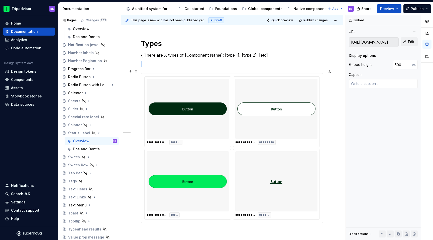
click at [295, 108] on img at bounding box center [276, 109] width 78 height 56
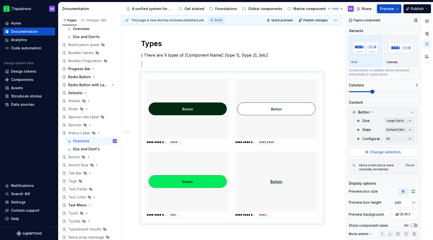
click at [382, 154] on span "Change selection" at bounding box center [385, 152] width 31 height 5
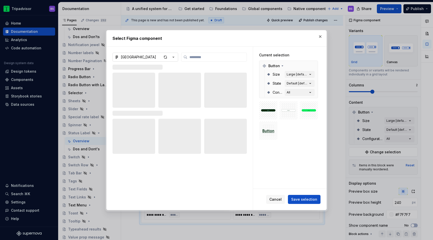
click at [174, 57] on icon "button" at bounding box center [173, 57] width 5 height 5
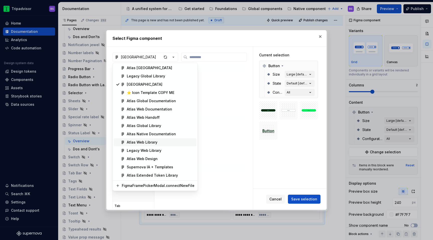
click at [167, 141] on div "Atlas Web Library" at bounding box center [161, 142] width 68 height 5
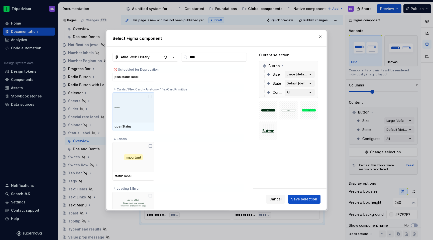
scroll to position [48, 0]
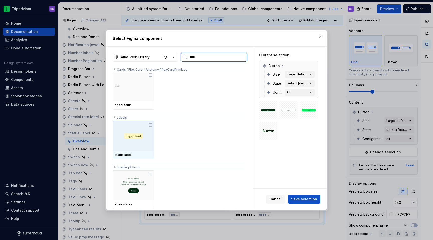
click at [146, 149] on div at bounding box center [133, 136] width 42 height 30
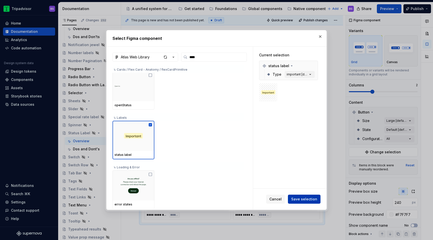
click at [304, 197] on span "Save selection" at bounding box center [304, 199] width 26 height 5
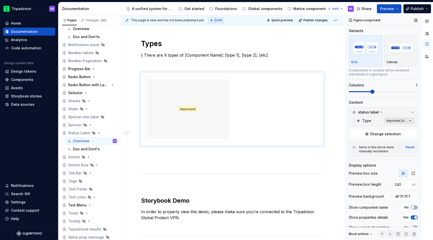
click at [389, 121] on div "Comments Open comments No comments yet Select ‘Comment’ from the block context …" at bounding box center [389, 127] width 87 height 225
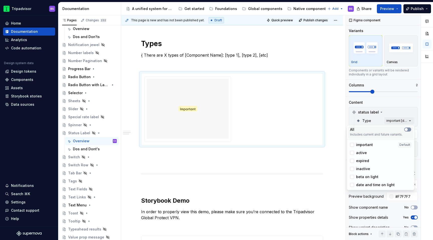
click at [407, 129] on icon "button" at bounding box center [406, 129] width 4 height 3
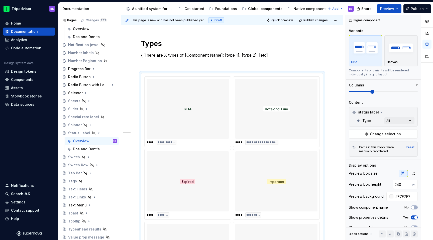
drag, startPoint x: 373, startPoint y: 92, endPoint x: 425, endPoint y: 93, distance: 51.6
click at [425, 93] on div "Comments Open comments No comments yet Select ‘Comment’ from the block context …" at bounding box center [389, 127] width 87 height 225
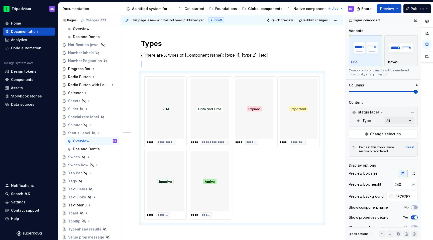
click at [418, 93] on span at bounding box center [415, 92] width 4 height 4
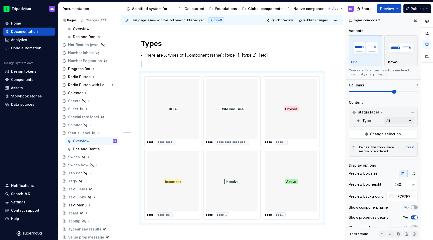
click at [396, 91] on span at bounding box center [394, 92] width 4 height 4
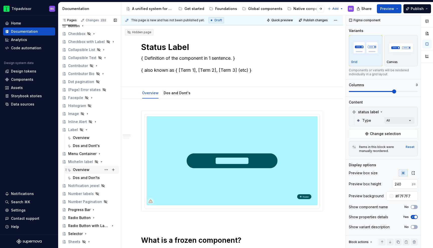
scroll to position [0, 0]
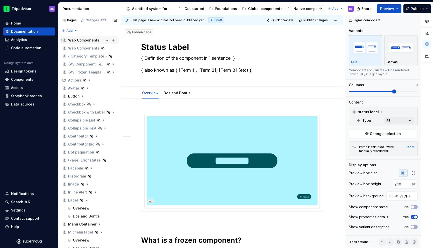
click at [75, 38] on div "Web Components" at bounding box center [83, 40] width 31 height 5
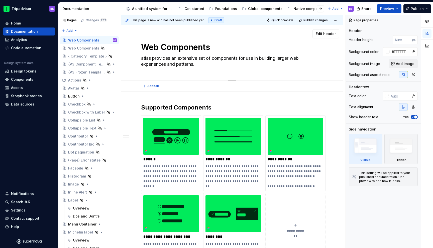
click at [143, 59] on textarea "atlas provides an extensive set of components for use in building larger web ex…" at bounding box center [231, 61] width 182 height 14
click at [394, 9] on span "Preview" at bounding box center [387, 8] width 14 height 5
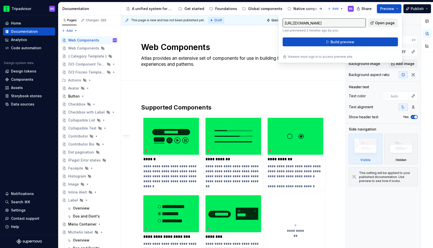
click at [384, 23] on span "Open page" at bounding box center [385, 23] width 20 height 5
click at [348, 44] on span "Build preview" at bounding box center [342, 42] width 24 height 5
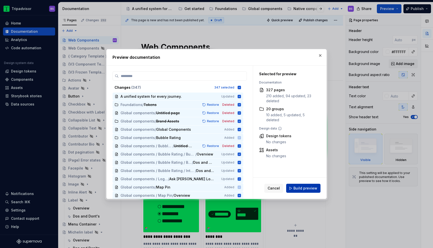
click at [305, 188] on span "Build preview" at bounding box center [305, 188] width 24 height 5
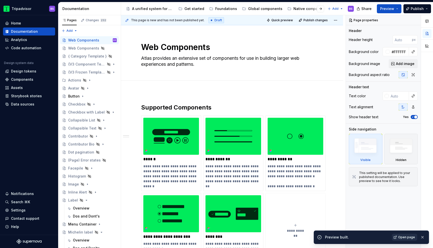
click at [411, 236] on span "Open page" at bounding box center [406, 238] width 17 height 4
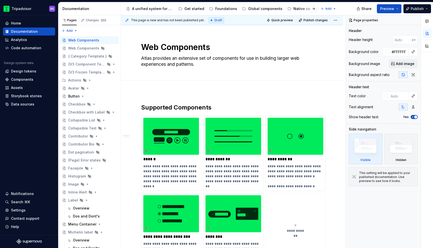
type textarea "*"
